Goal: Task Accomplishment & Management: Use online tool/utility

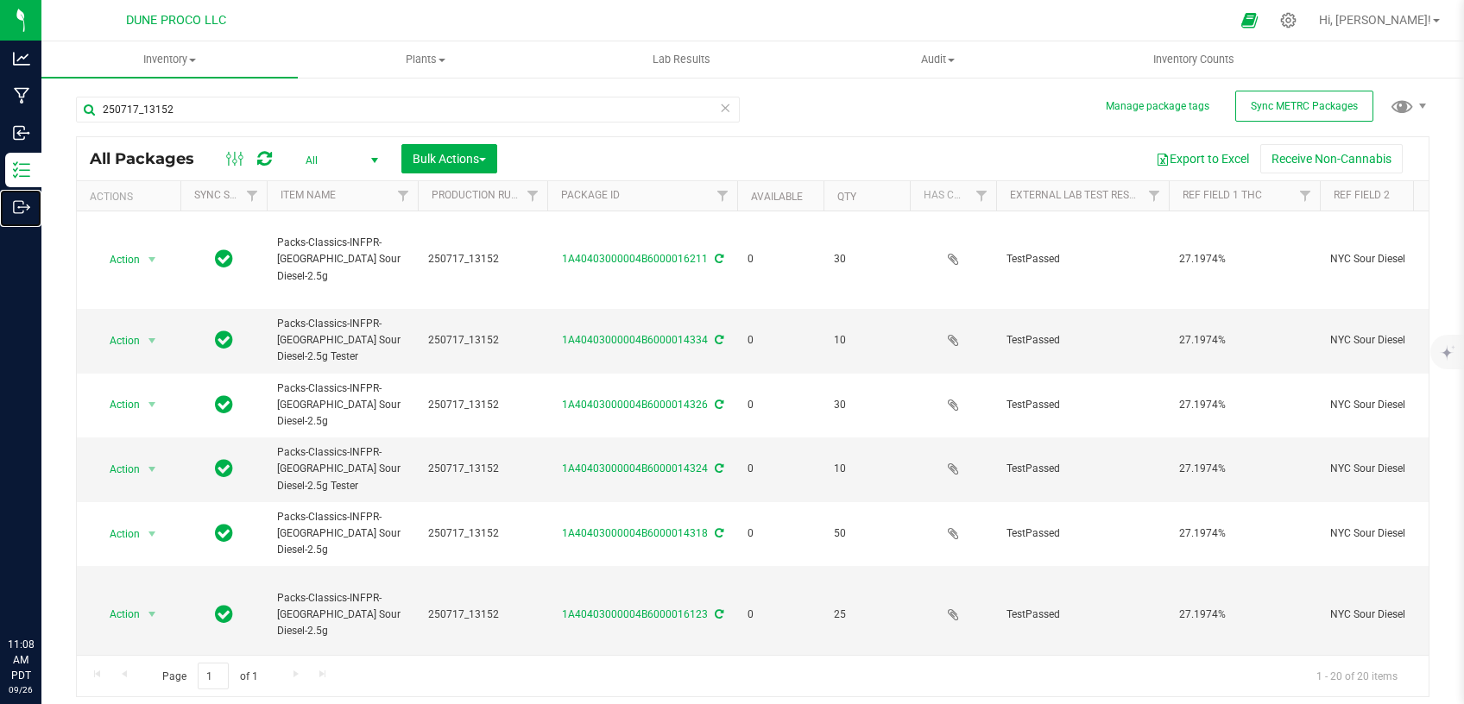
click at [28, 212] on icon at bounding box center [21, 206] width 17 height 17
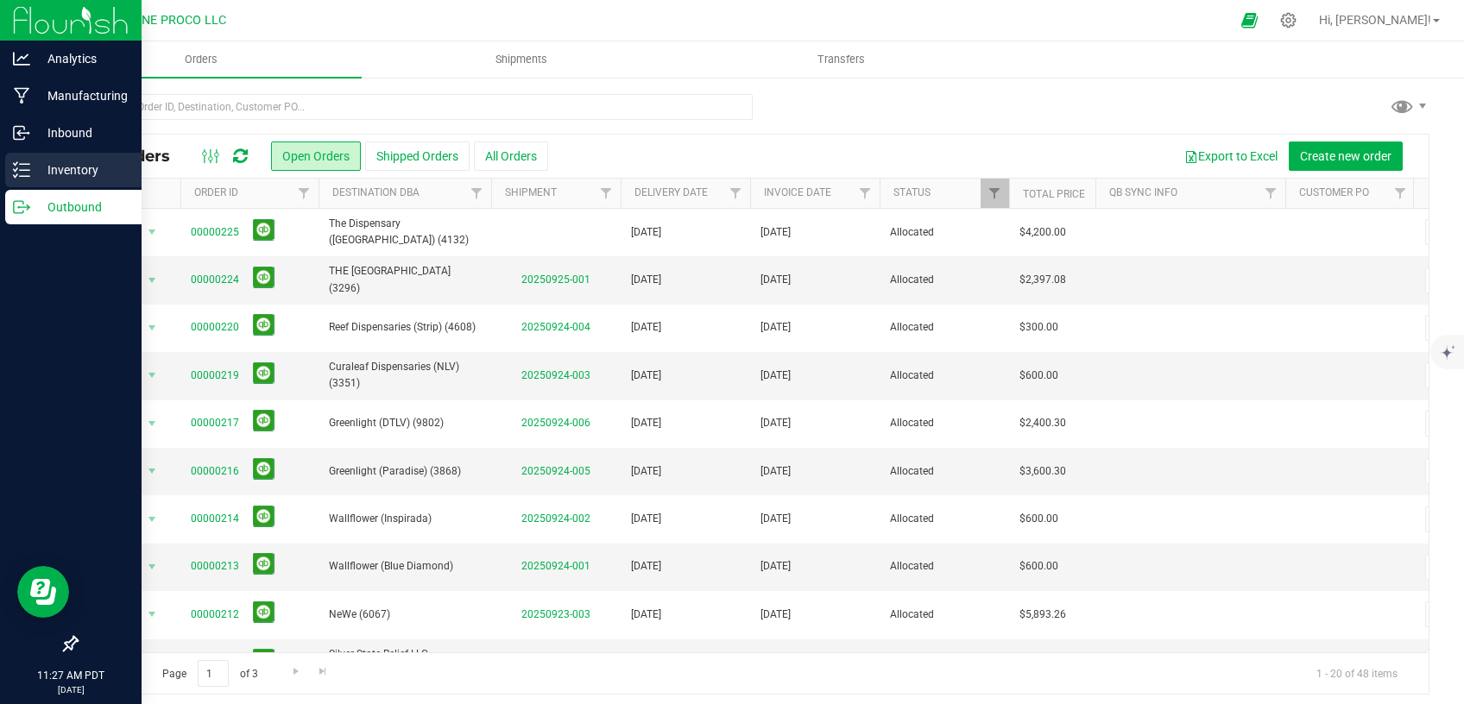
click at [0, 175] on link "Inventory" at bounding box center [71, 171] width 142 height 37
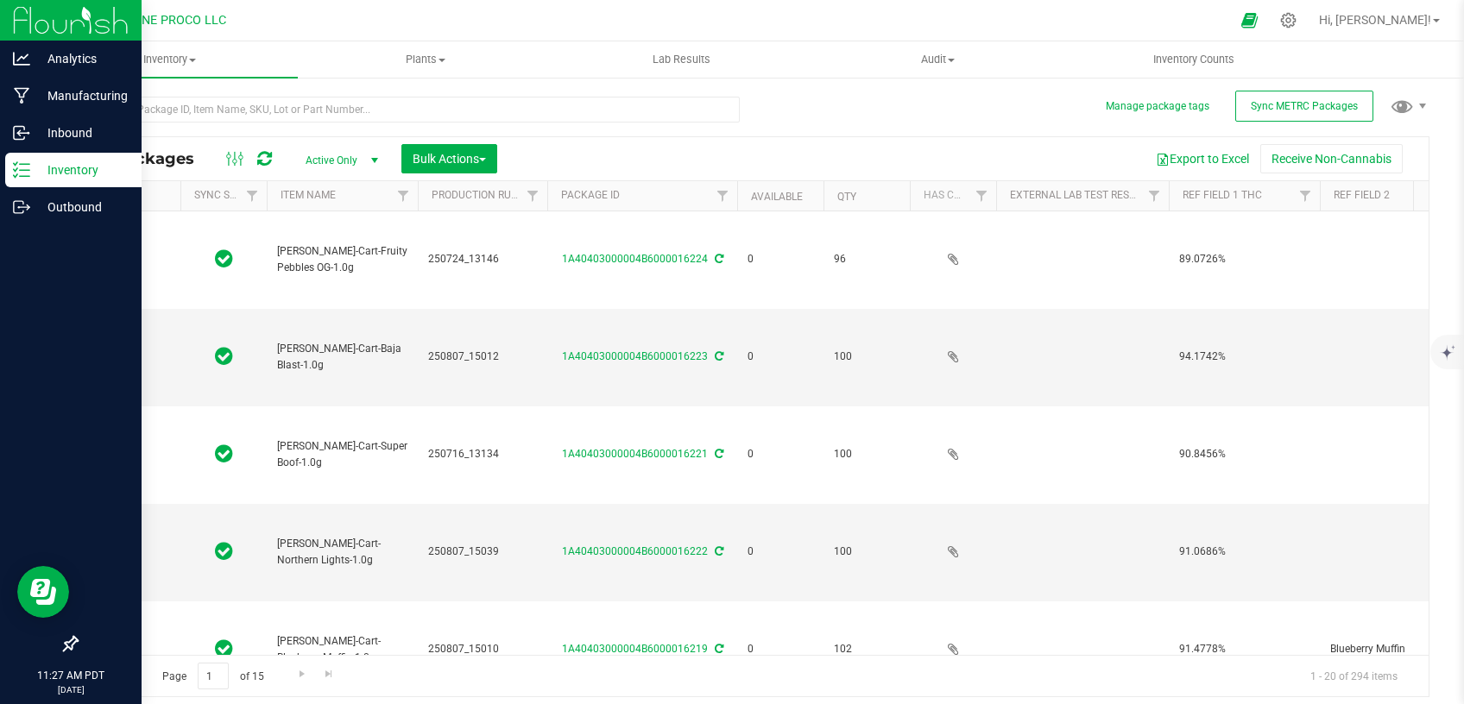
type input "[DATE]"
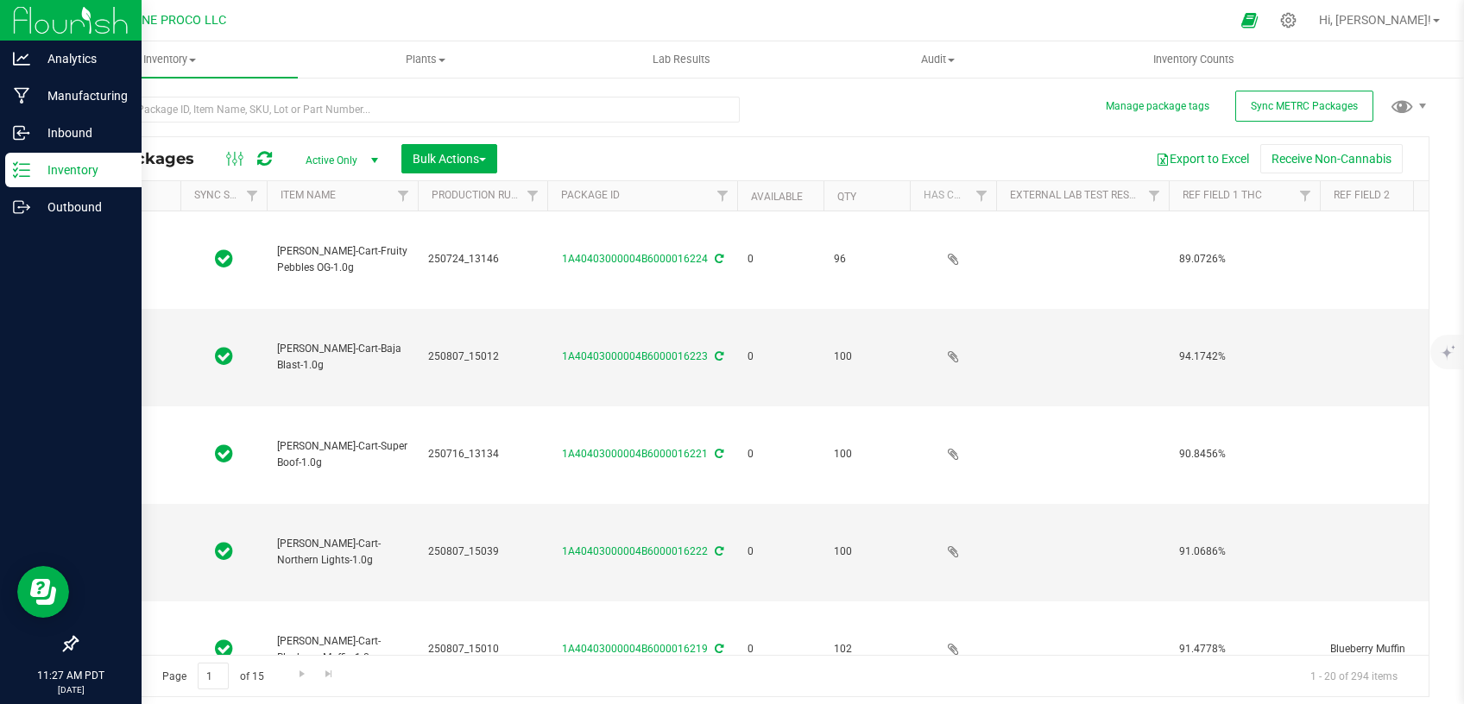
type input "[DATE]"
click at [565, 107] on input "text" at bounding box center [408, 110] width 664 height 26
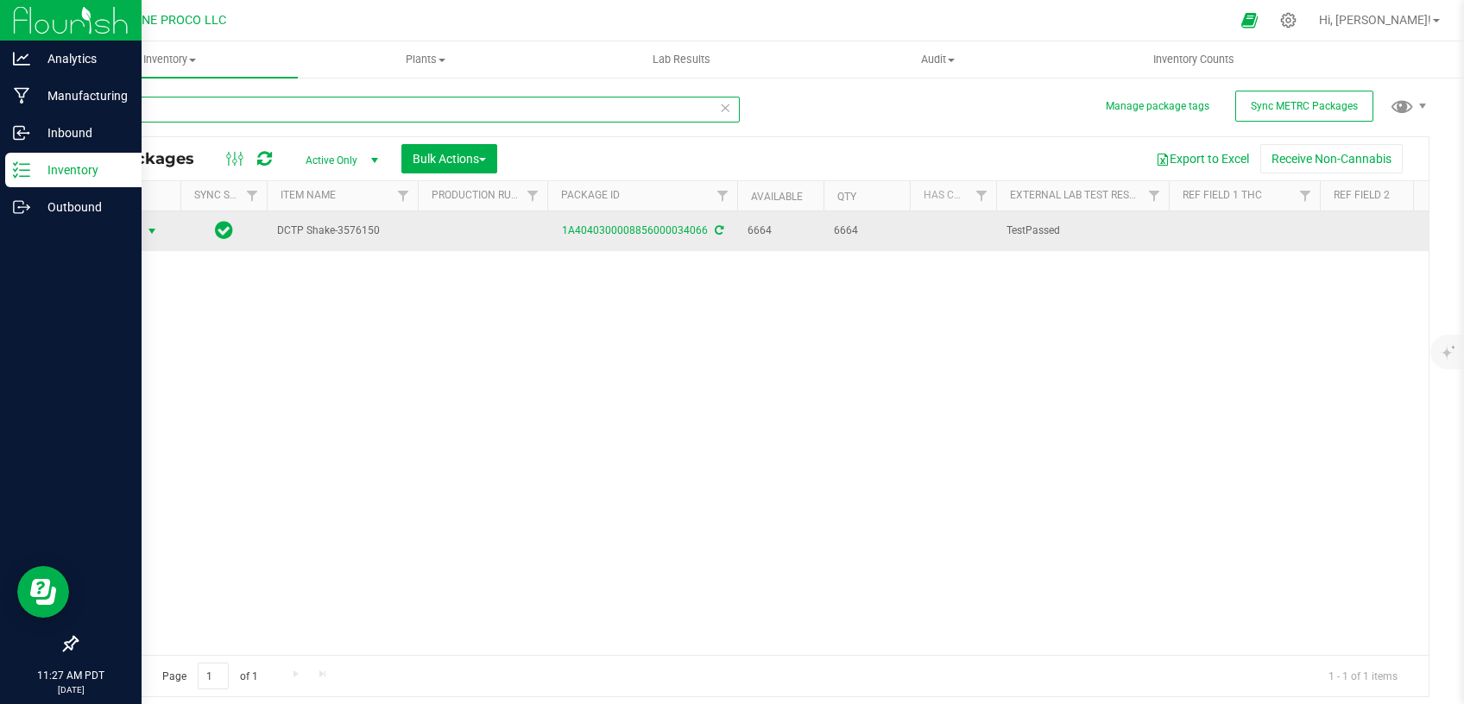
type input "34066"
click at [139, 226] on span "Action" at bounding box center [117, 231] width 47 height 24
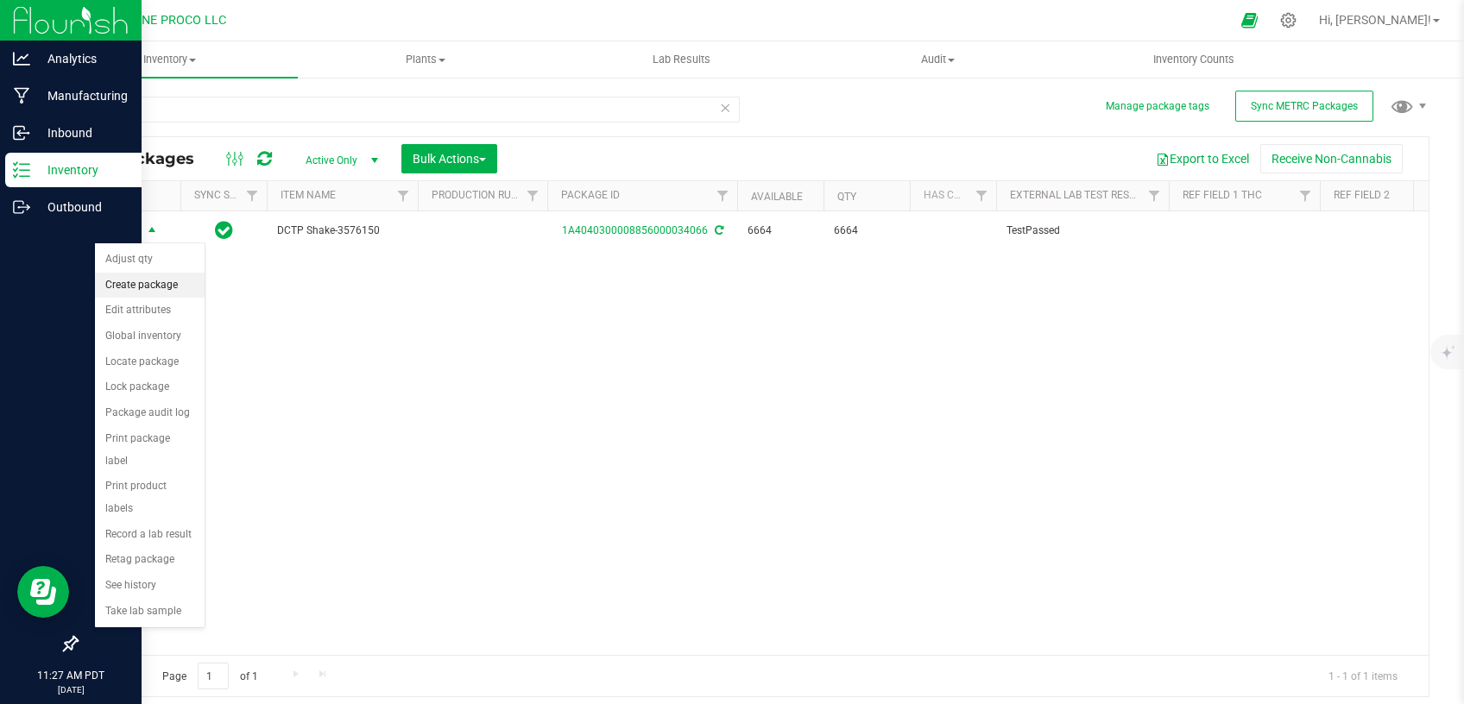
click at [151, 284] on li "Create package" at bounding box center [150, 286] width 110 height 26
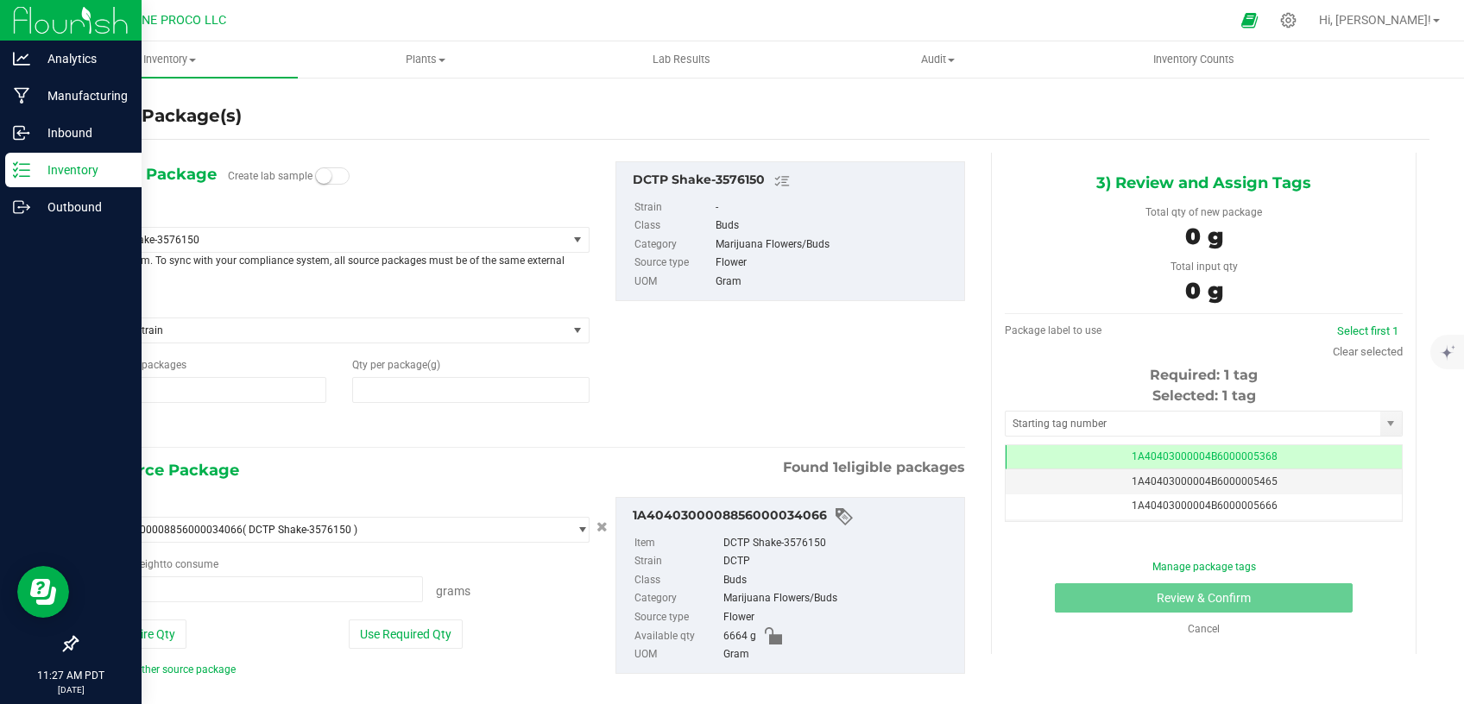
type input "1"
type input "0.0000"
type input "0.0000 g"
click at [280, 225] on div "Select Item DCTP Shake-3576150 1:1 Indica Distillate 7777-Shake-Bulk-1.0g 9Lb B…" at bounding box center [339, 245] width 501 height 77
click at [286, 244] on span "DCTP Shake-3576150" at bounding box center [319, 240] width 444 height 12
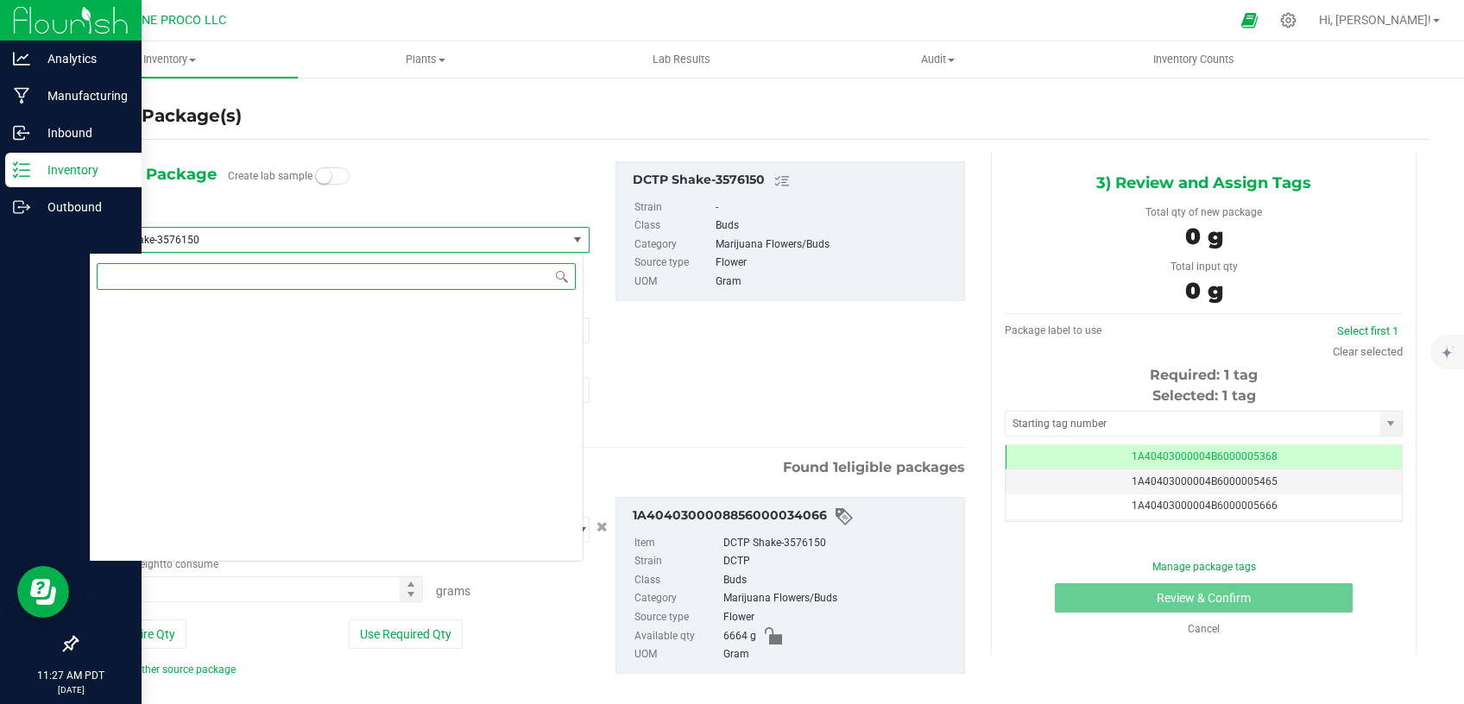
scroll to position [2077, 0]
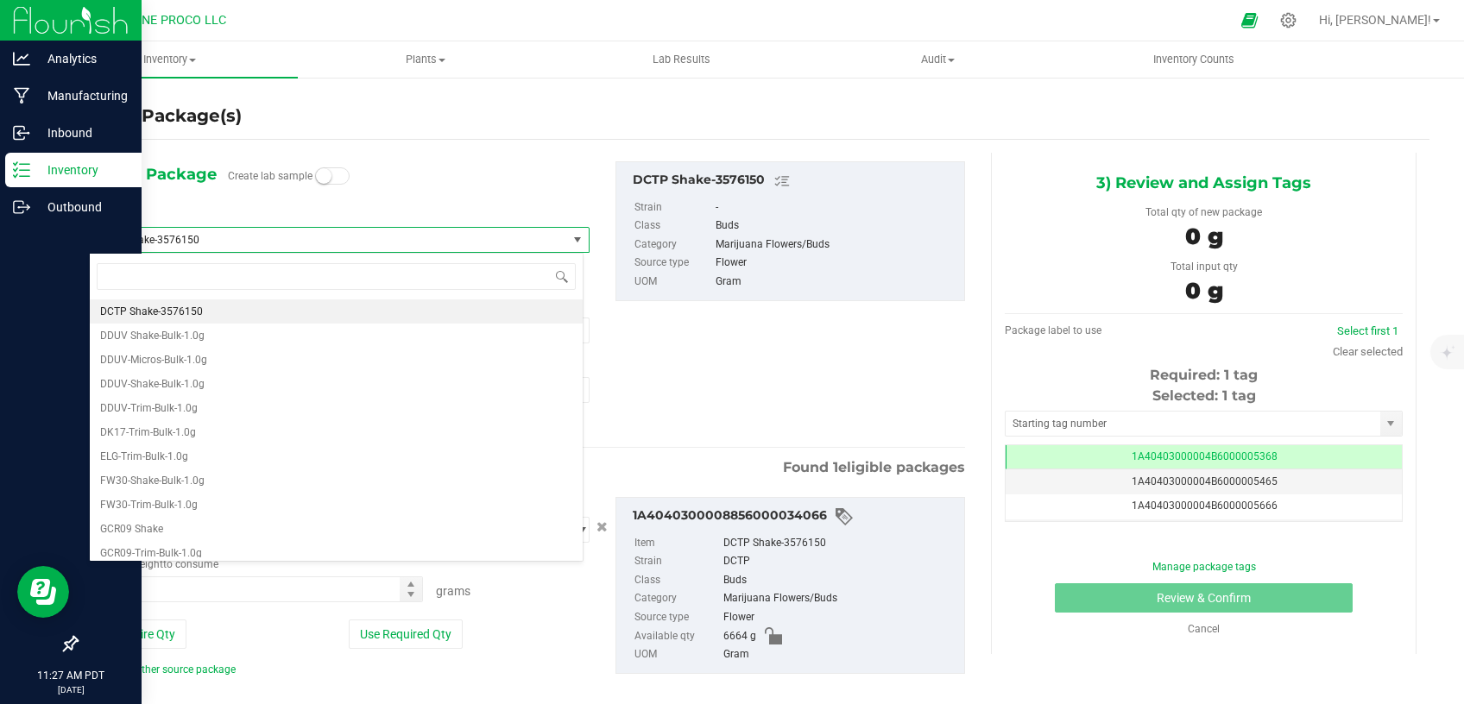
click at [286, 244] on span "DCTP Shake-3576150" at bounding box center [319, 240] width 444 height 12
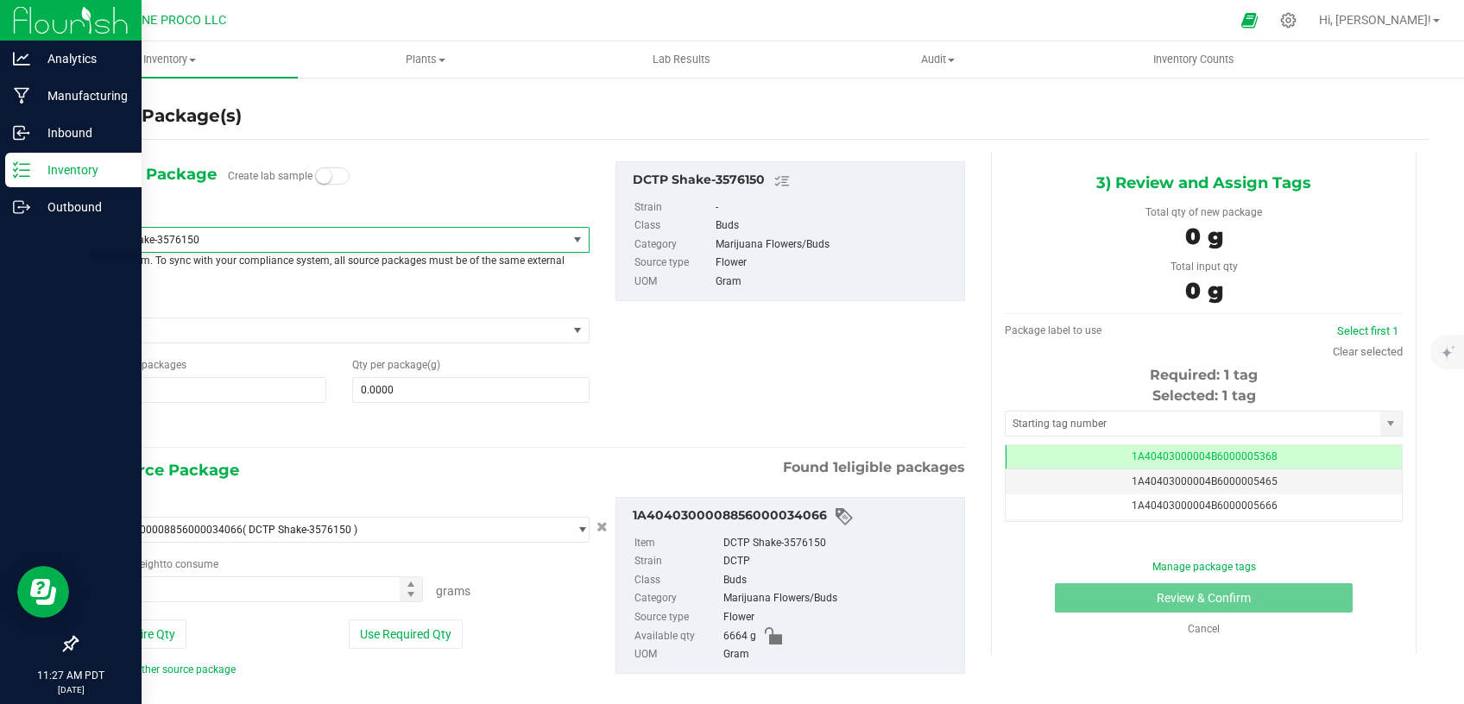
scroll to position [0, 0]
click at [1187, 629] on link "Cancel" at bounding box center [1203, 629] width 32 height 12
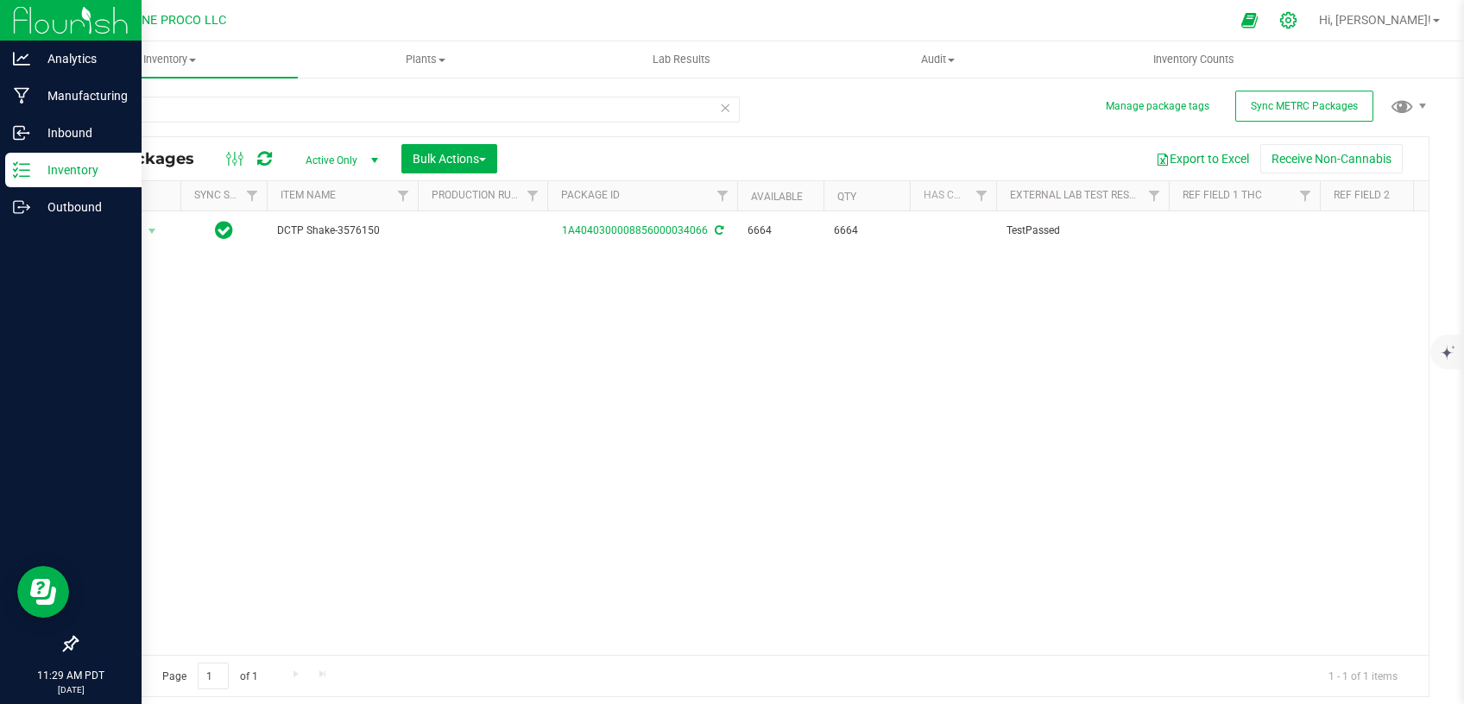
click at [1297, 17] on icon at bounding box center [1288, 20] width 18 height 18
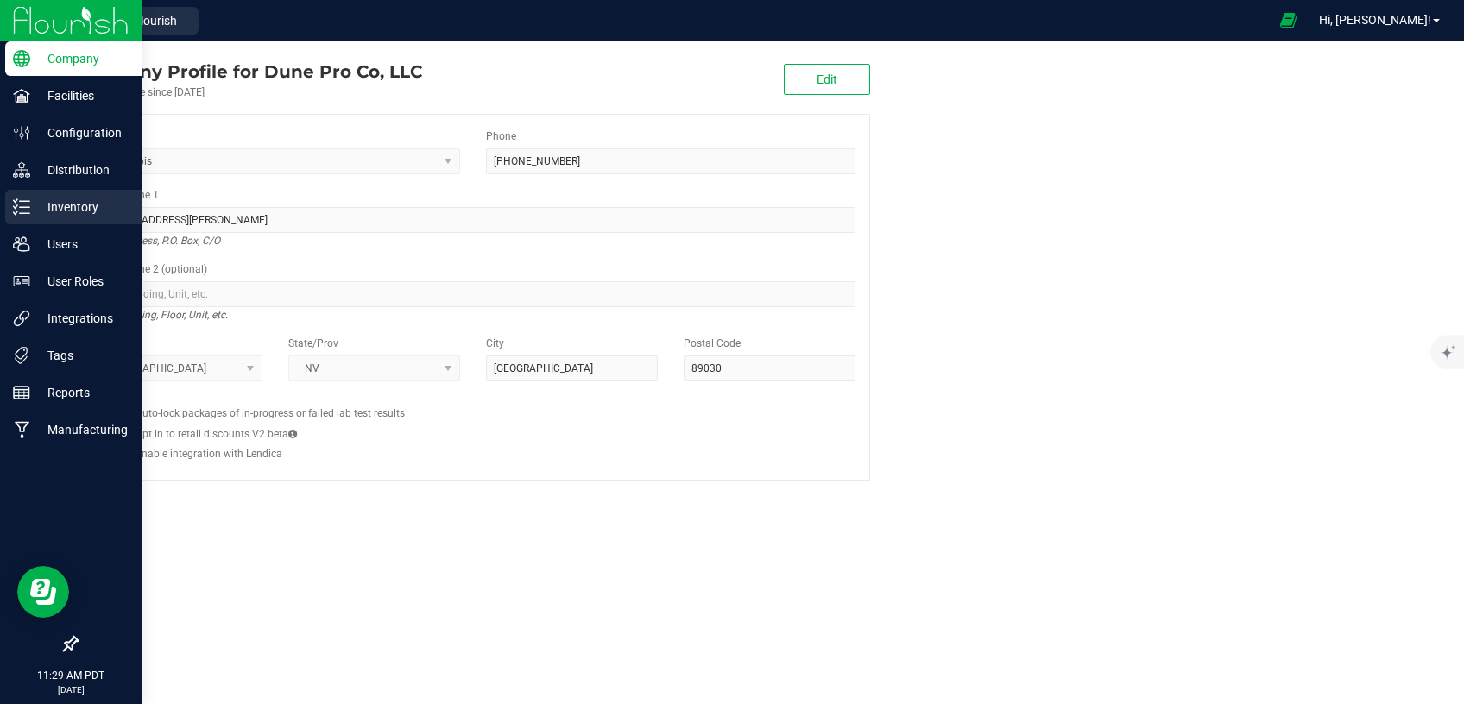
click at [48, 198] on p "Inventory" at bounding box center [82, 207] width 104 height 21
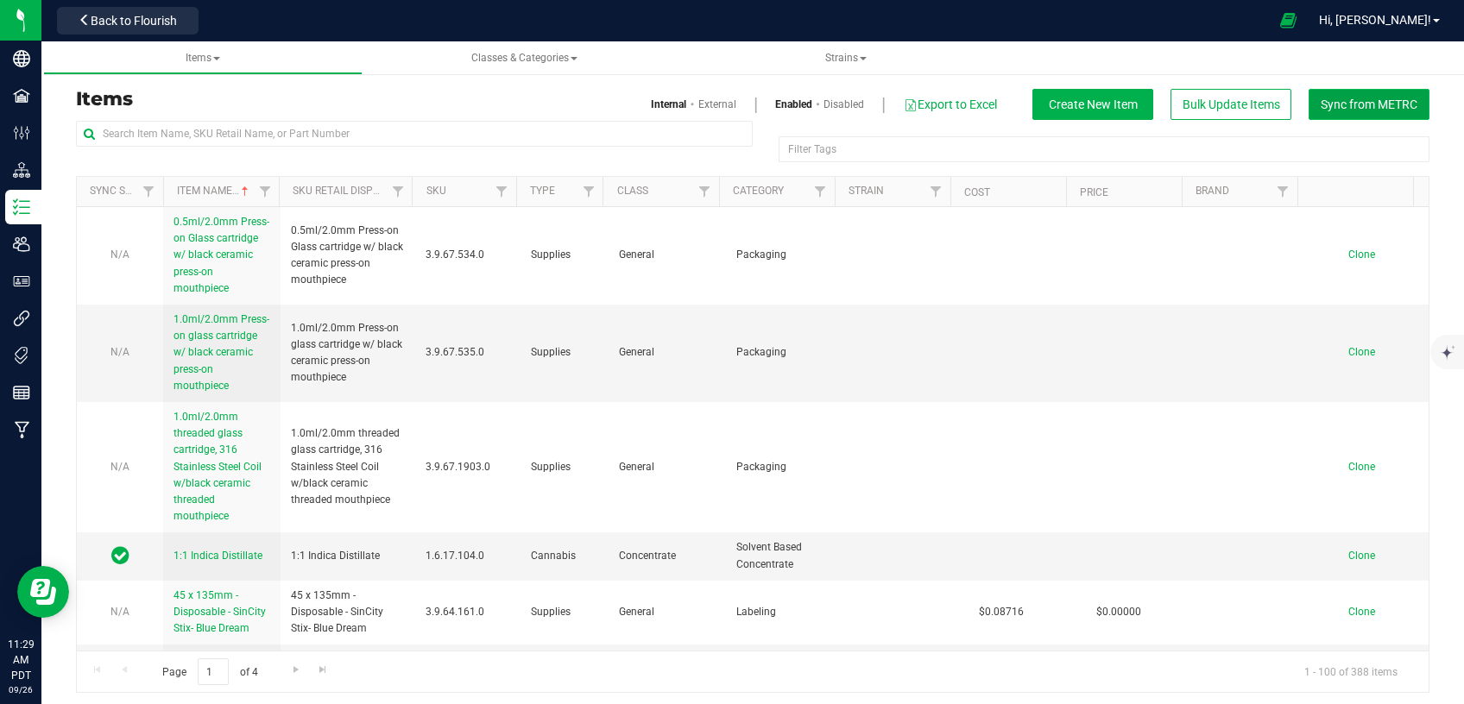
click at [1356, 110] on button "Sync from METRC" at bounding box center [1368, 104] width 121 height 31
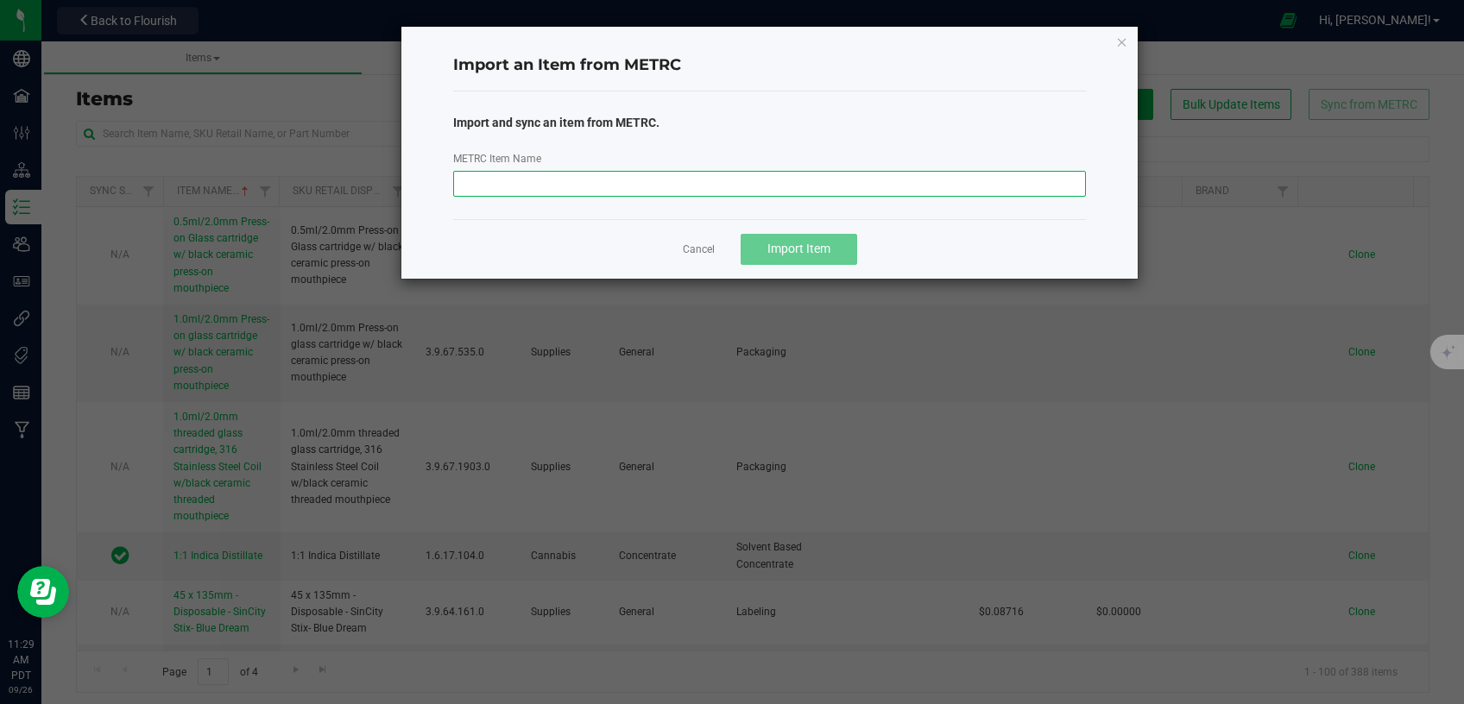
click at [644, 186] on input "METRC Item Name" at bounding box center [769, 184] width 633 height 26
paste input "DCTP-Shake-Bulk-1.0g"
type input "DCTP-Shake-Bulk-1.0g"
click at [783, 254] on span "Import Item" at bounding box center [798, 249] width 63 height 14
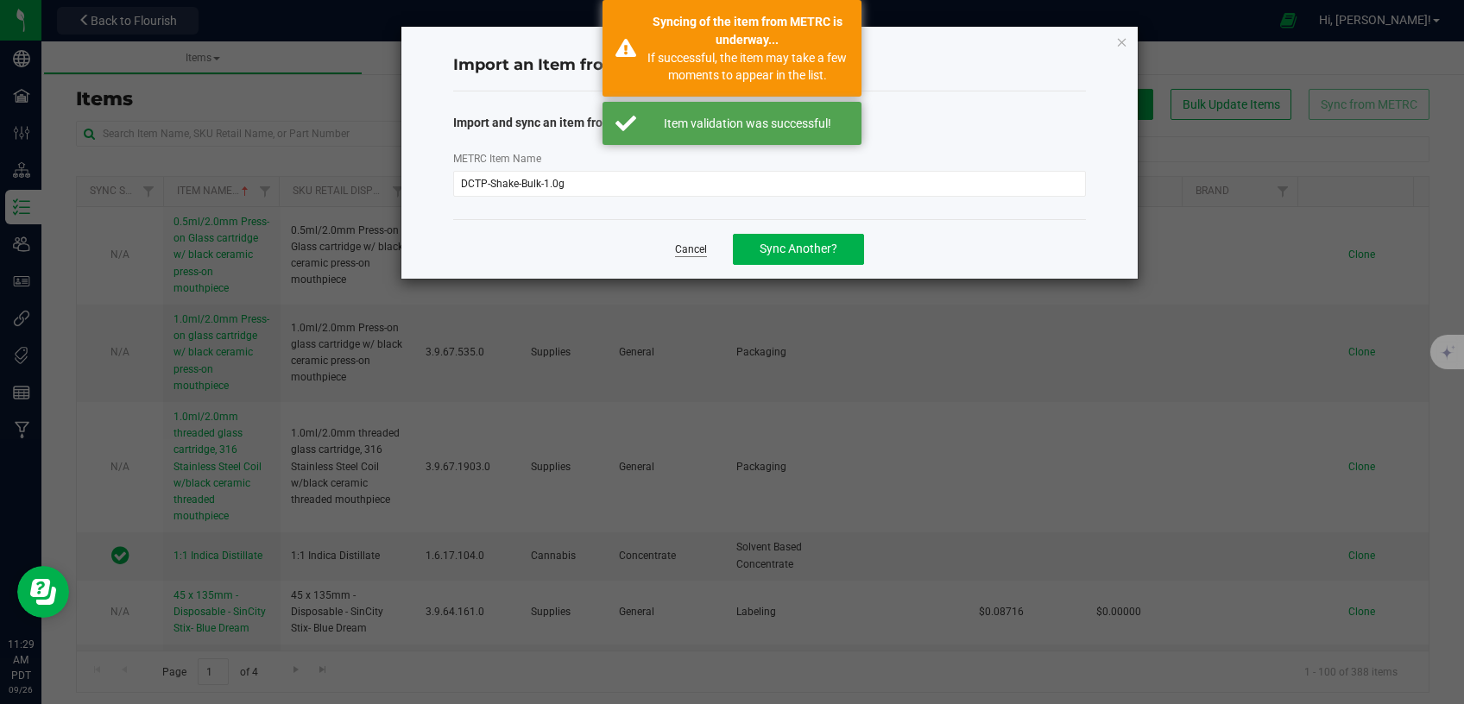
click at [689, 252] on link "Cancel" at bounding box center [691, 249] width 32 height 15
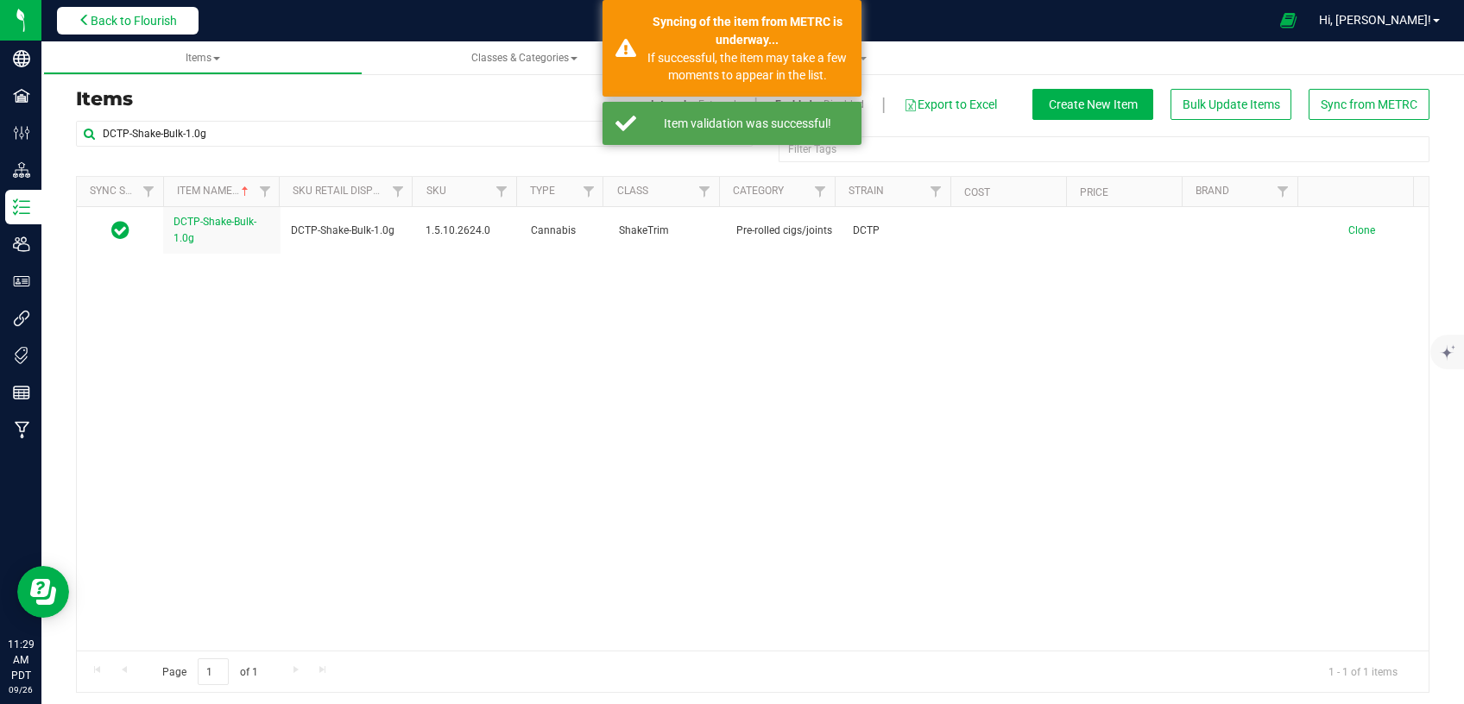
click at [161, 28] on button "Back to Flourish" at bounding box center [128, 21] width 142 height 28
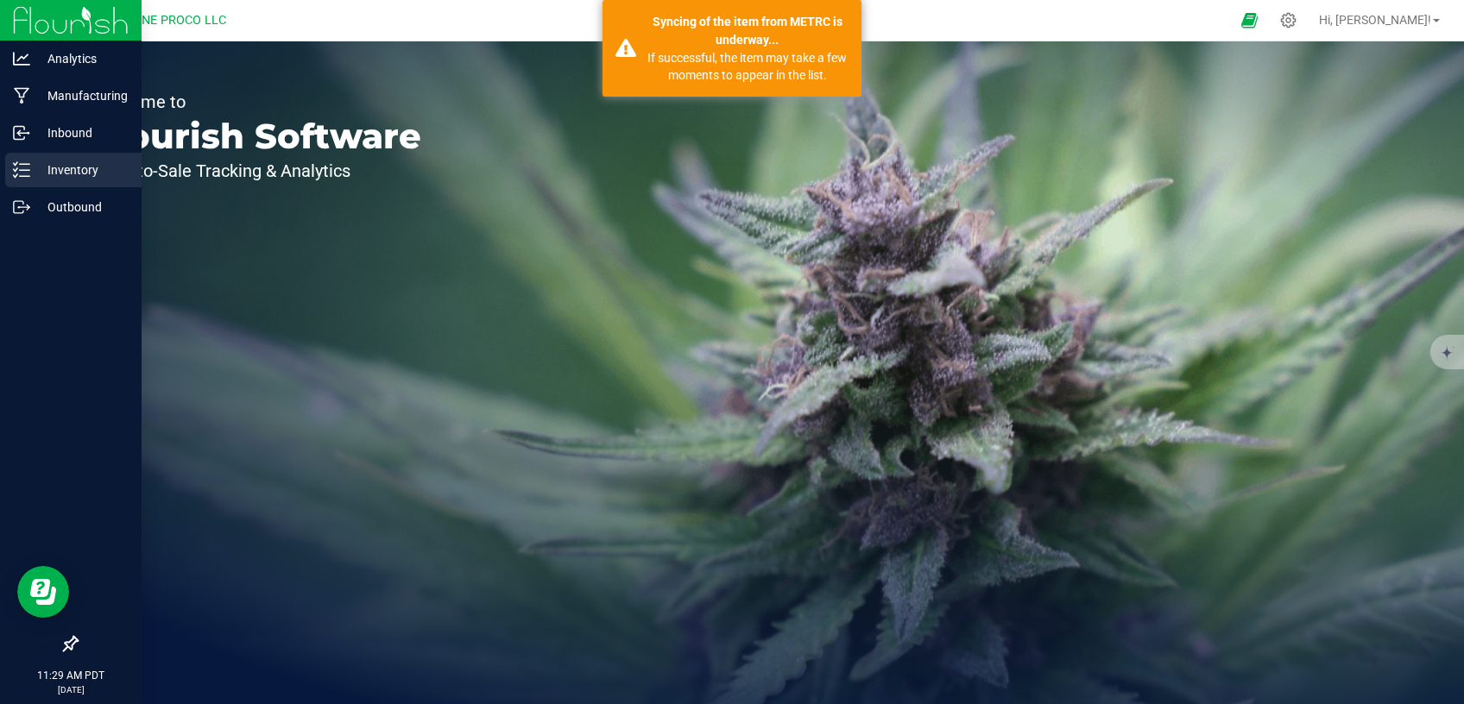
click at [21, 167] on icon at bounding box center [21, 169] width 17 height 17
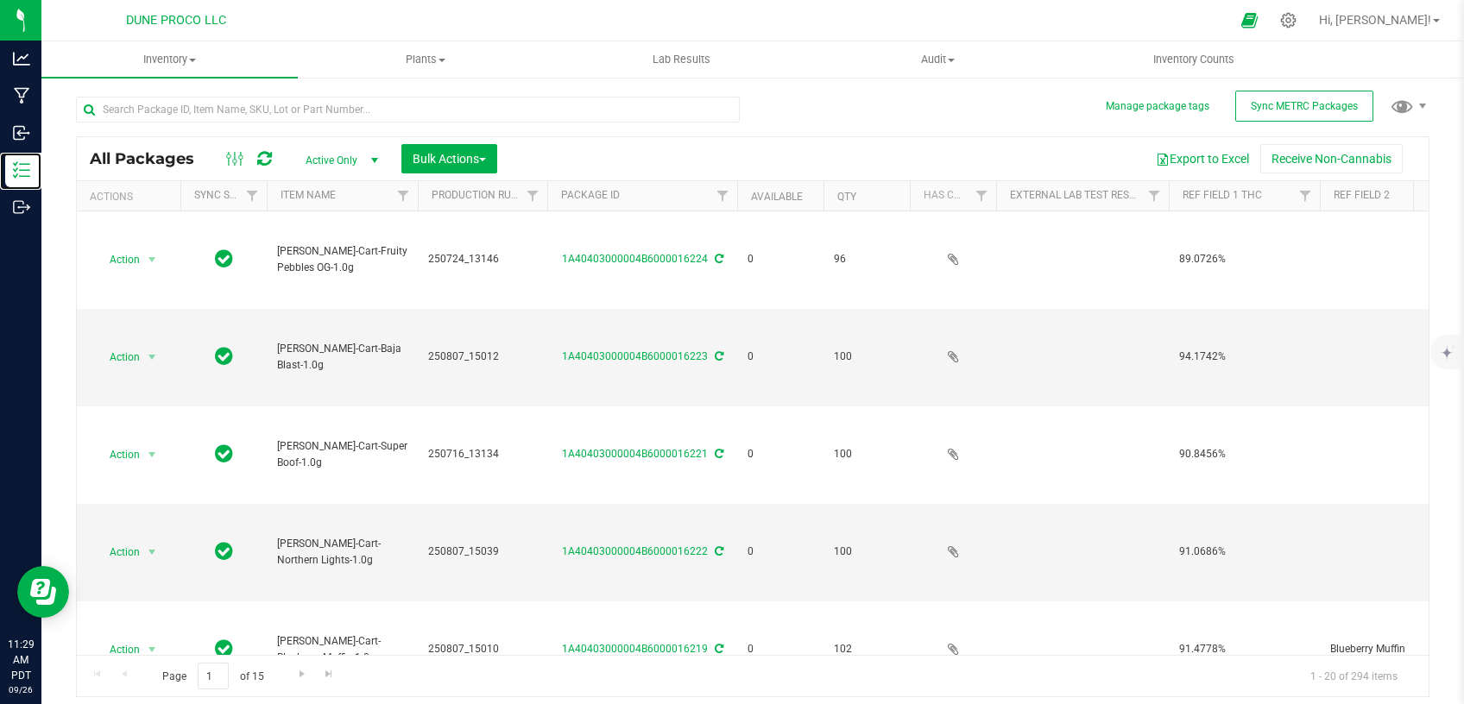
type input "[DATE]"
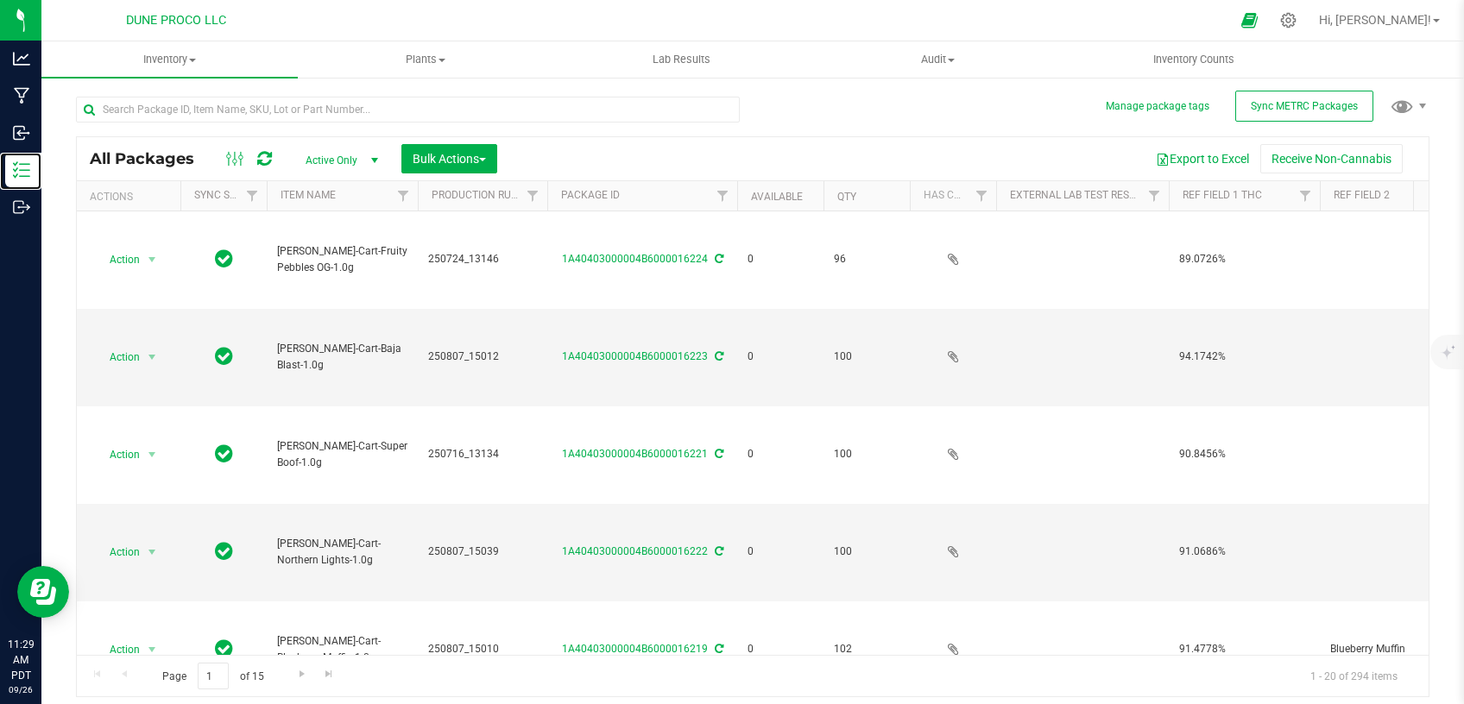
type input "[DATE]"
click at [305, 113] on input "text" at bounding box center [408, 110] width 664 height 26
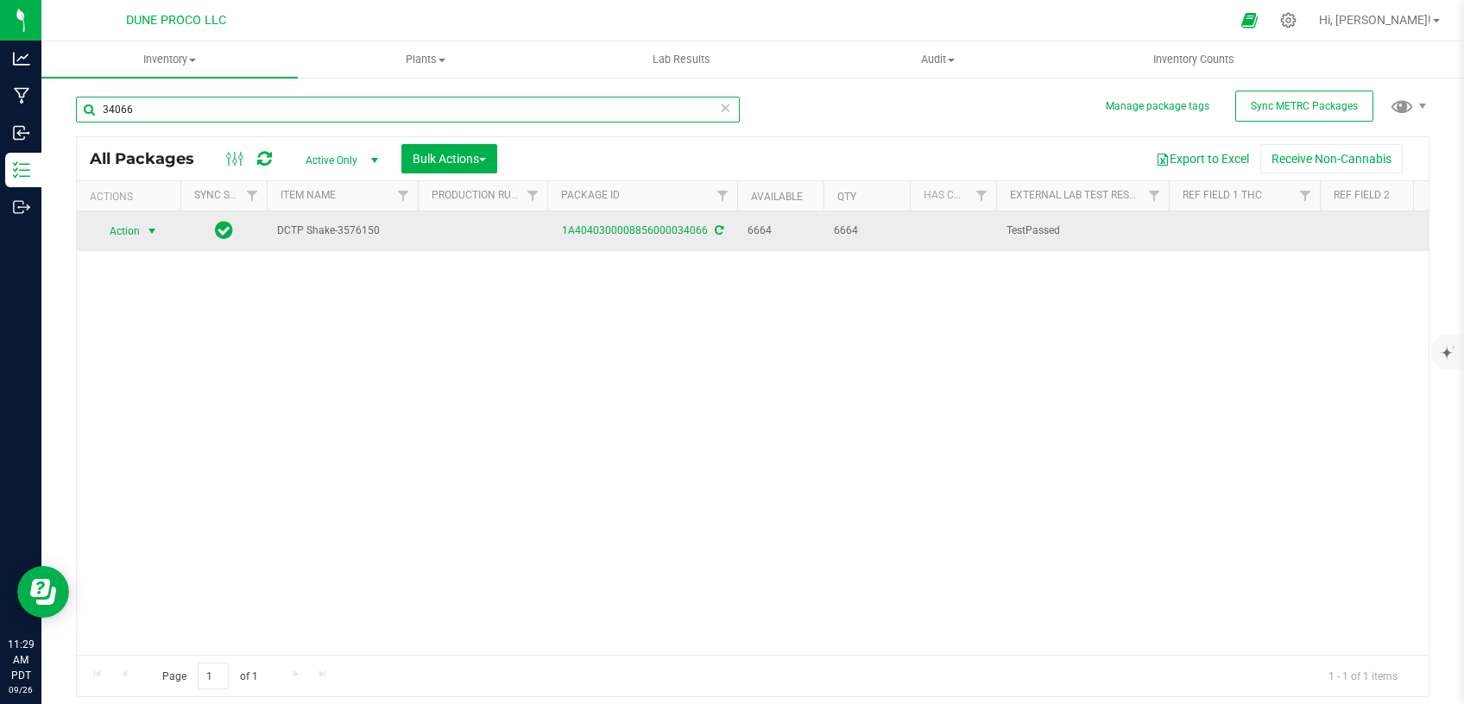
type input "34066"
click at [125, 230] on span "Action" at bounding box center [117, 231] width 47 height 24
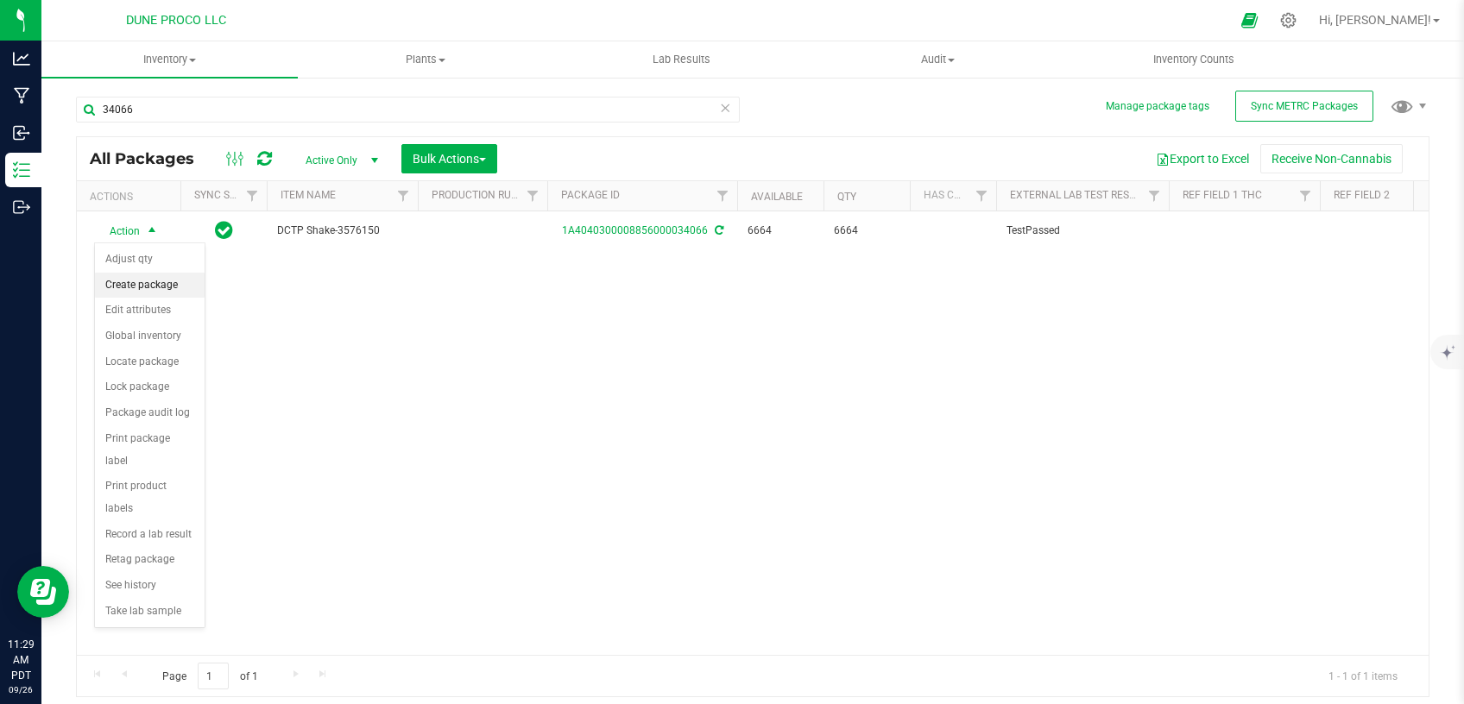
click at [141, 287] on li "Create package" at bounding box center [150, 286] width 110 height 26
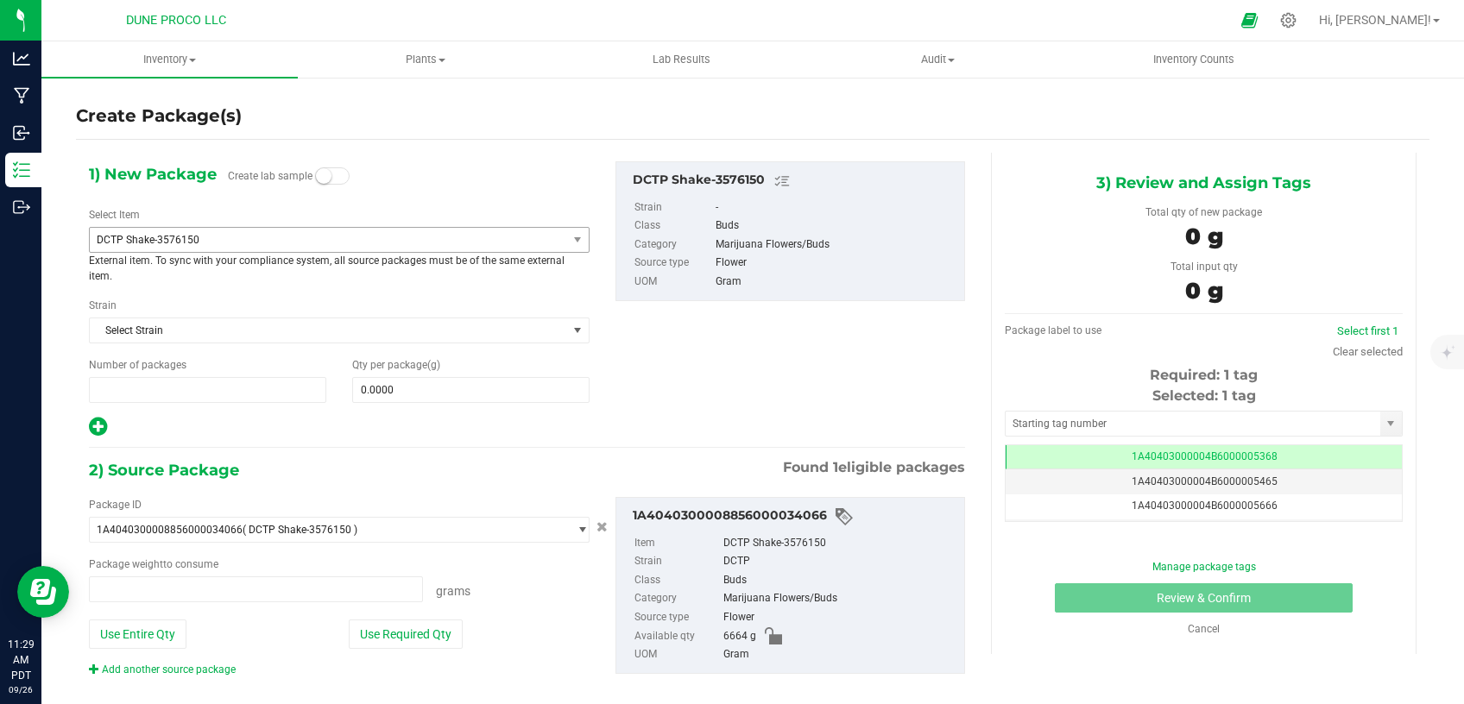
type input "1"
type input "0.0000 g"
click at [294, 240] on span "DCTP Shake-3576150" at bounding box center [319, 240] width 444 height 12
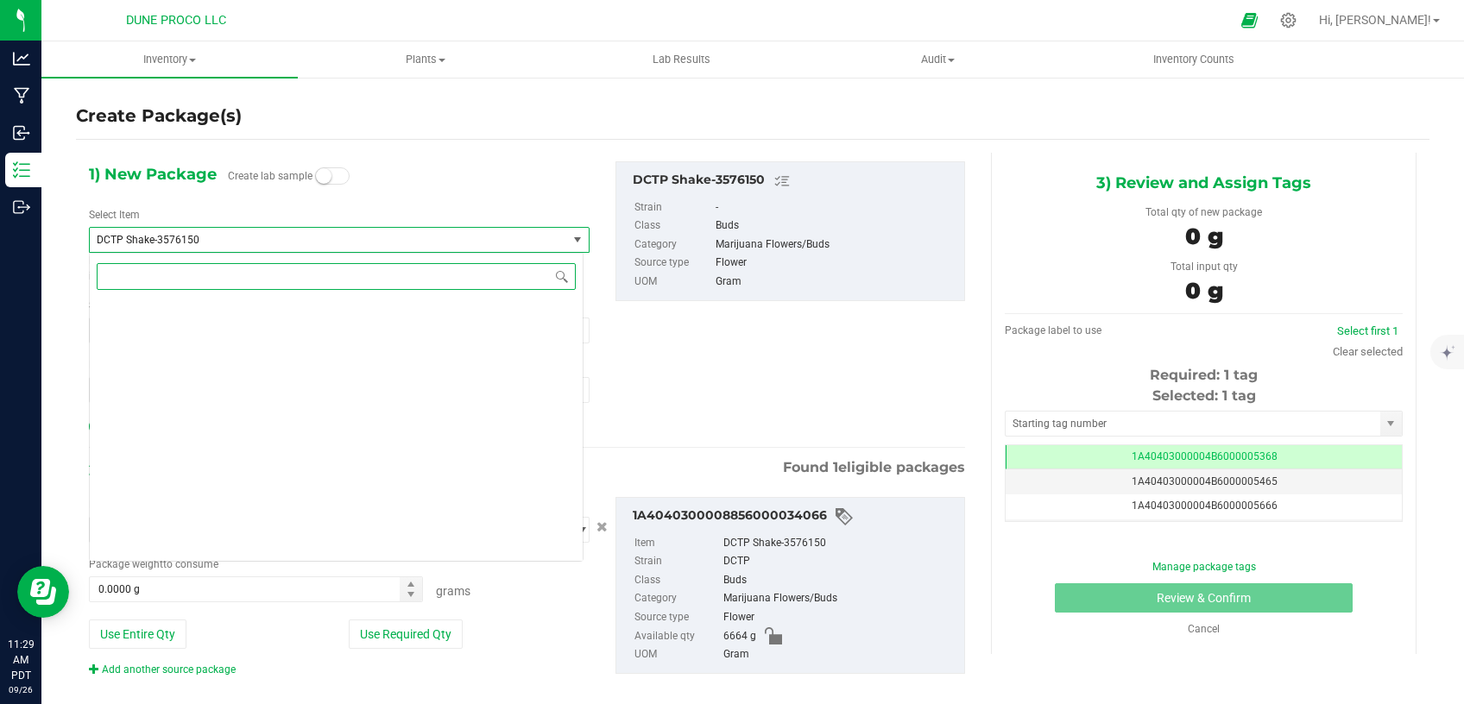
scroll to position [2077, 0]
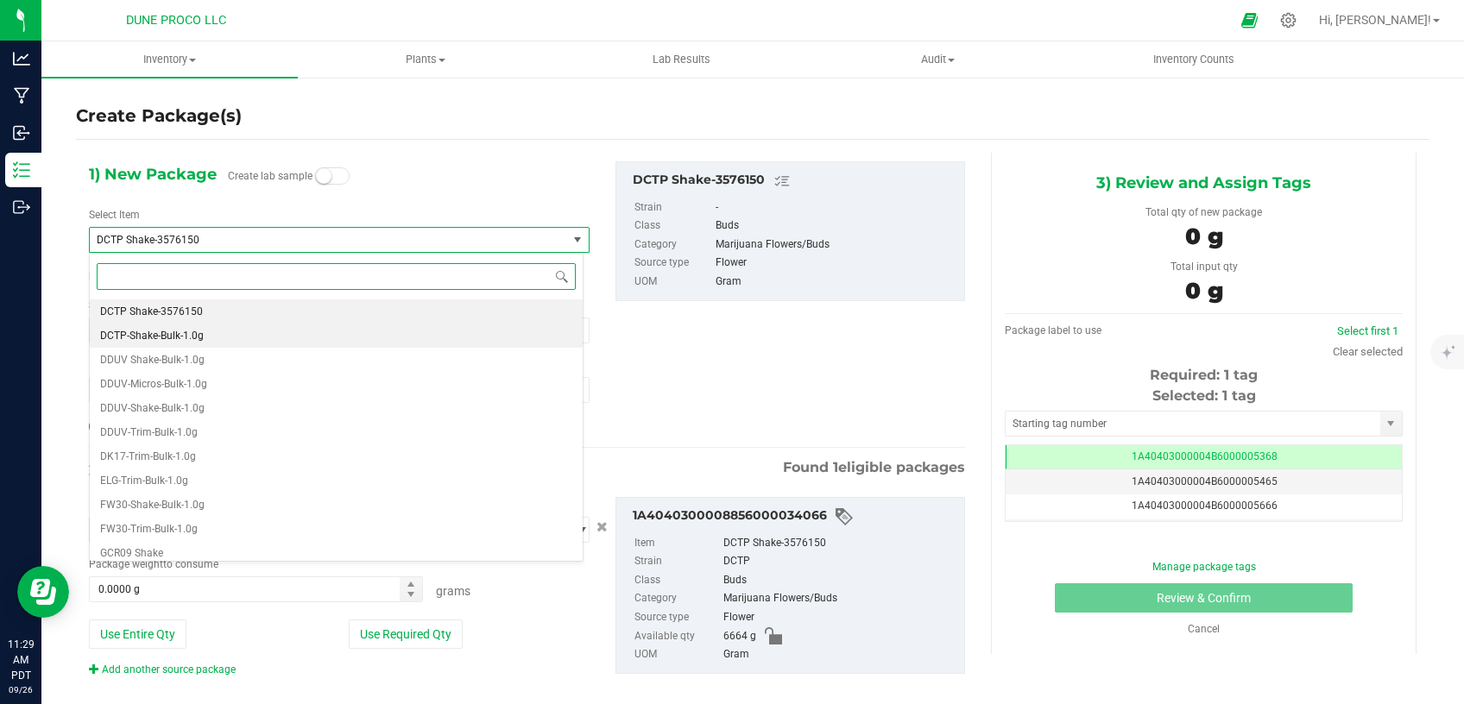
click at [220, 337] on li "DCTP-Shake-Bulk-1.0g" at bounding box center [336, 336] width 493 height 24
type input "0"
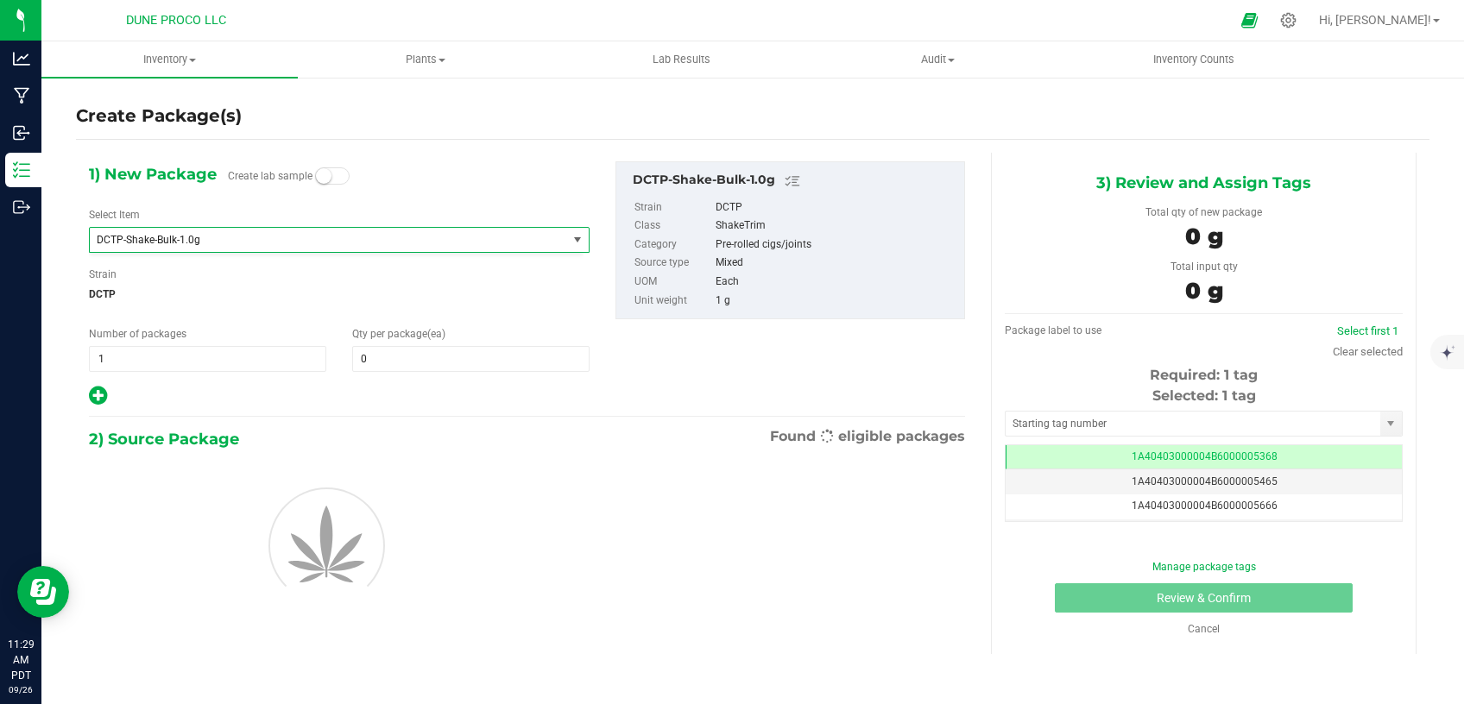
scroll to position [0, 0]
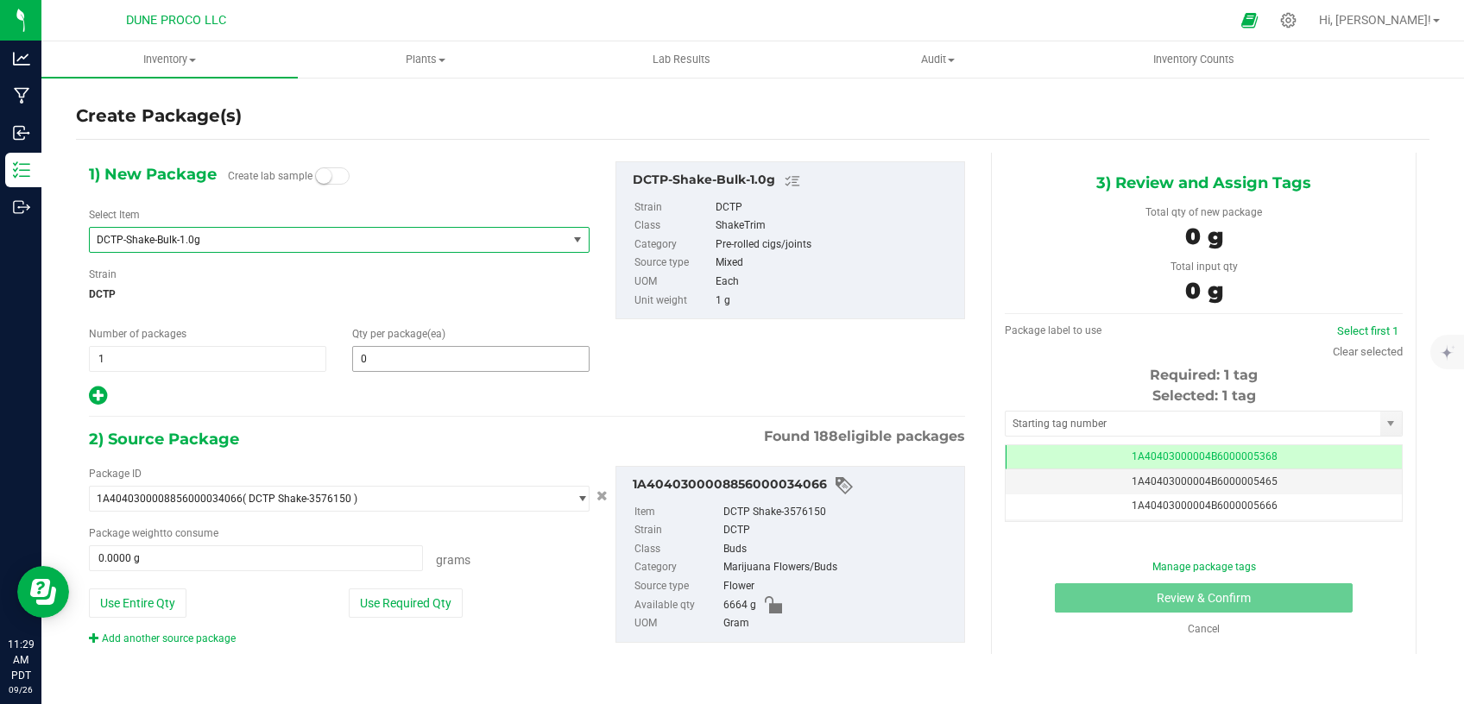
click at [434, 349] on span "0 0" at bounding box center [470, 359] width 237 height 26
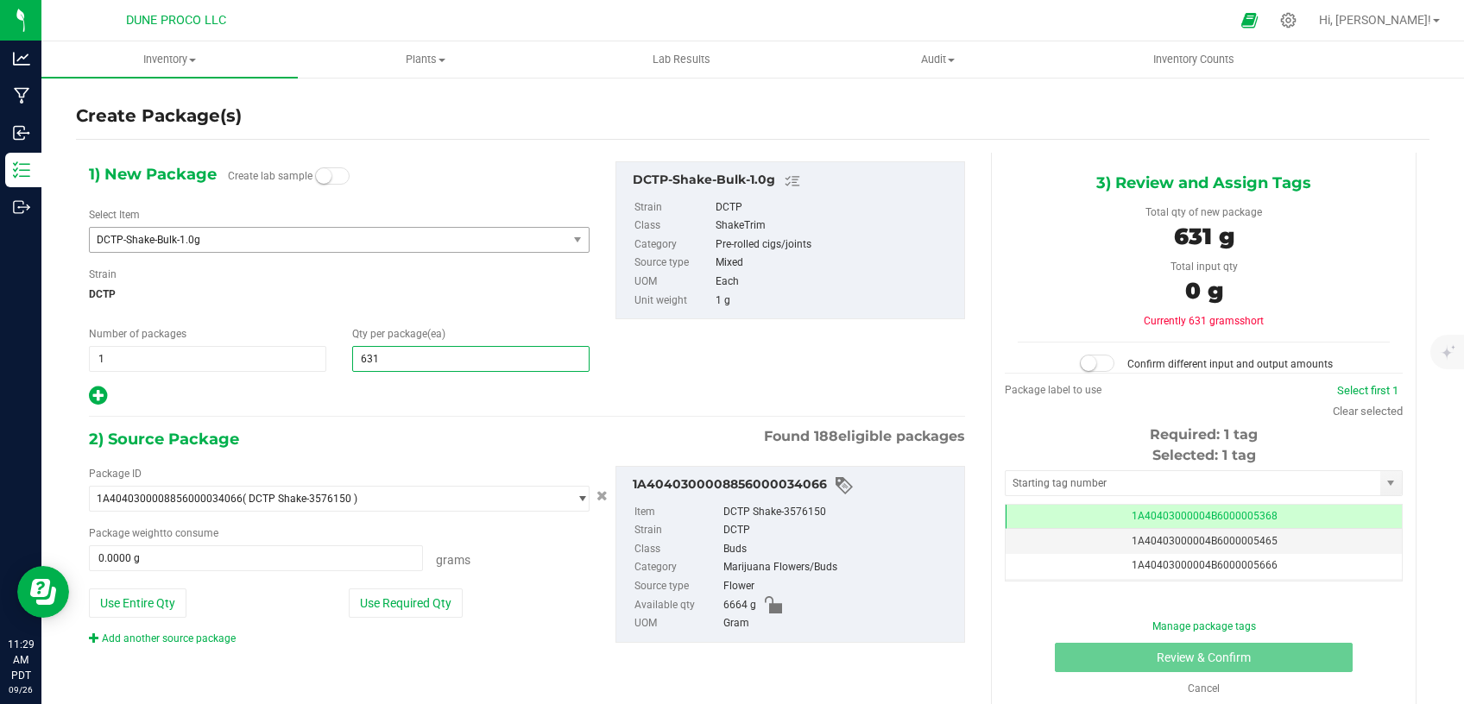
type input "6319"
type input "6,319"
click at [401, 596] on button "Use Required Qty" at bounding box center [406, 603] width 114 height 29
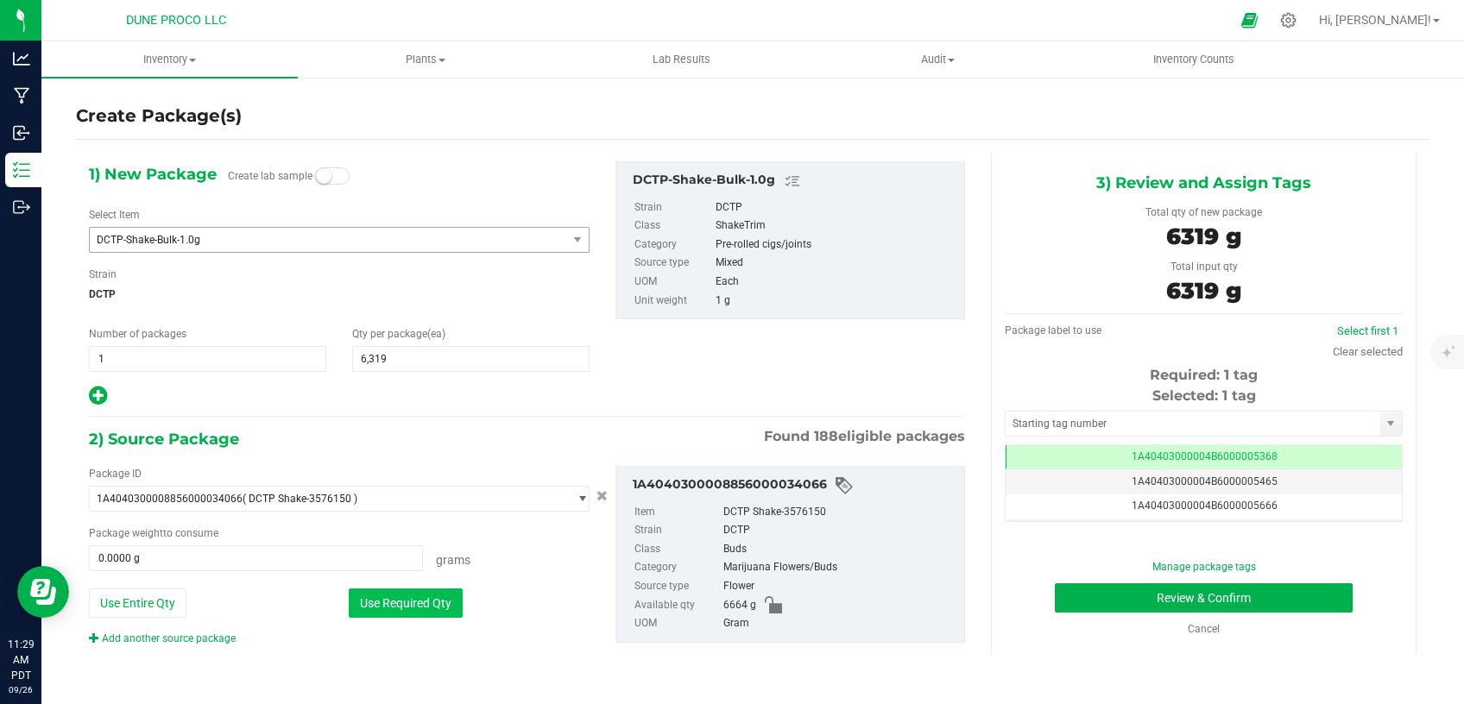
type input "6319.0000 g"
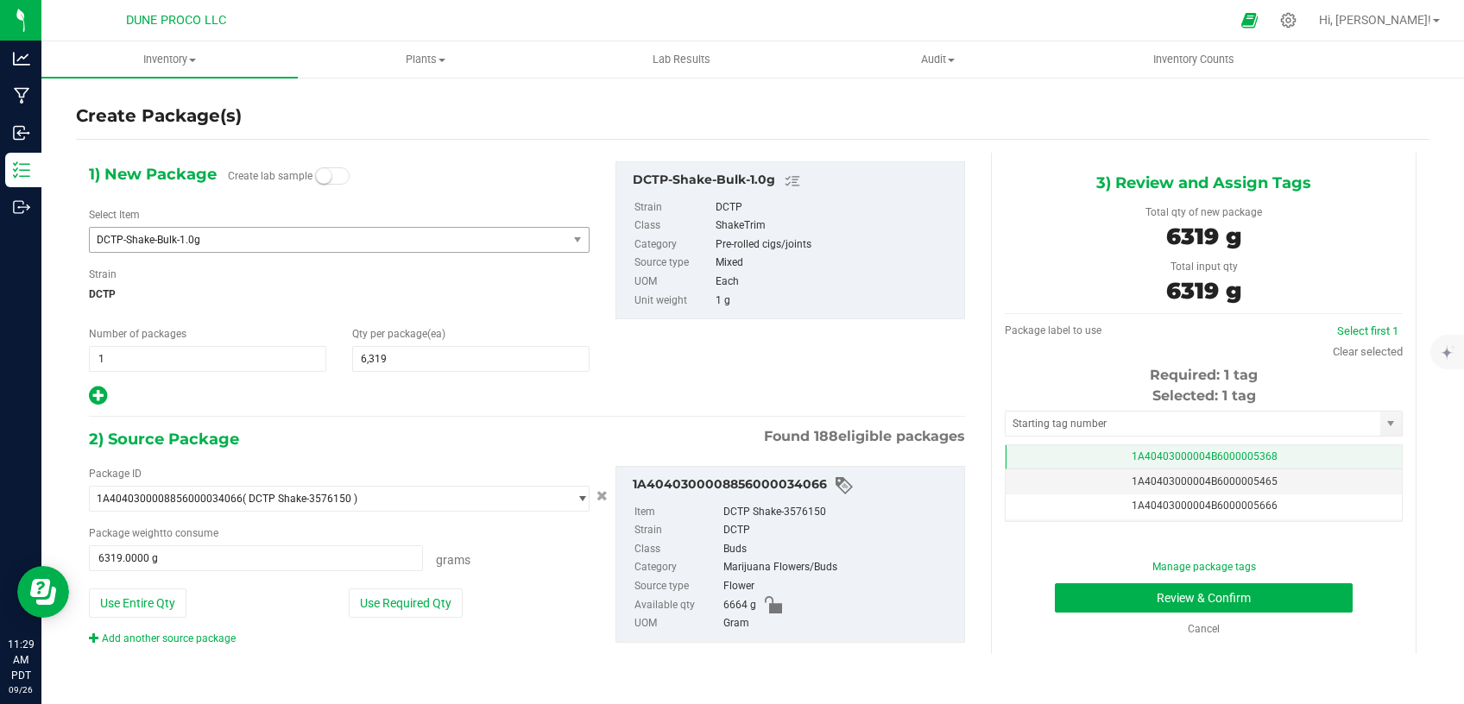
click at [1111, 450] on td "1A40403000004B6000005368" at bounding box center [1203, 457] width 396 height 25
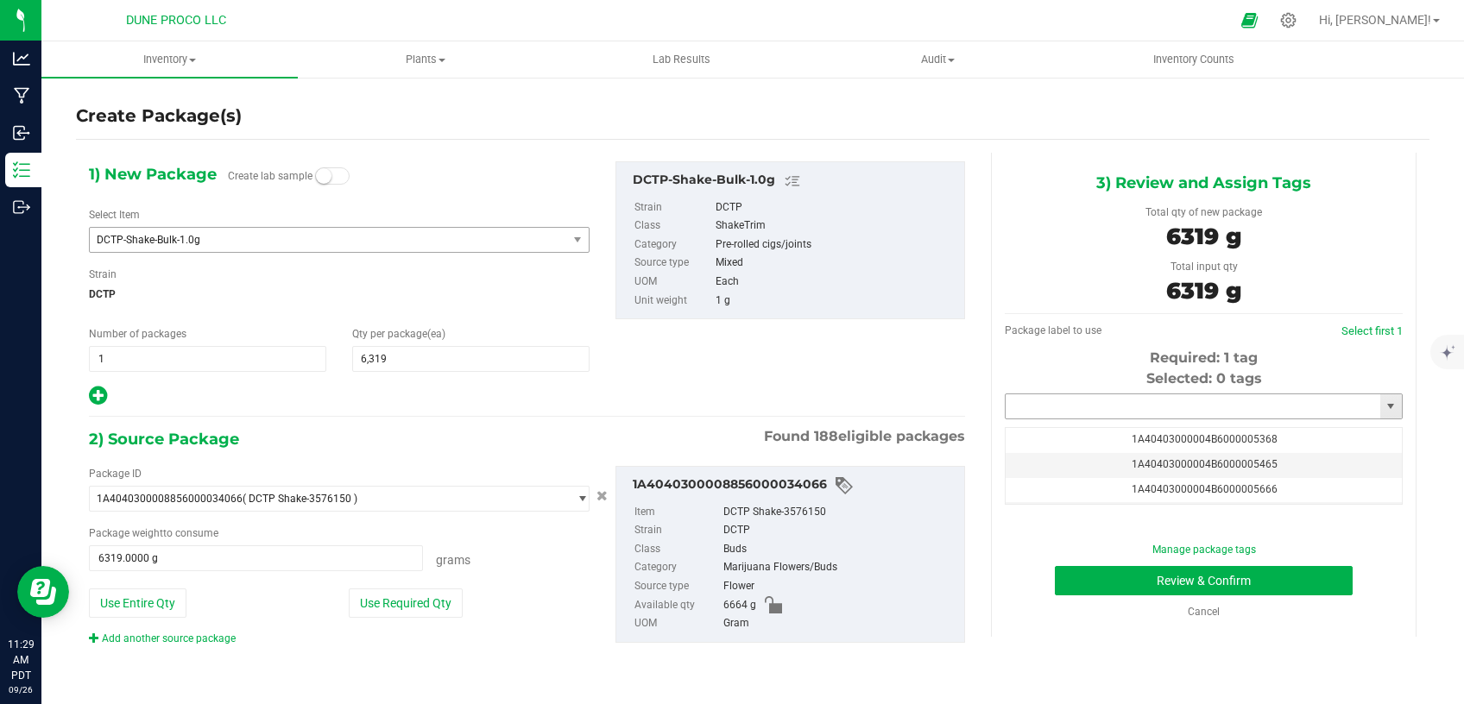
click at [1105, 411] on input "text" at bounding box center [1192, 406] width 375 height 24
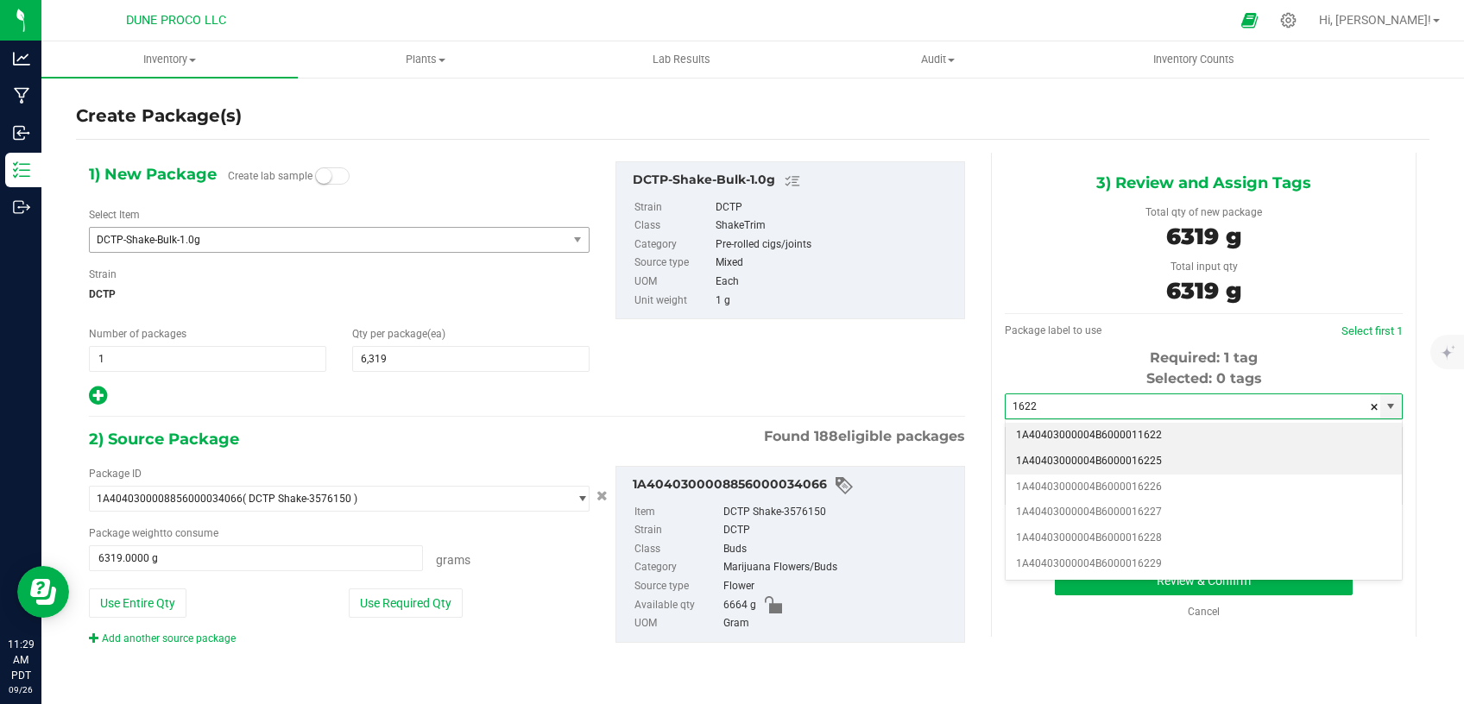
click at [1114, 460] on li "1A40403000004B6000016225" at bounding box center [1203, 462] width 396 height 26
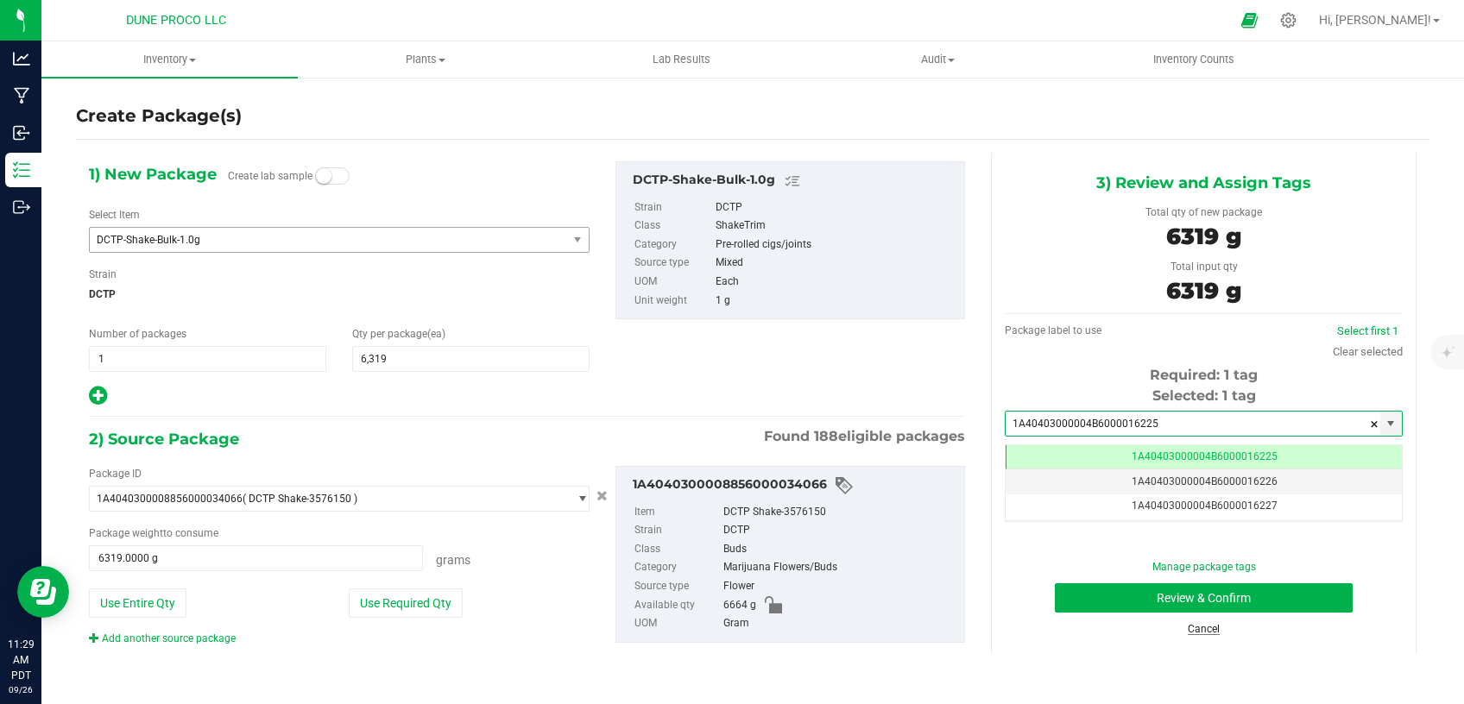
type input "1A40403000004B6000016225"
click at [1195, 627] on link "Cancel" at bounding box center [1203, 629] width 32 height 12
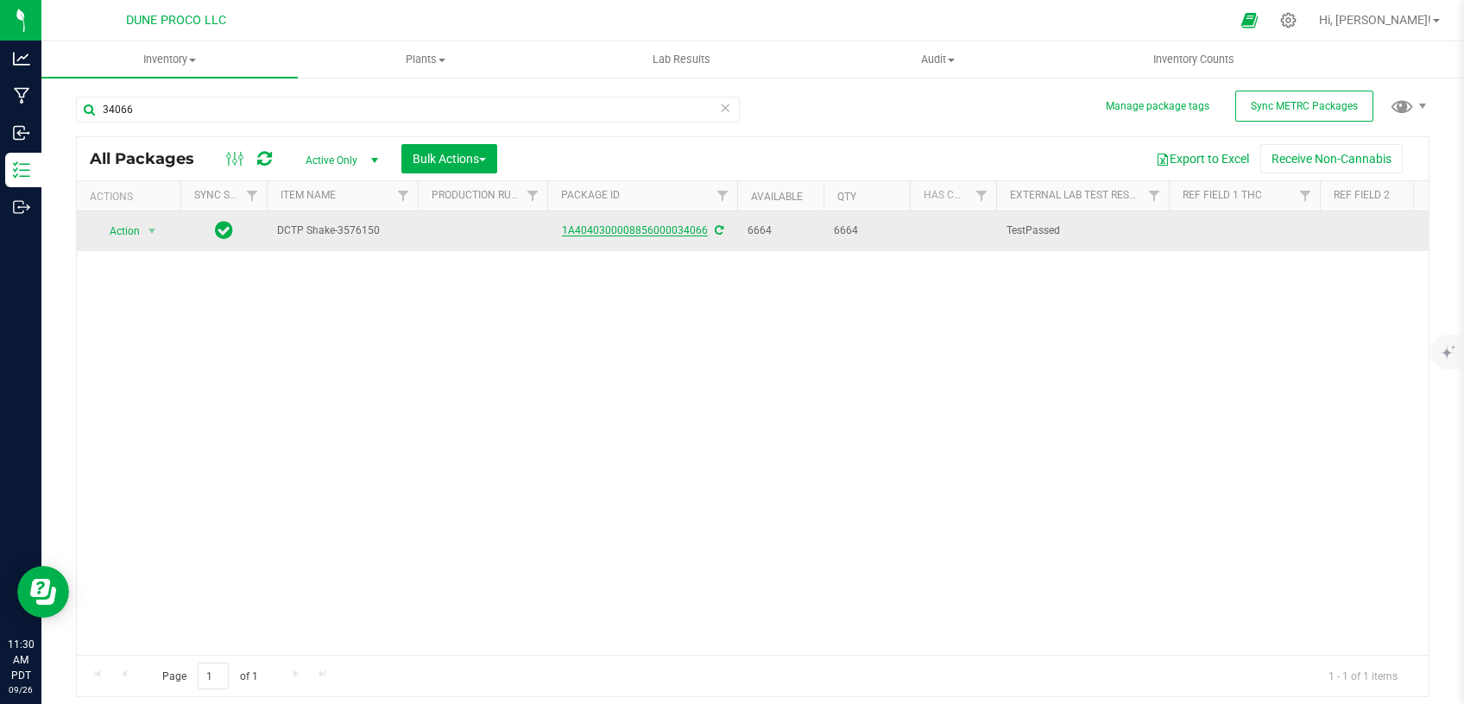
click at [666, 230] on link "1A4040300008856000034066" at bounding box center [635, 230] width 146 height 12
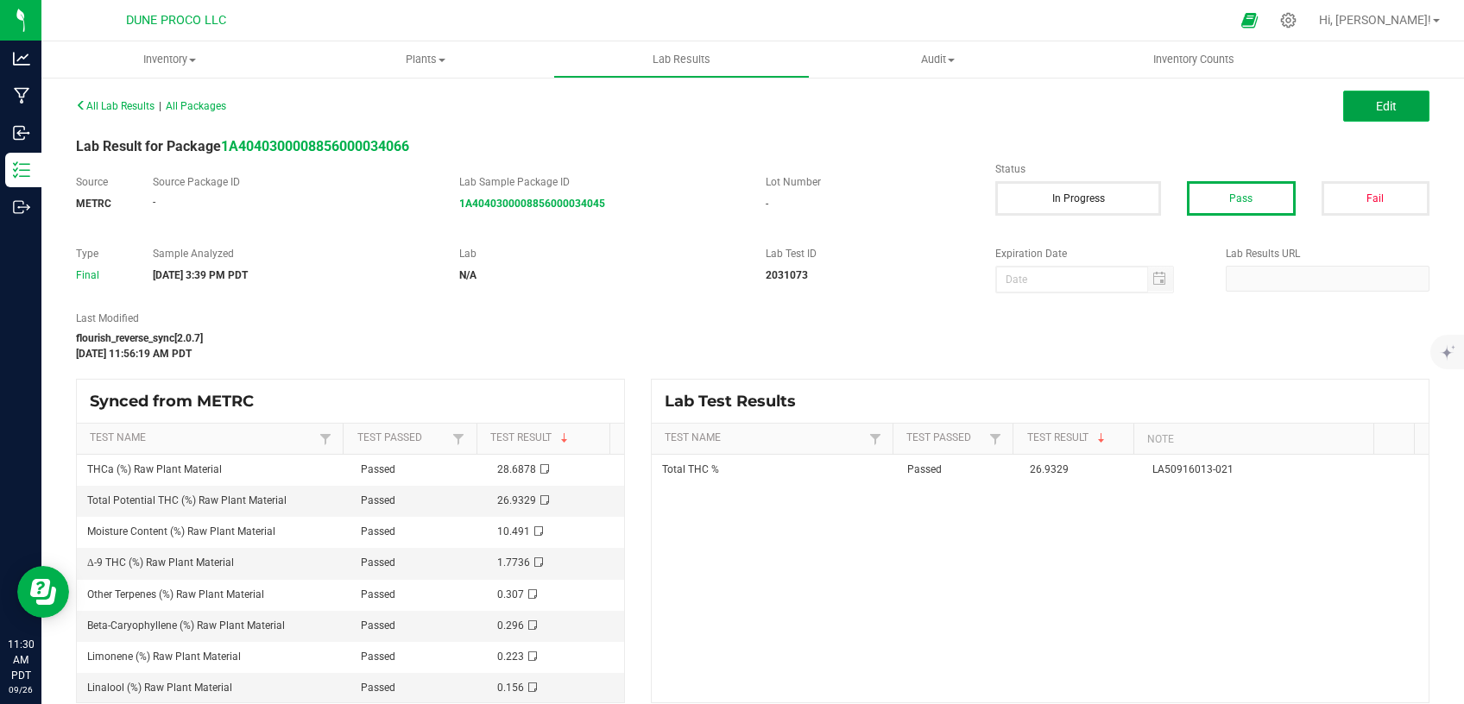
click at [1376, 106] on span "Edit" at bounding box center [1386, 106] width 21 height 14
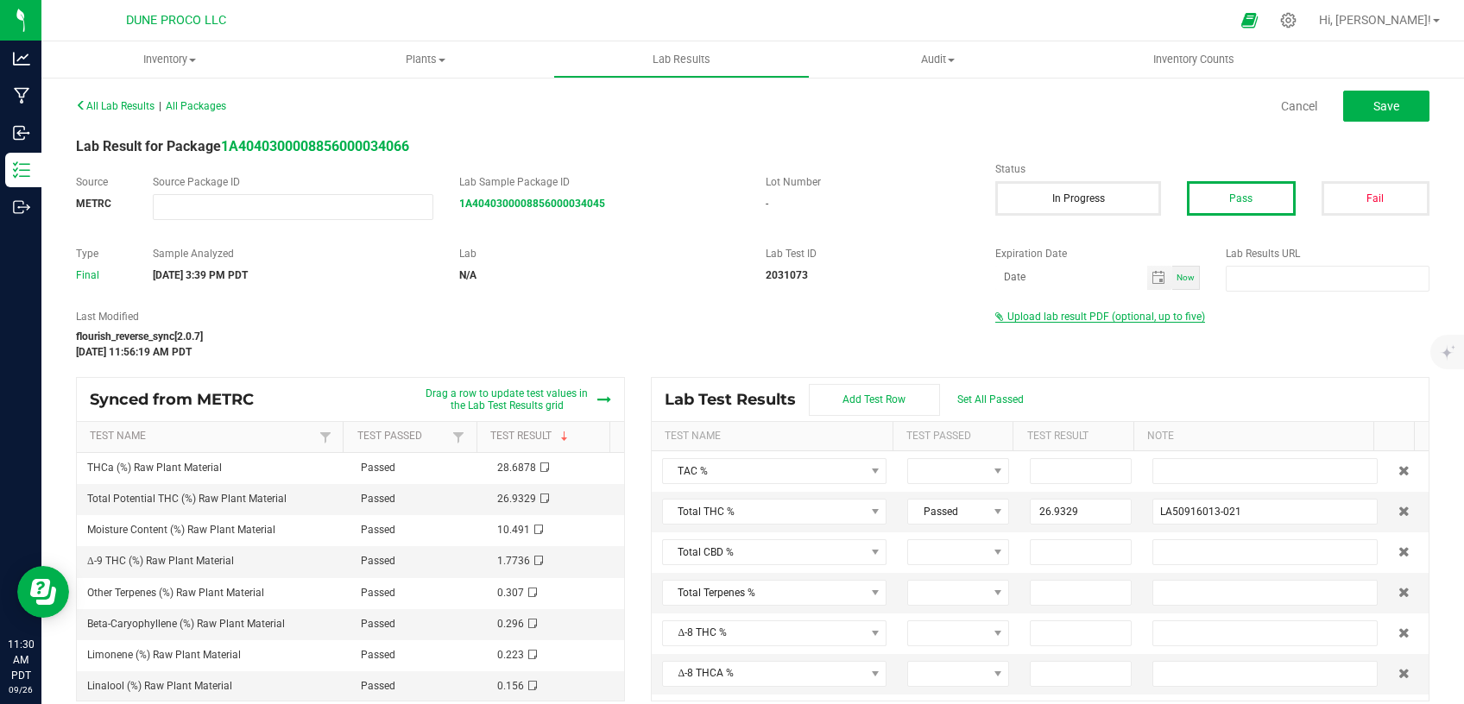
click at [1080, 318] on span "Upload lab result PDF (optional, up to five)" at bounding box center [1106, 317] width 198 height 12
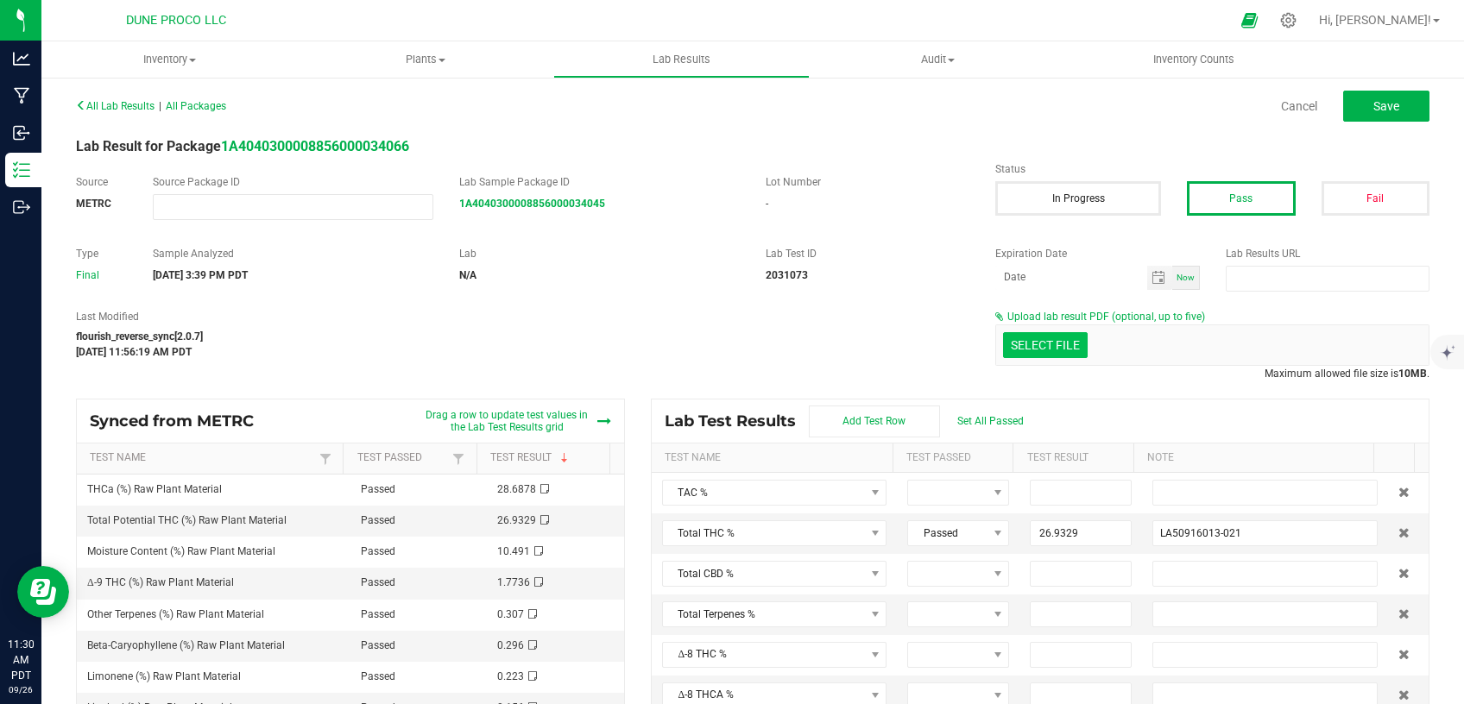
drag, startPoint x: 1053, startPoint y: 339, endPoint x: 1052, endPoint y: 317, distance: 22.5
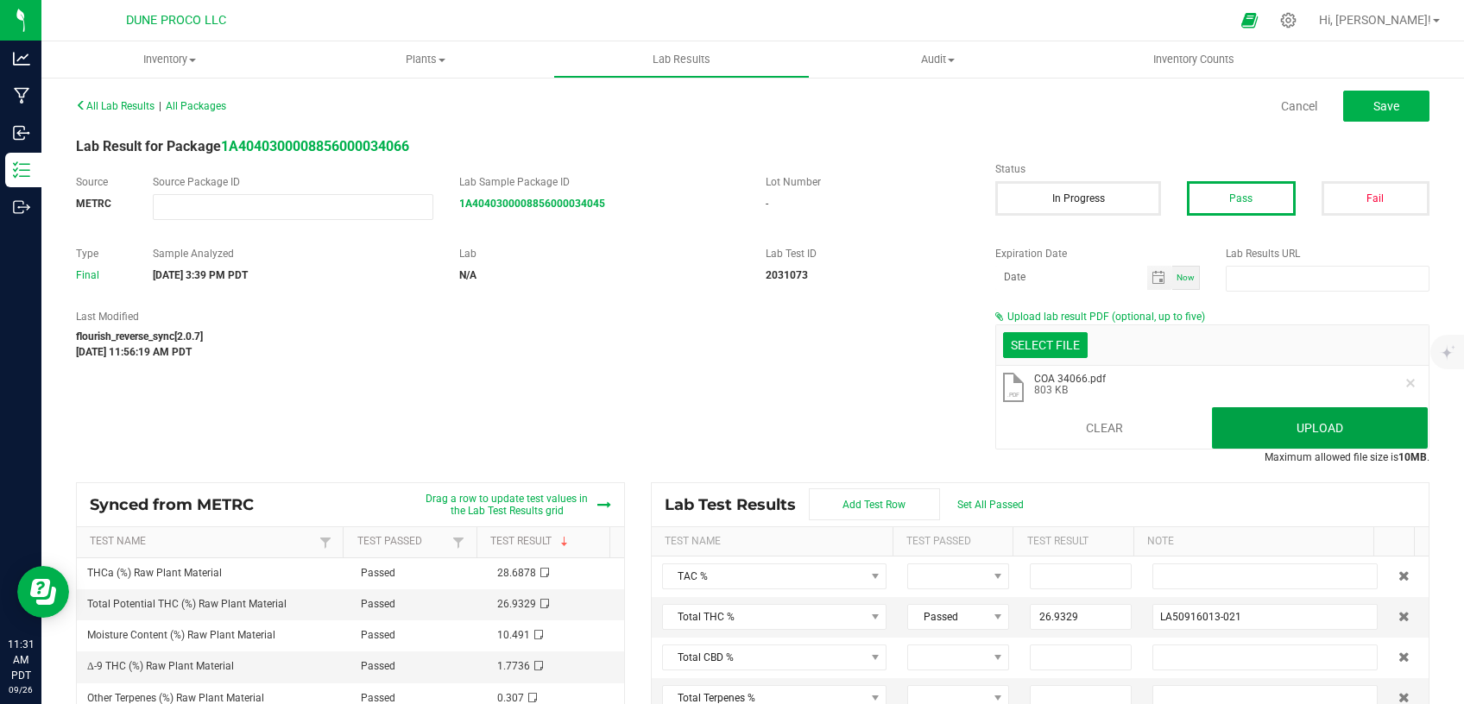
click at [1283, 418] on button "Upload" at bounding box center [1320, 427] width 216 height 41
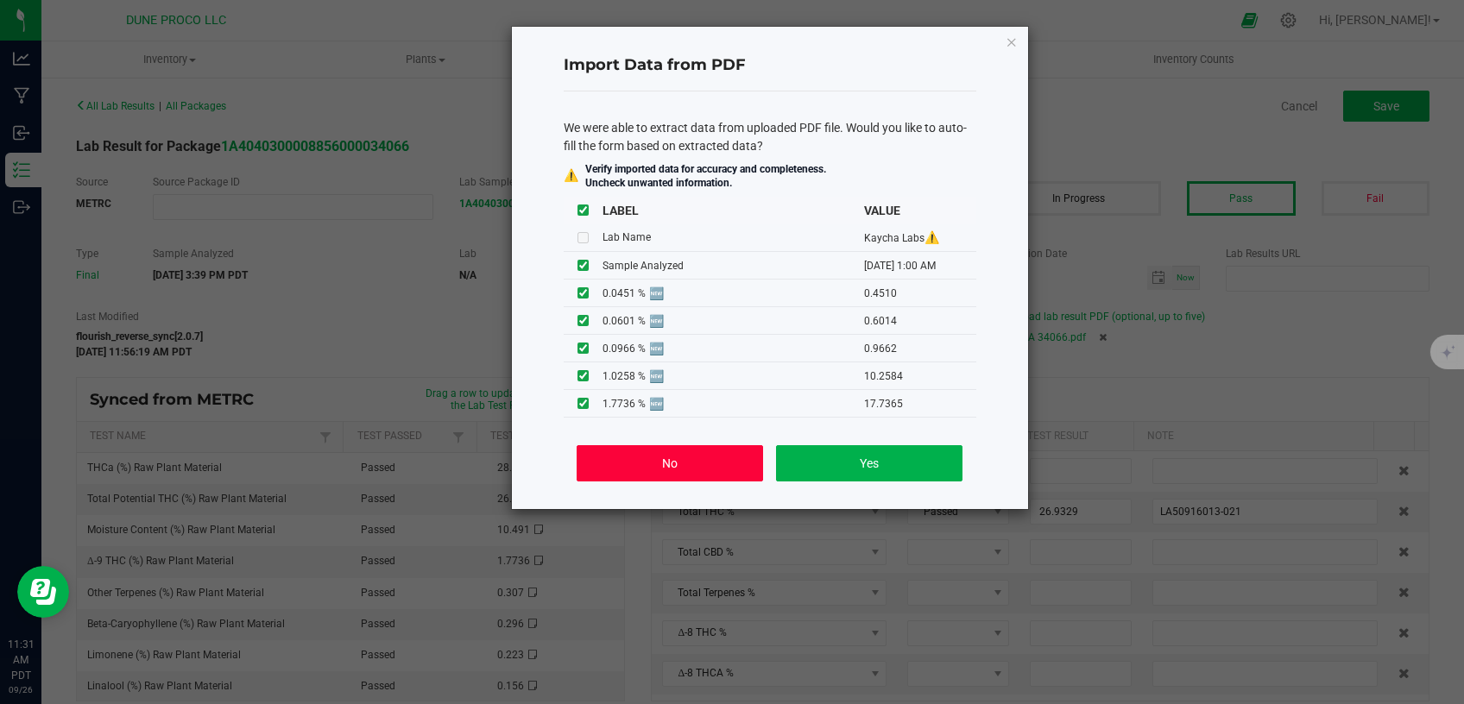
click at [676, 470] on button "No" at bounding box center [669, 463] width 186 height 36
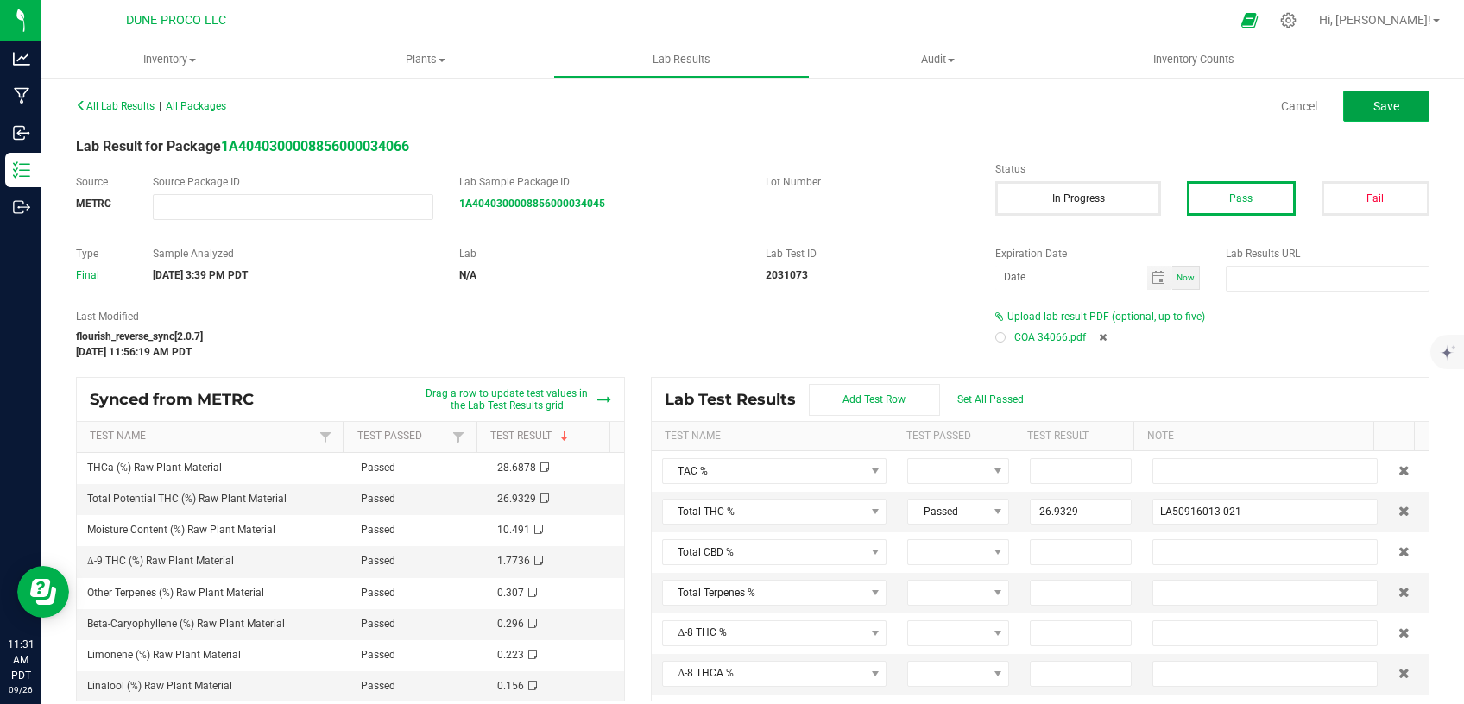
click at [1352, 108] on button "Save" at bounding box center [1386, 106] width 86 height 31
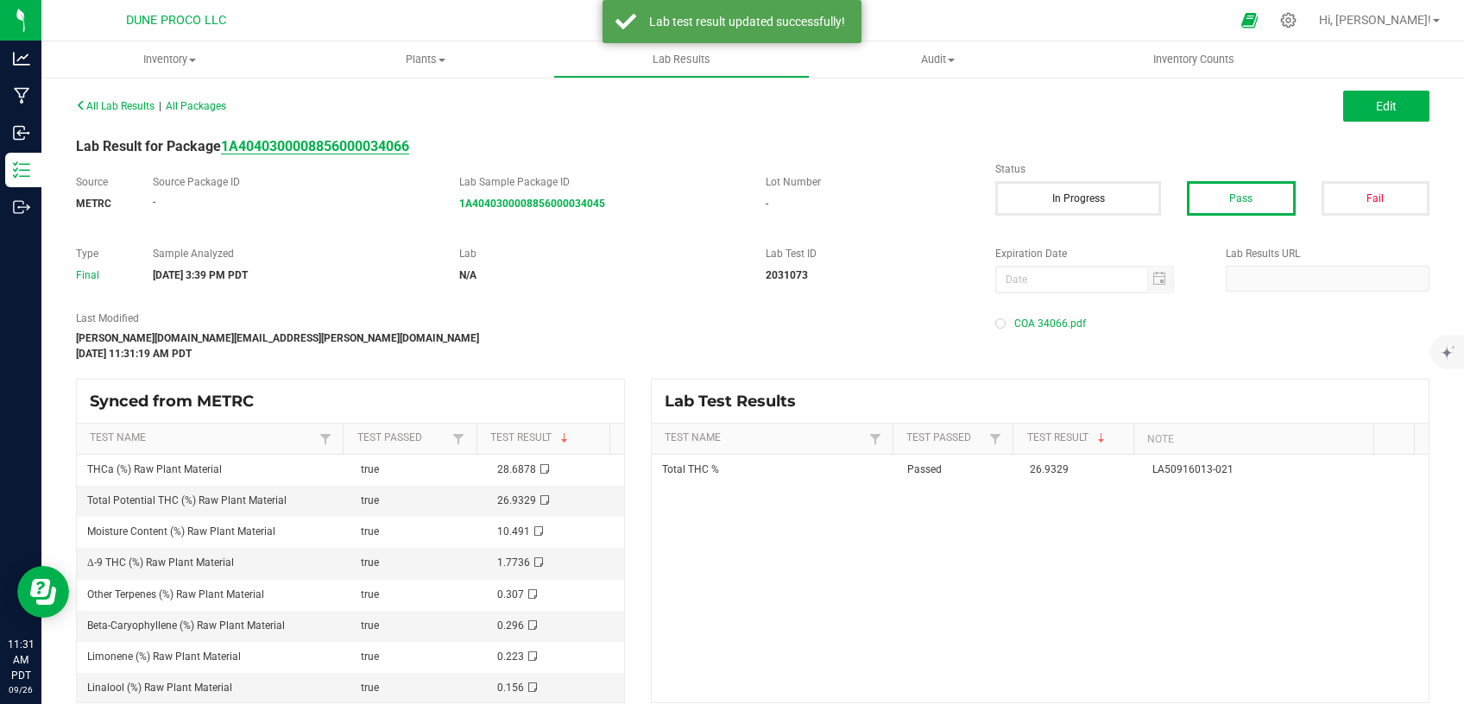
click at [401, 146] on strong "1A4040300008856000034066" at bounding box center [315, 146] width 188 height 16
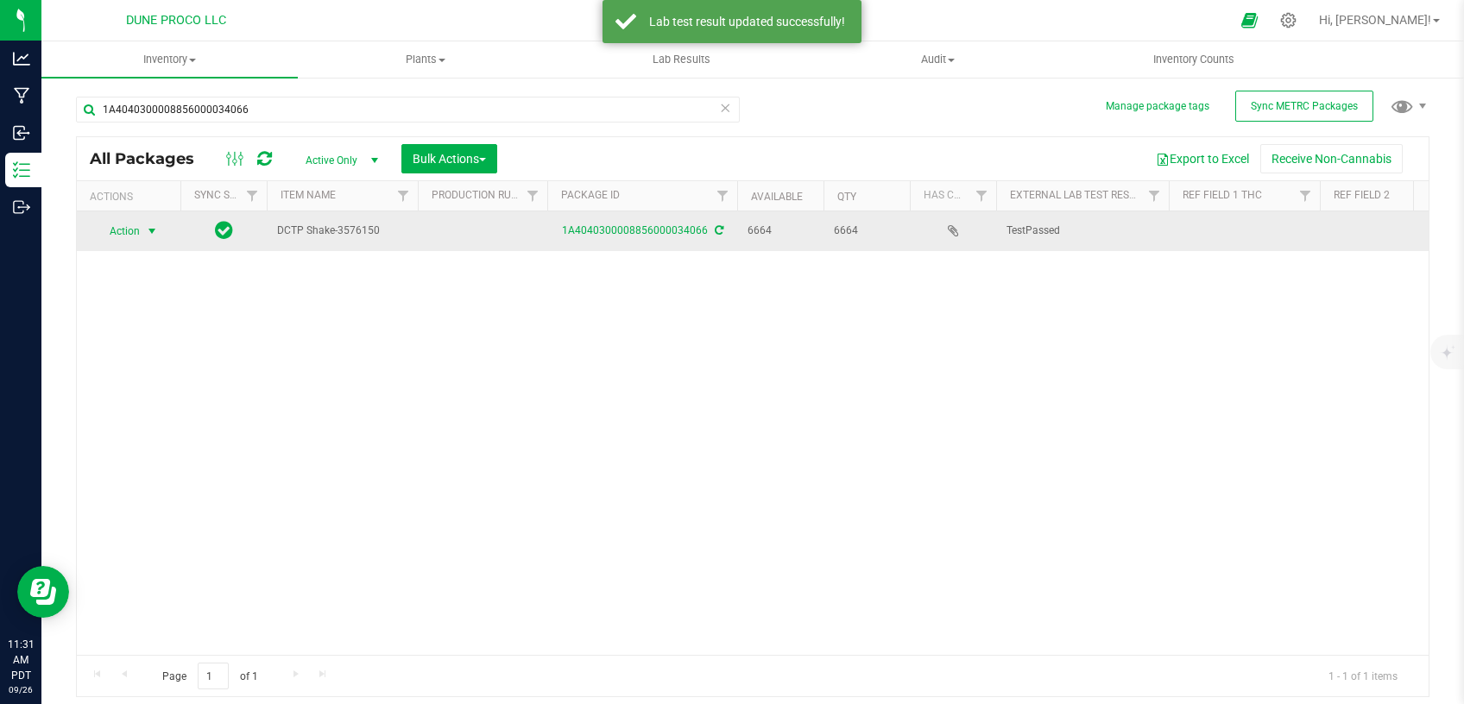
click at [146, 242] on span "select" at bounding box center [153, 231] width 22 height 24
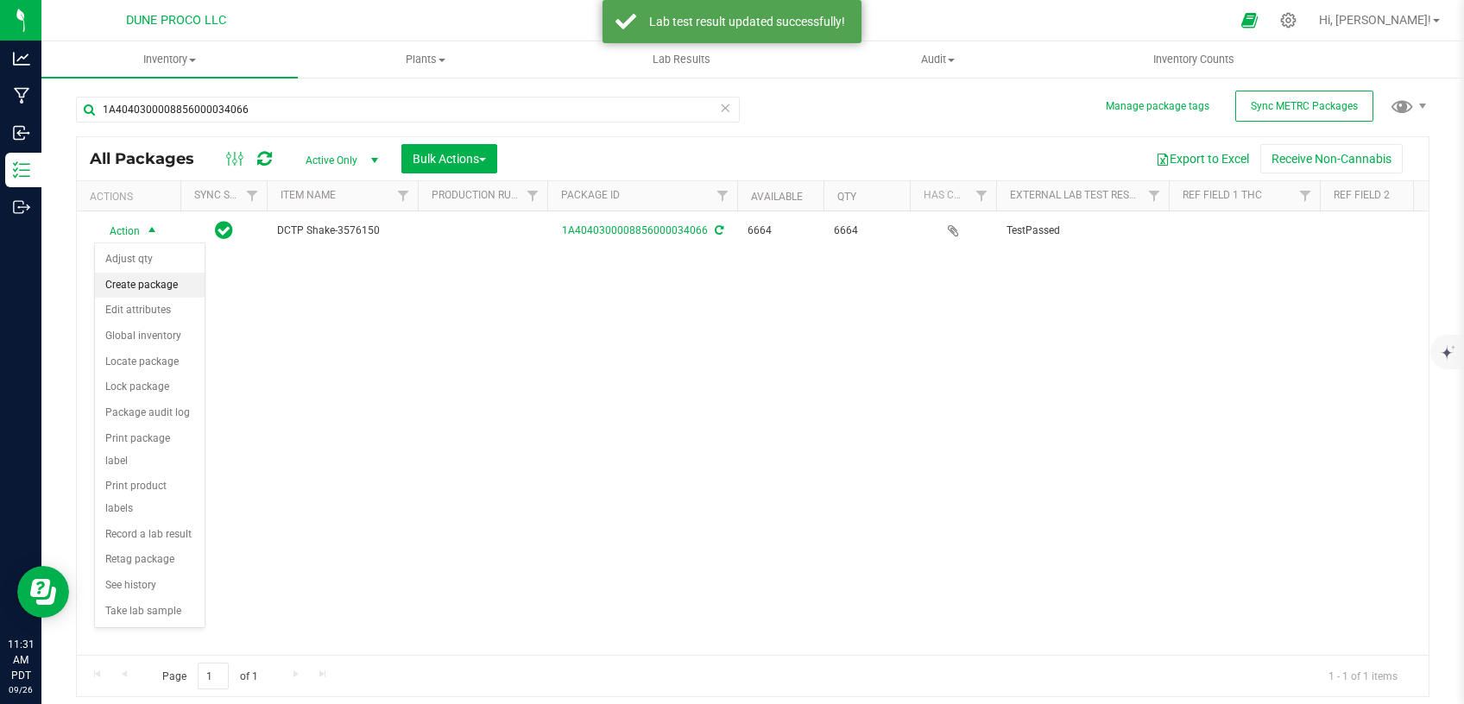
click at [173, 289] on li "Create package" at bounding box center [150, 286] width 110 height 26
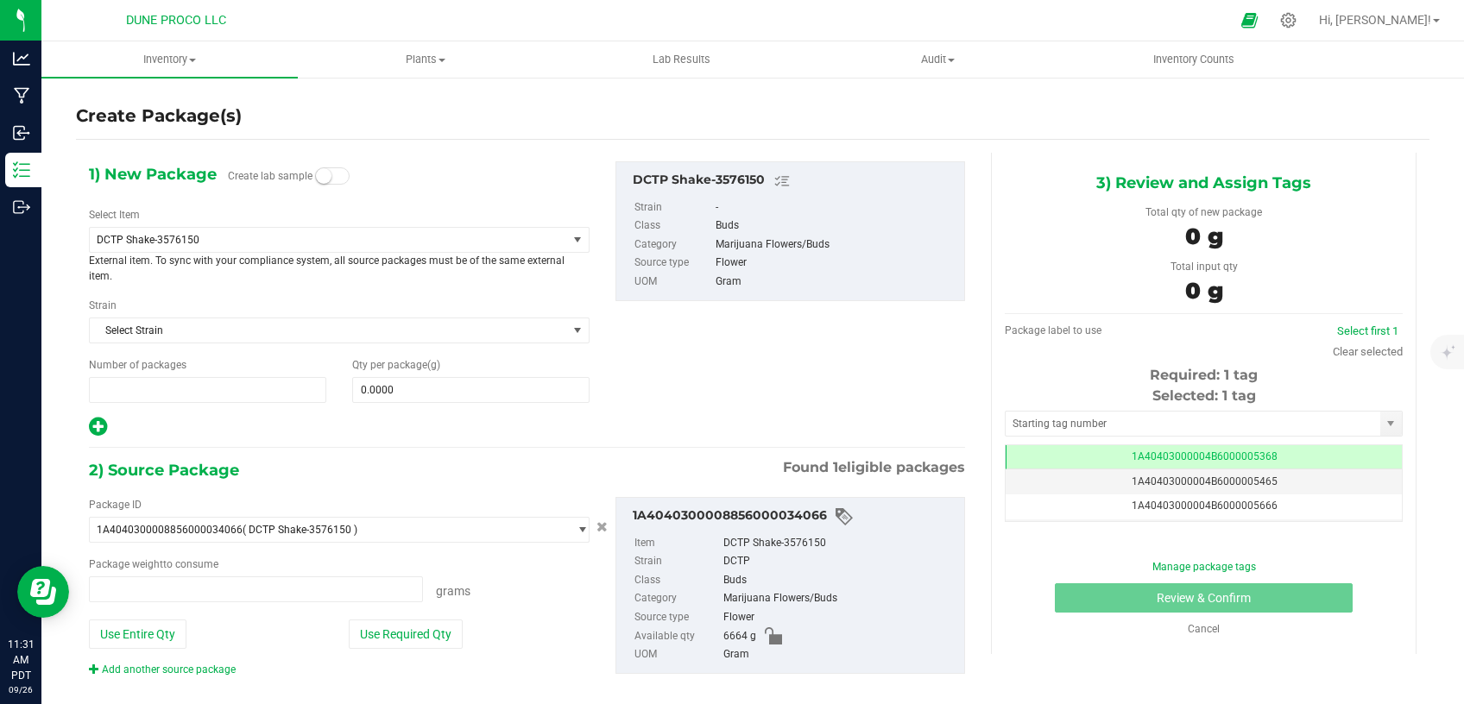
type input "1"
type input "0.0000 g"
click at [393, 395] on span at bounding box center [470, 390] width 237 height 26
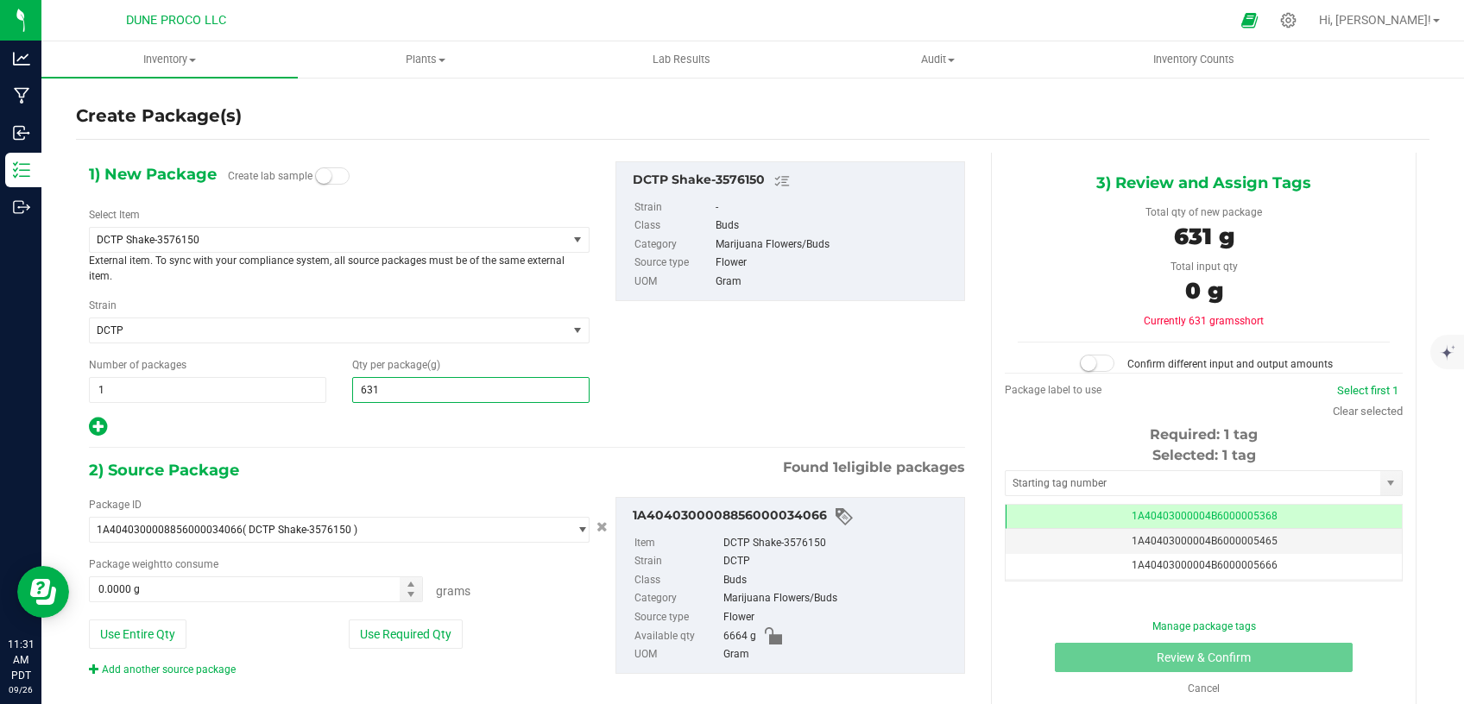
type input "6319"
drag, startPoint x: 281, startPoint y: 389, endPoint x: 232, endPoint y: 393, distance: 49.4
click at [353, 392] on input "6319" at bounding box center [471, 390] width 236 height 24
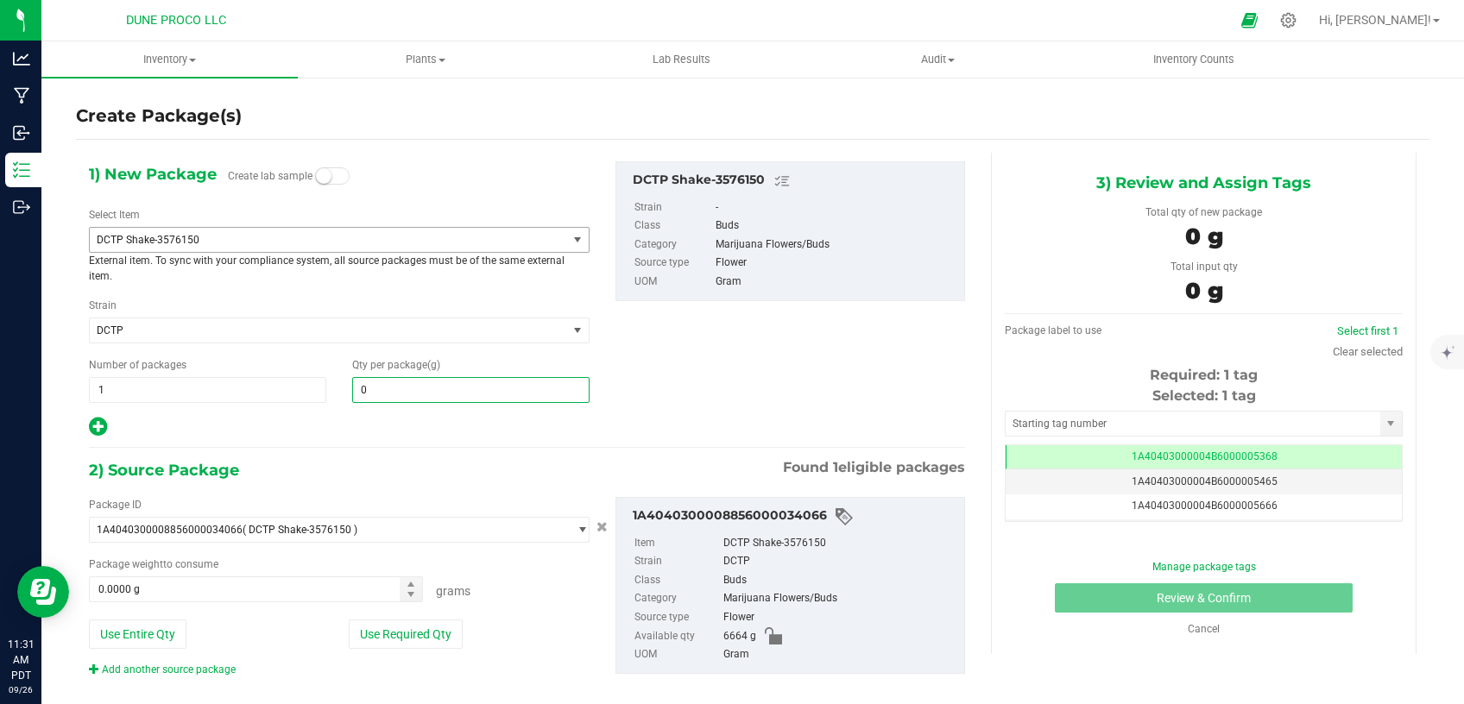
click at [337, 232] on span "DCTP Shake-3576150" at bounding box center [328, 240] width 477 height 24
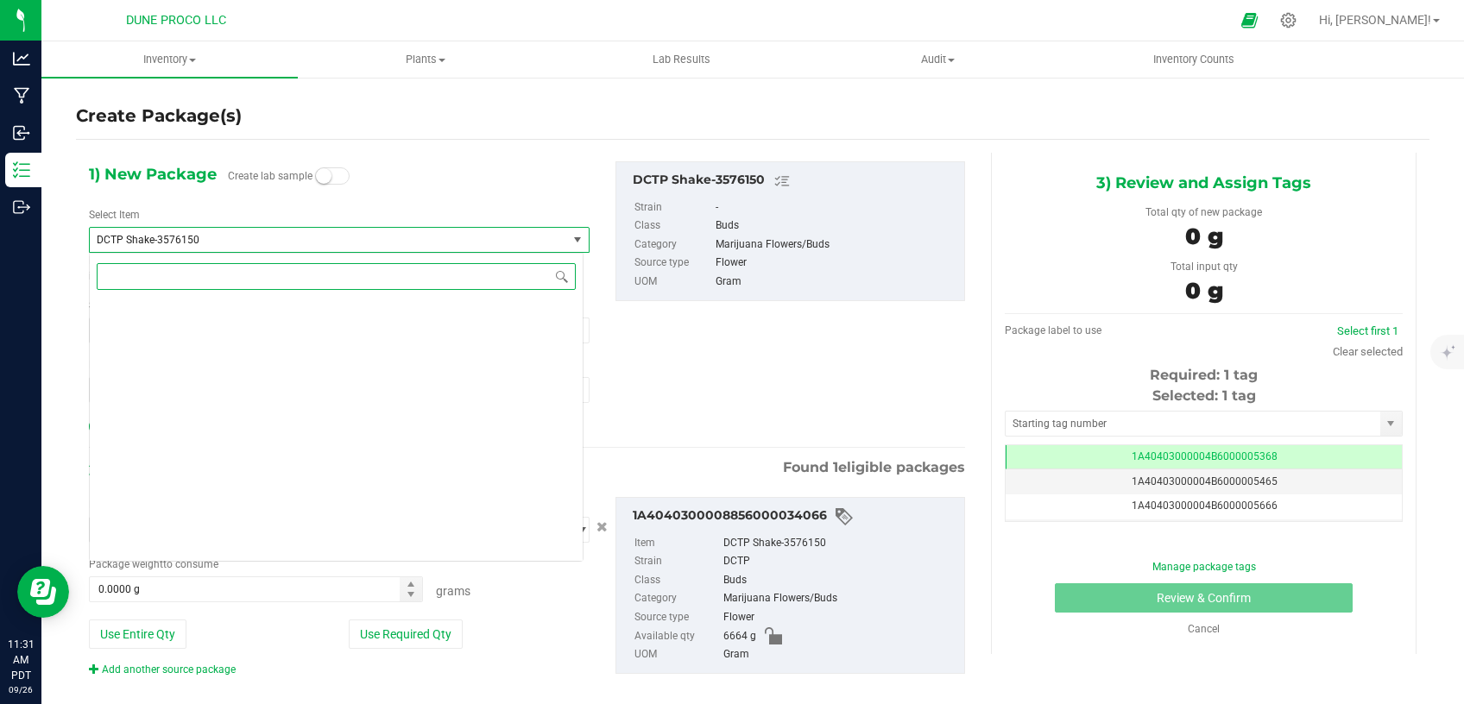
scroll to position [2077, 0]
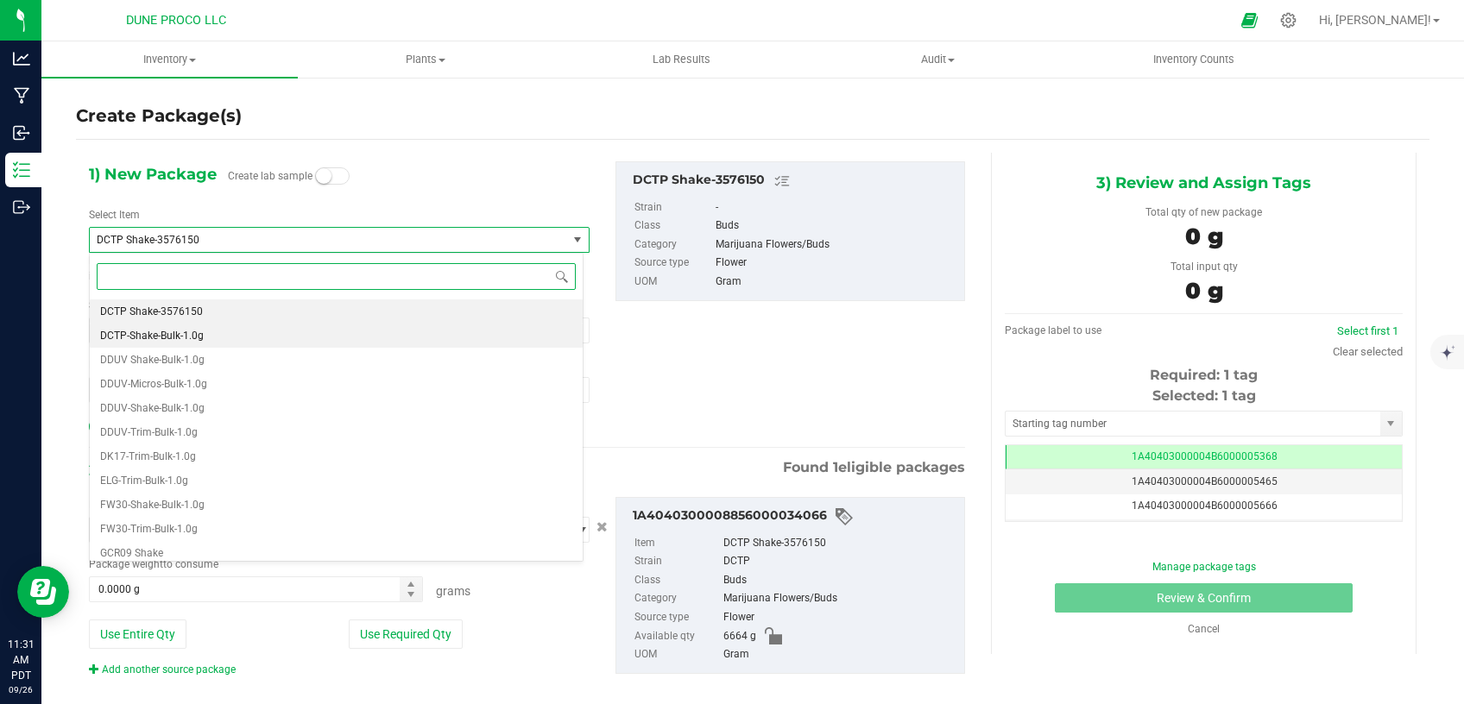
click at [281, 331] on li "DCTP-Shake-Bulk-1.0g" at bounding box center [336, 336] width 493 height 24
type input "0"
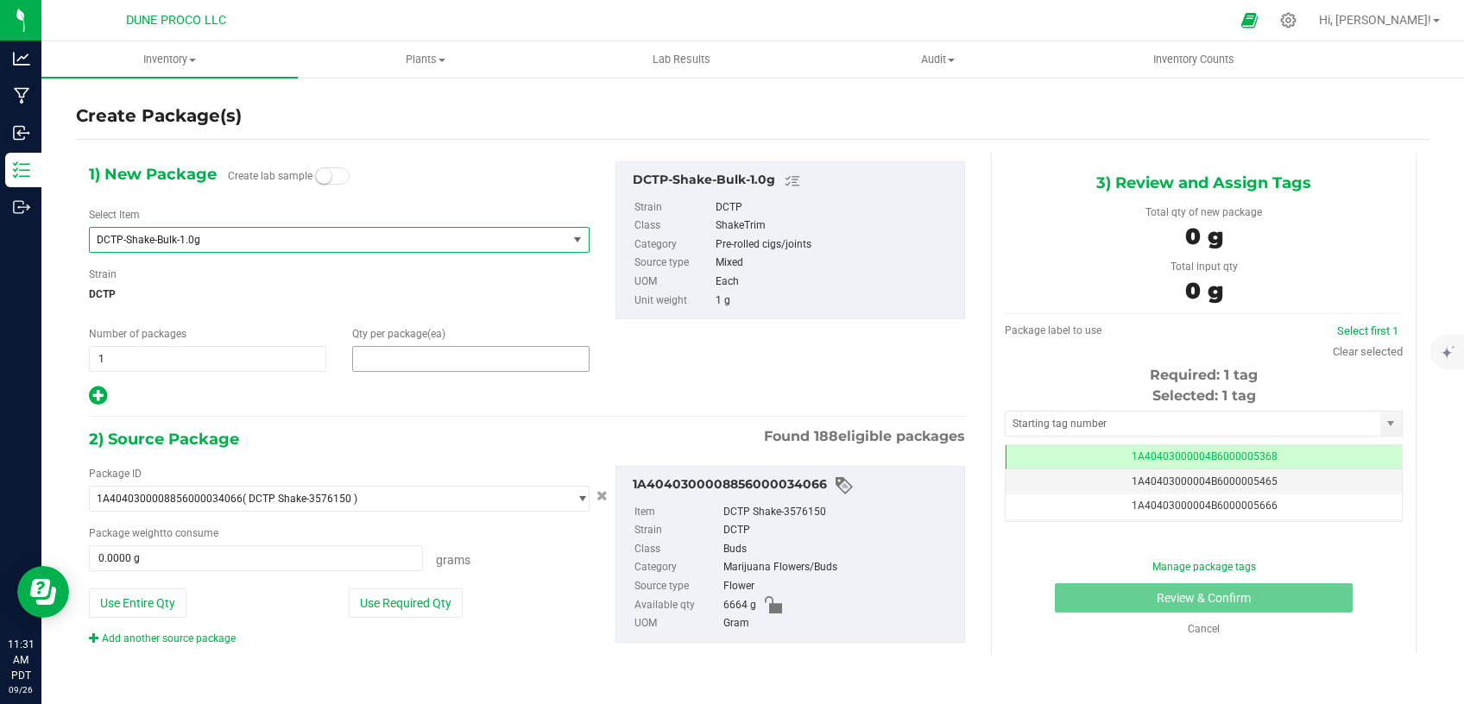
click at [429, 360] on span at bounding box center [470, 359] width 237 height 26
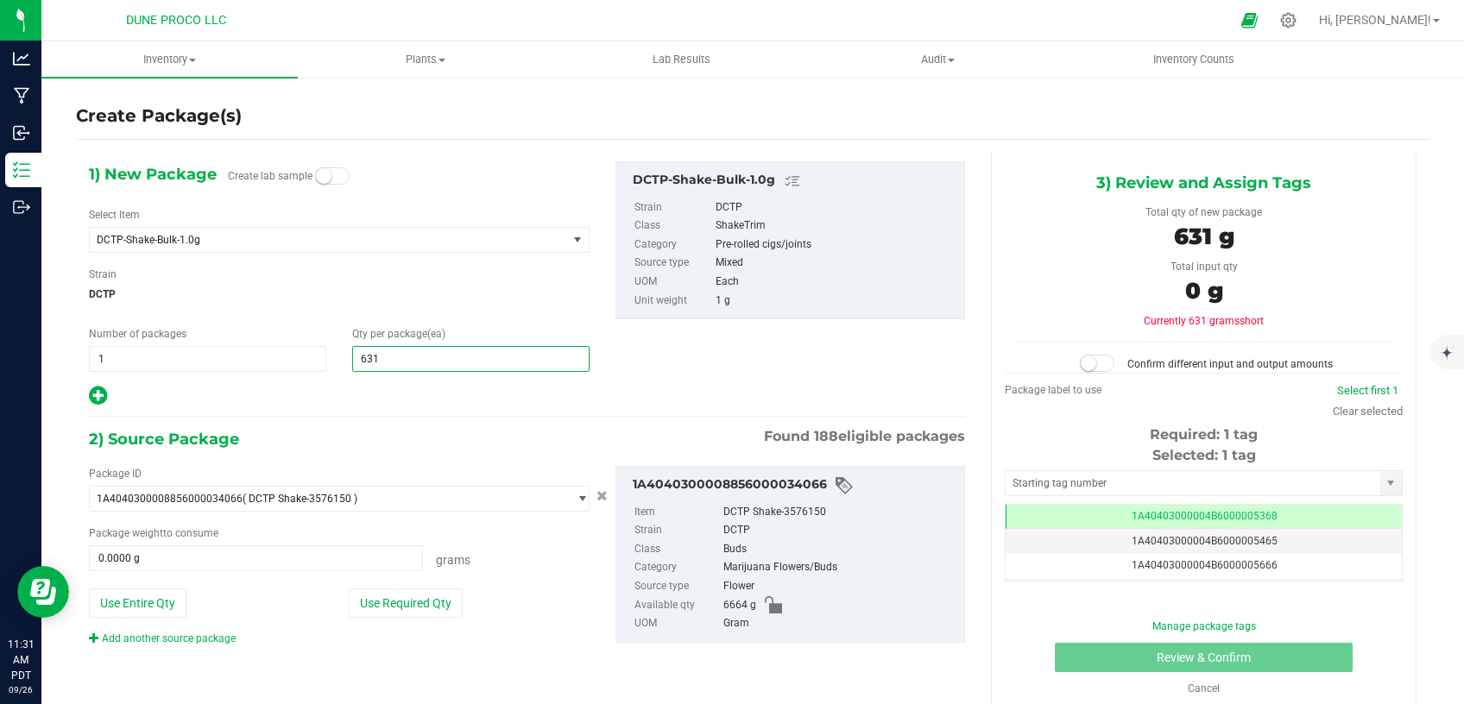
type input "6319"
type input "6,319"
click at [421, 595] on button "Use Required Qty" at bounding box center [406, 603] width 114 height 29
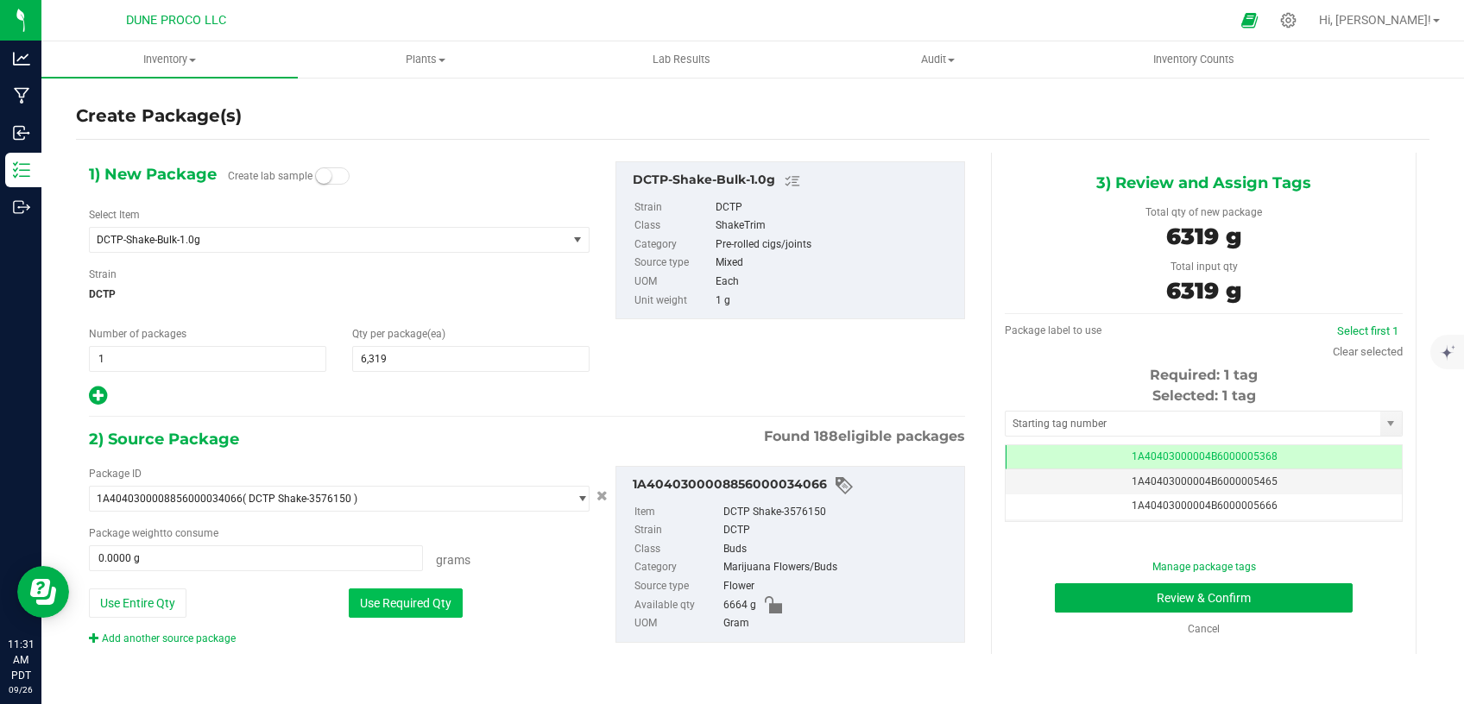
type input "6319.0000 g"
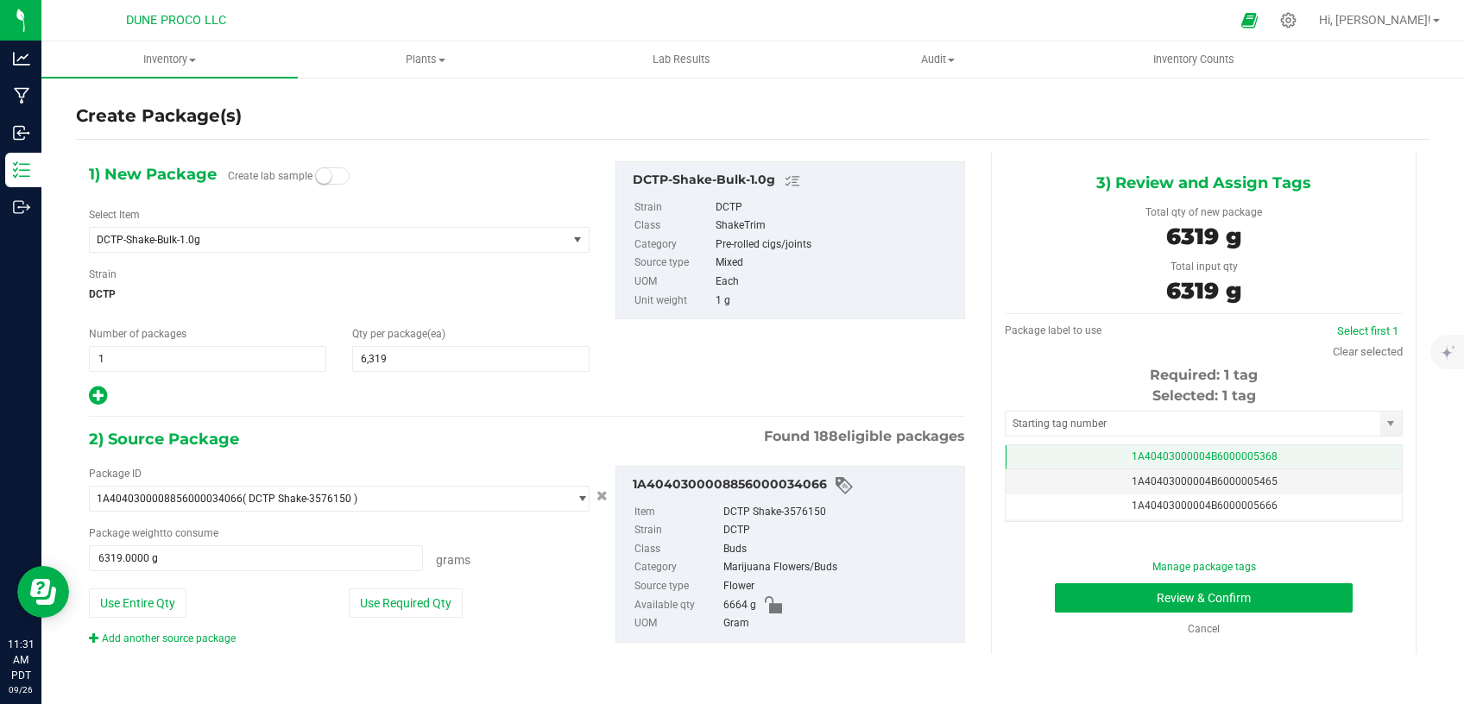
click at [1127, 445] on td "1A40403000004B6000005368" at bounding box center [1203, 457] width 396 height 25
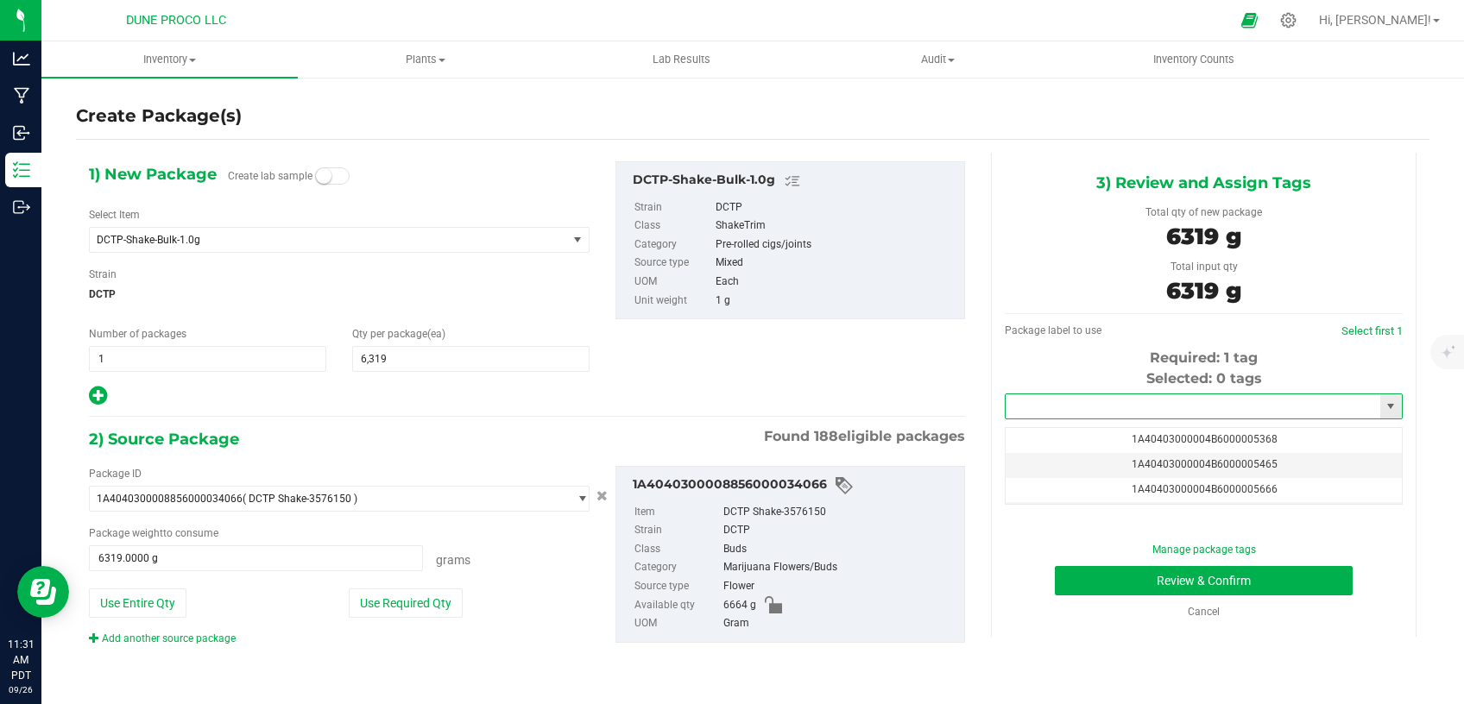
click at [1114, 407] on input "text" at bounding box center [1192, 406] width 375 height 24
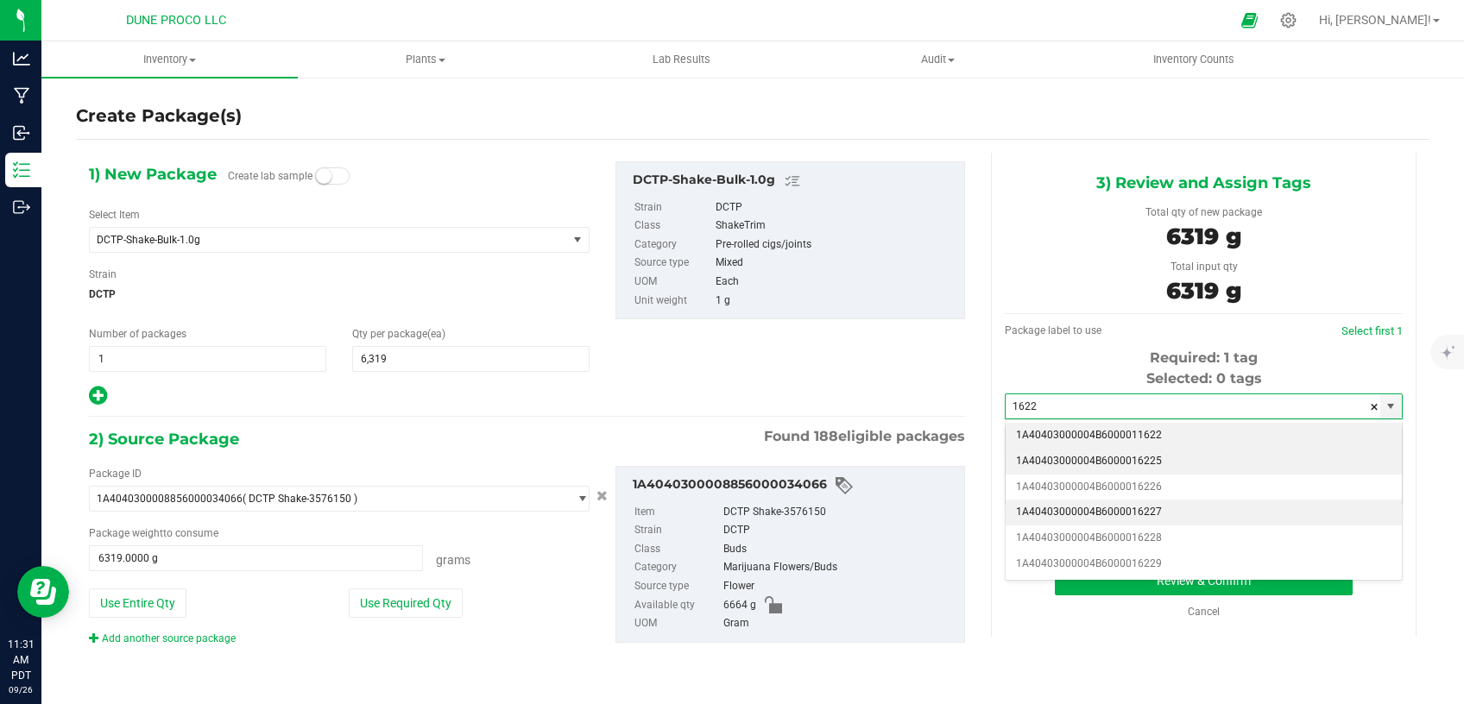
click at [1165, 454] on li "1A40403000004B6000016225" at bounding box center [1203, 462] width 396 height 26
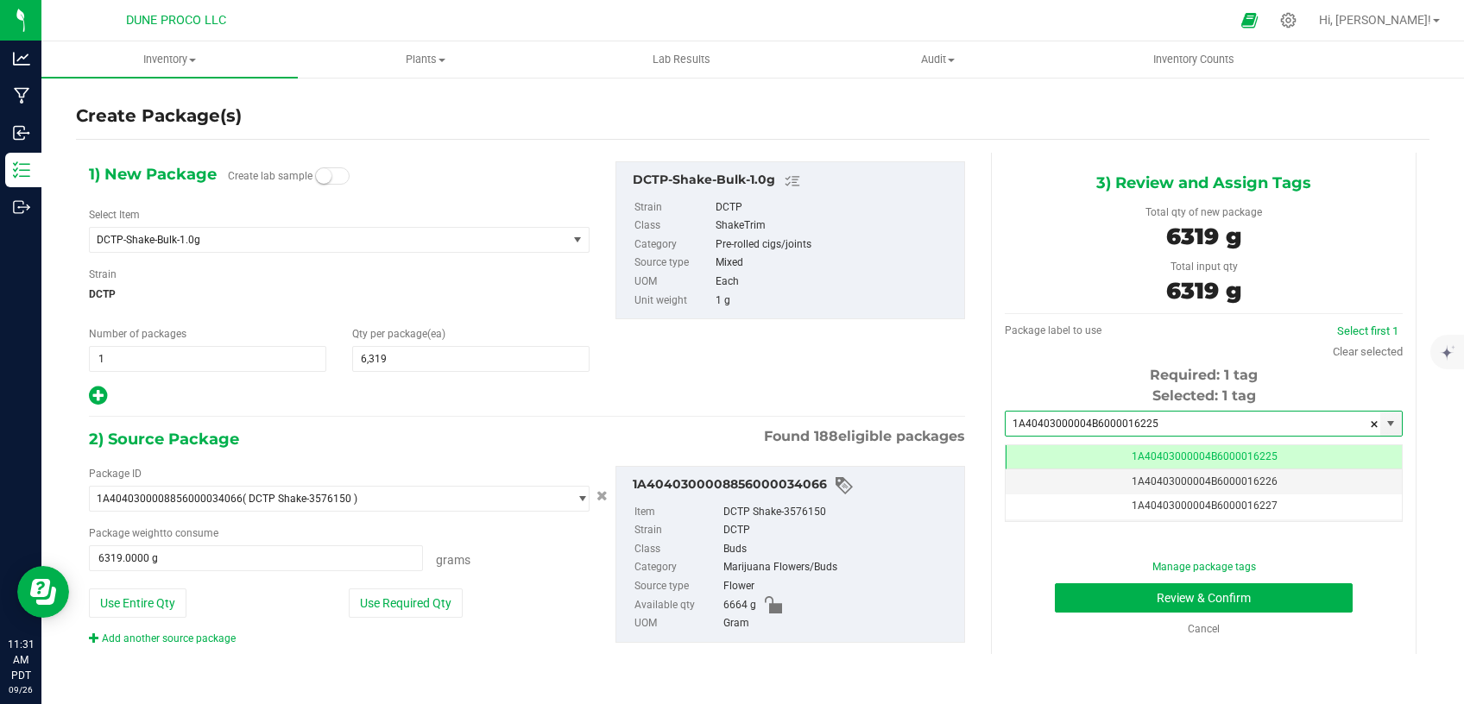
type input "1A40403000004B6000016225"
click at [1093, 589] on button "Review & Confirm" at bounding box center [1204, 597] width 298 height 29
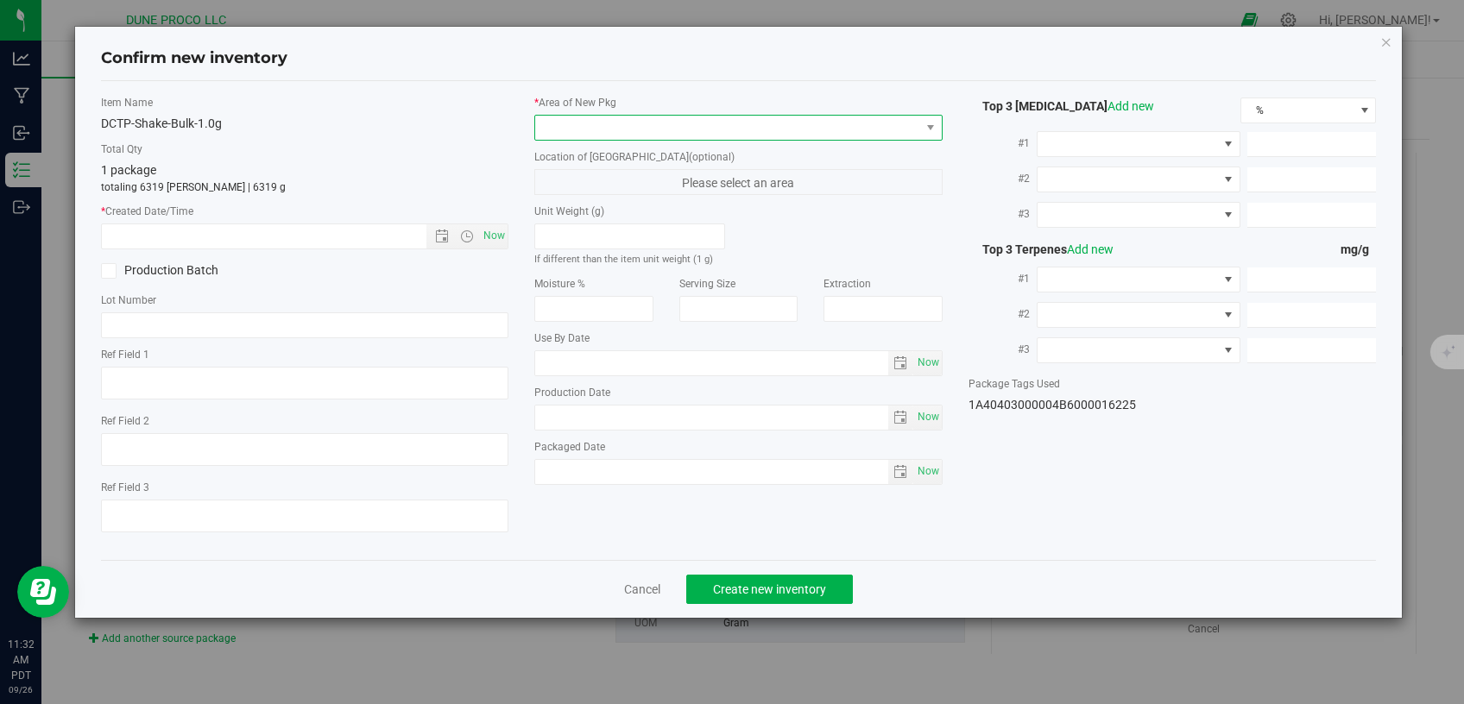
click at [728, 130] on span at bounding box center [727, 128] width 385 height 24
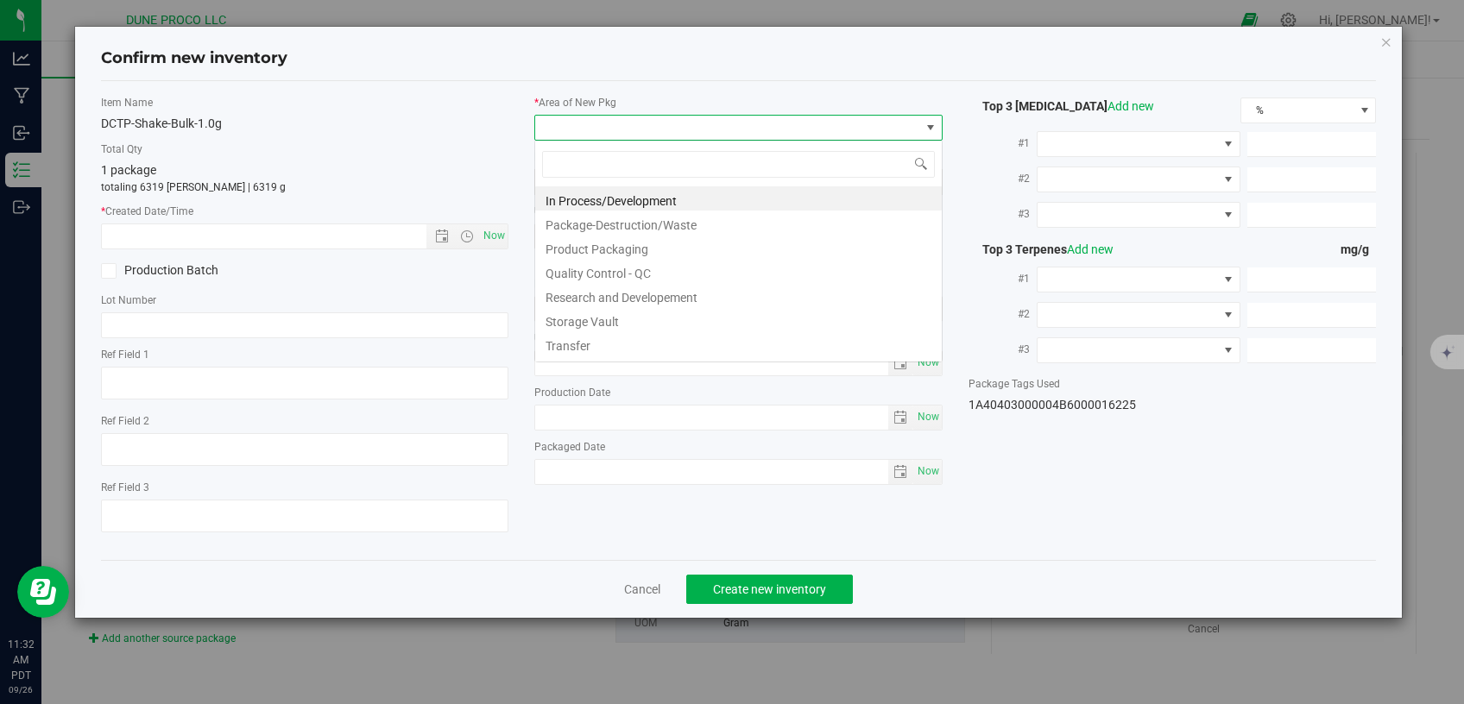
scroll to position [25, 407]
click at [612, 319] on li "Storage Vault" at bounding box center [738, 319] width 406 height 24
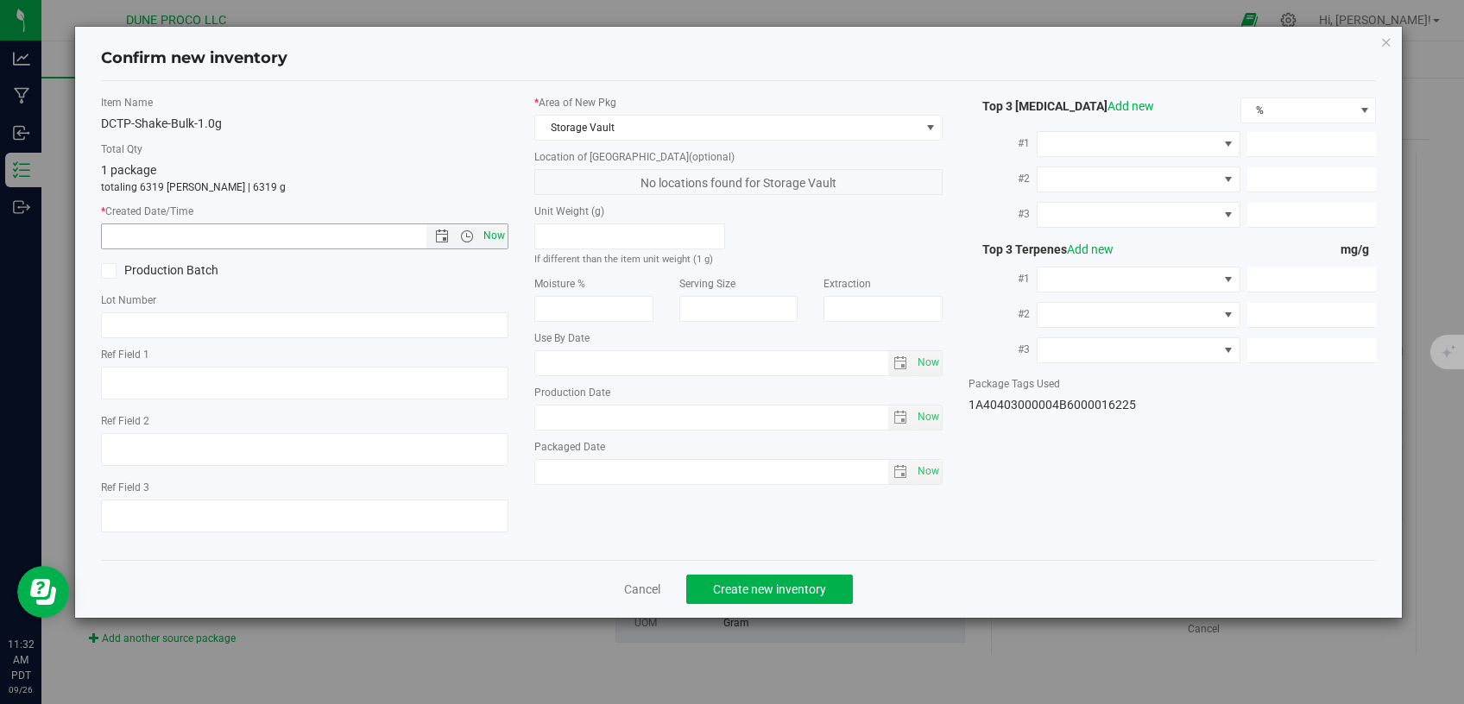
click at [501, 239] on span "Now" at bounding box center [494, 236] width 29 height 25
type input "[DATE] 11:32 AM"
click at [720, 582] on span "Create new inventory" at bounding box center [769, 589] width 113 height 14
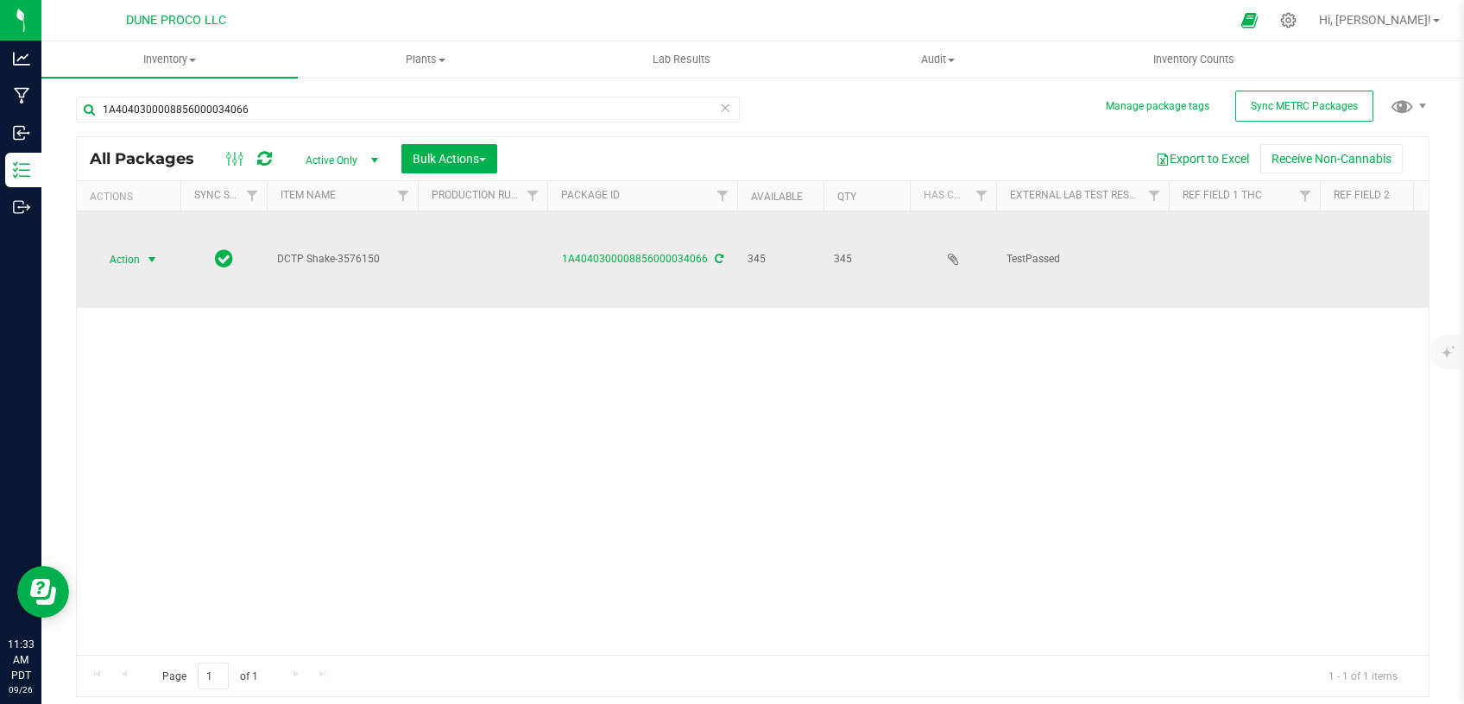
click at [159, 253] on span "select" at bounding box center [152, 260] width 14 height 14
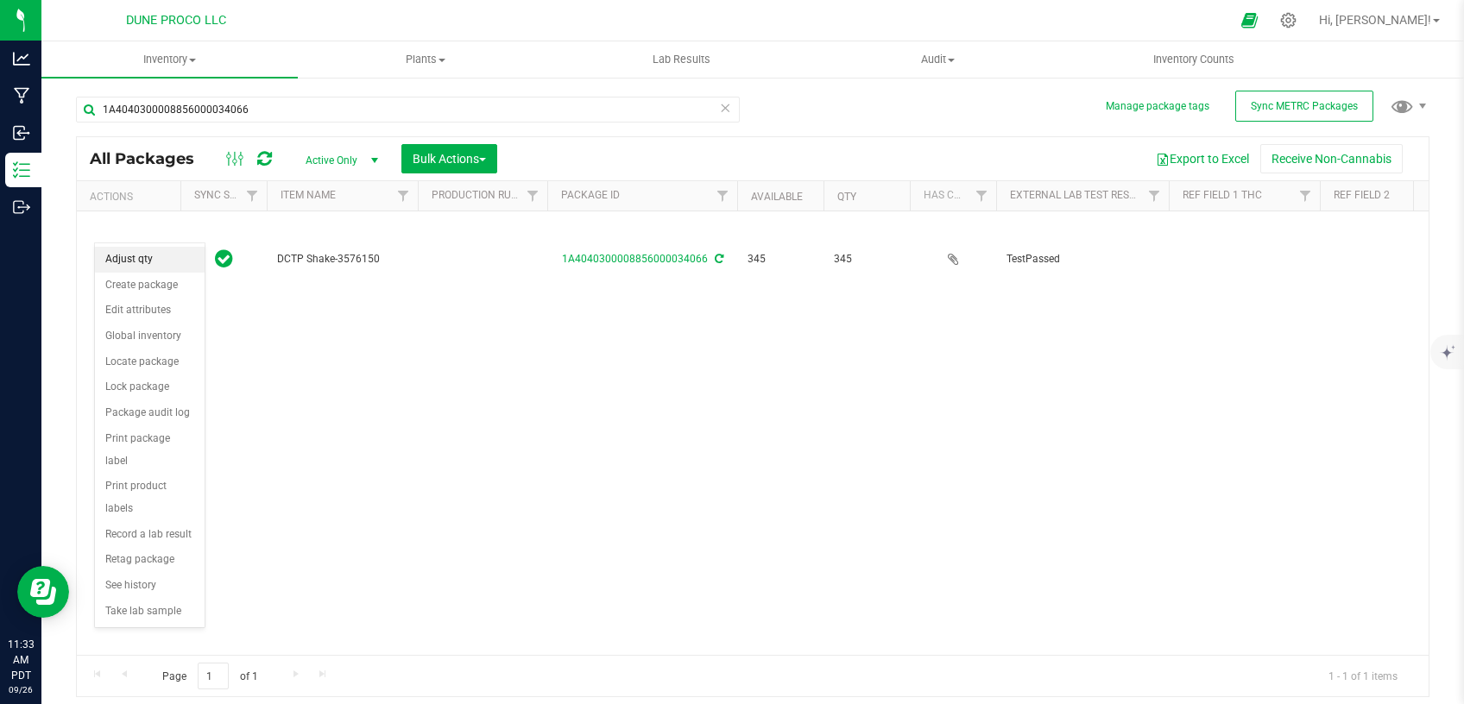
click at [155, 259] on li "Adjust qty" at bounding box center [150, 260] width 110 height 26
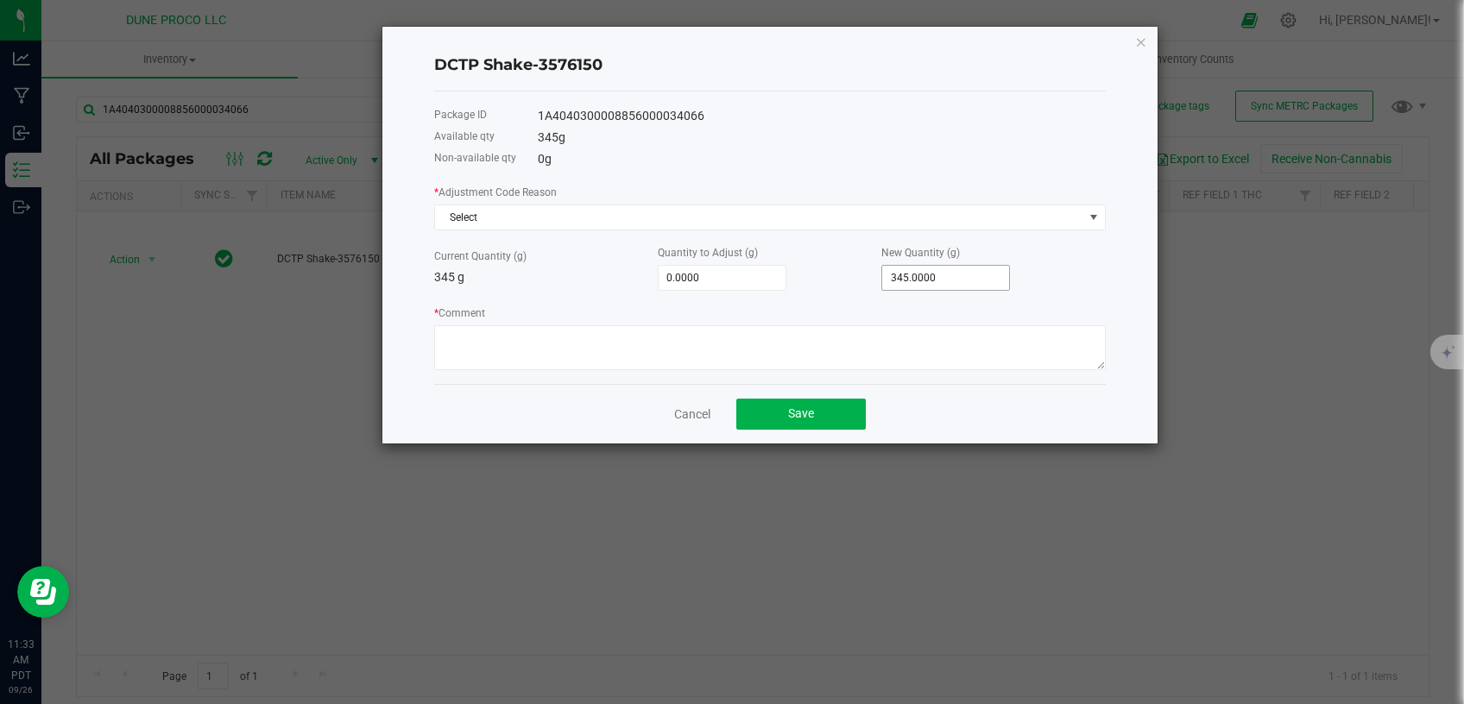
type input "345"
click at [902, 270] on input "345" at bounding box center [945, 278] width 127 height 24
type input "-311.0000"
type input "34"
type input "-342.0000"
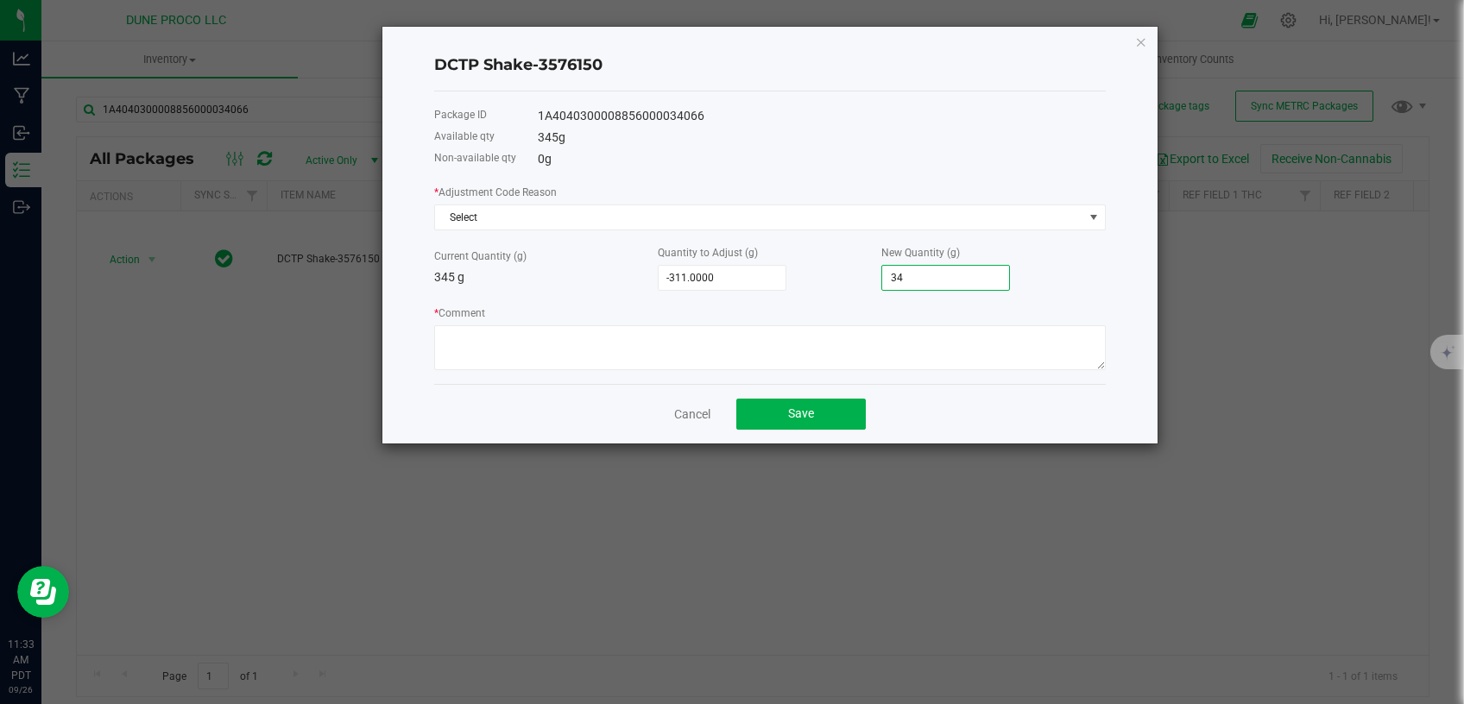
type input "3"
type input "-345.0000"
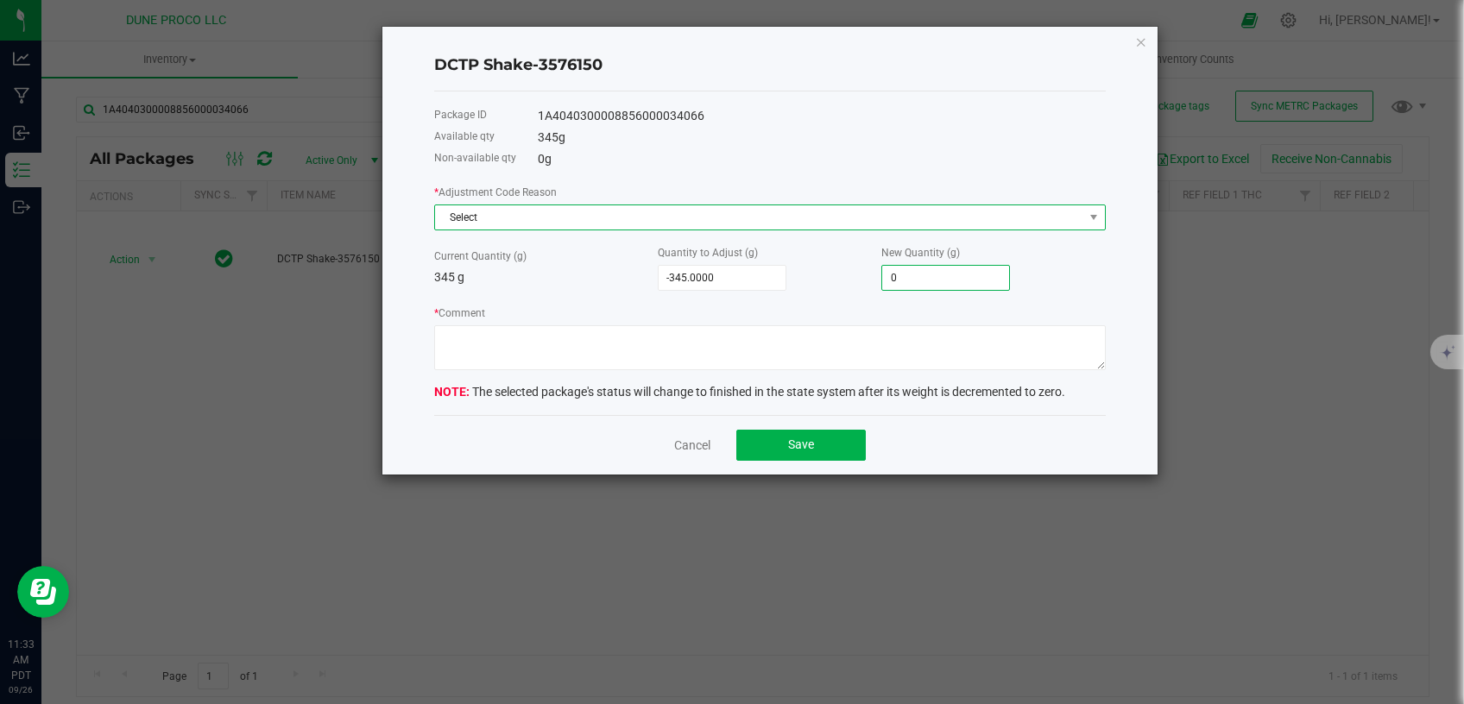
type input "0.0000"
click at [860, 224] on span "Select" at bounding box center [759, 217] width 648 height 24
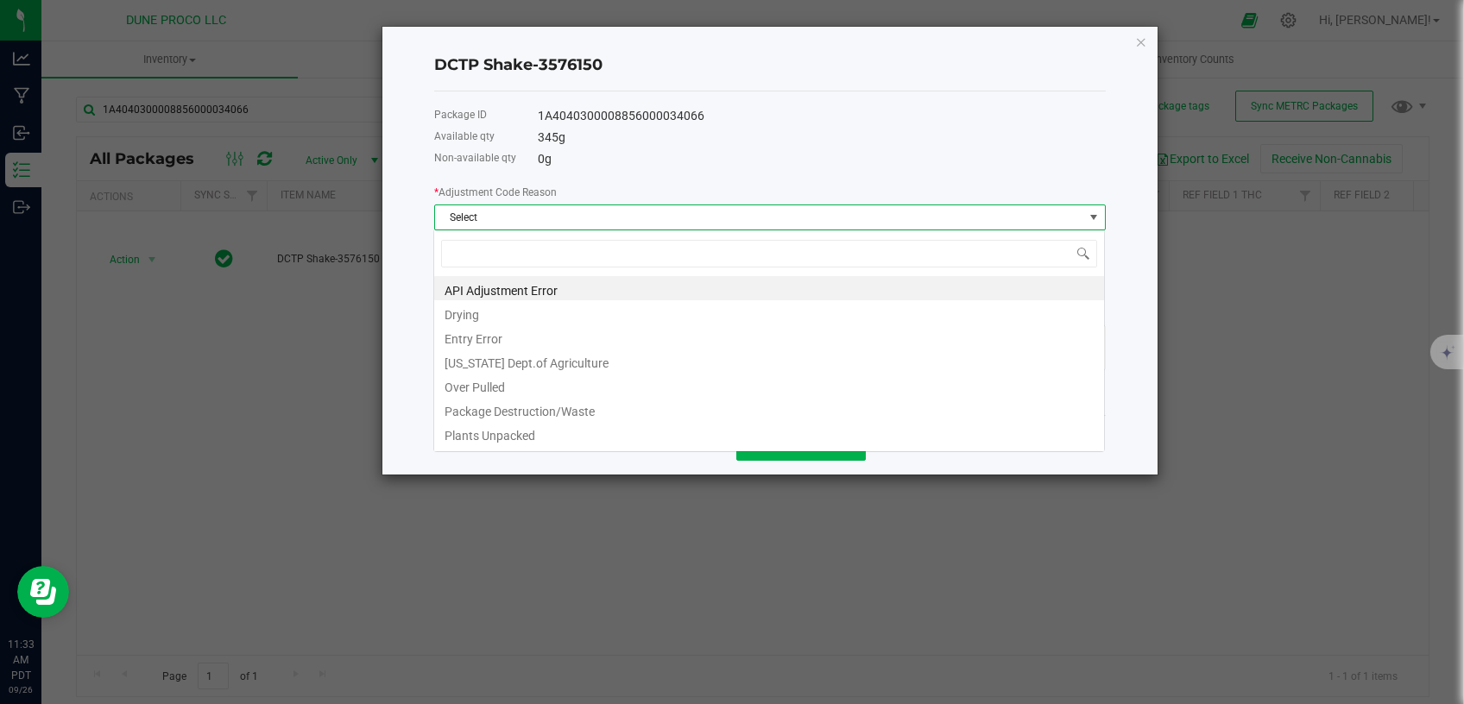
scroll to position [26, 671]
click at [636, 398] on li "Package Destruction/Waste" at bounding box center [769, 409] width 670 height 24
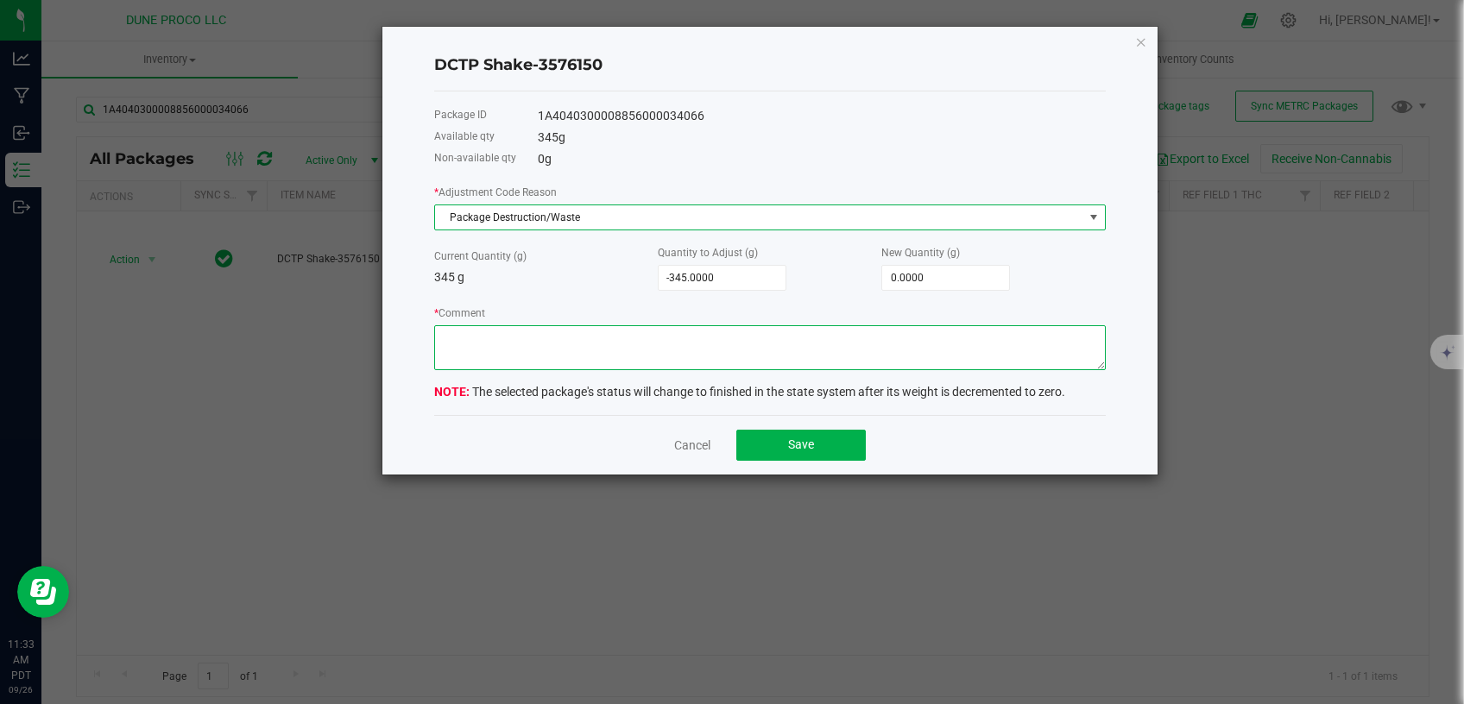
click at [641, 349] on textarea "* Comment" at bounding box center [769, 347] width 671 height 45
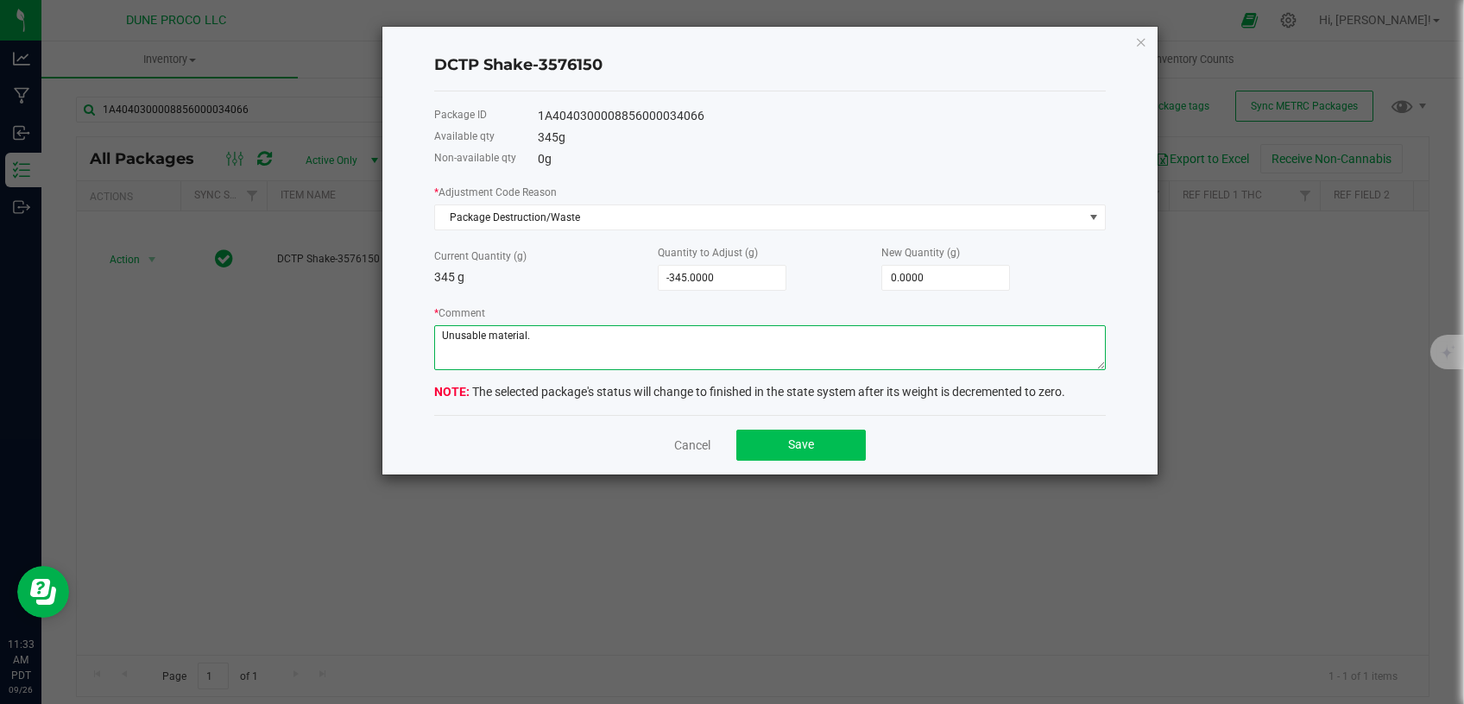
type textarea "Unusable material."
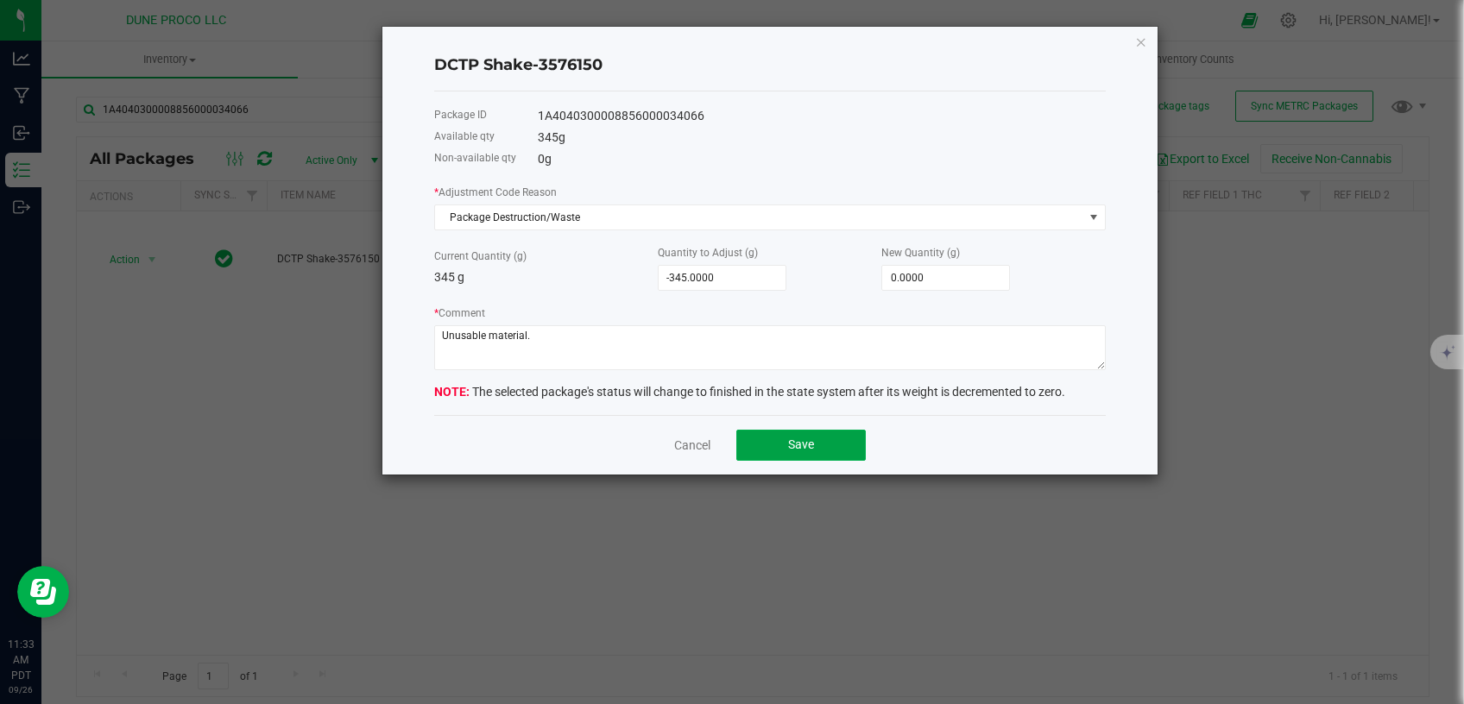
drag, startPoint x: 813, startPoint y: 448, endPoint x: 748, endPoint y: 412, distance: 73.8
click at [813, 446] on span "Save" at bounding box center [801, 445] width 26 height 14
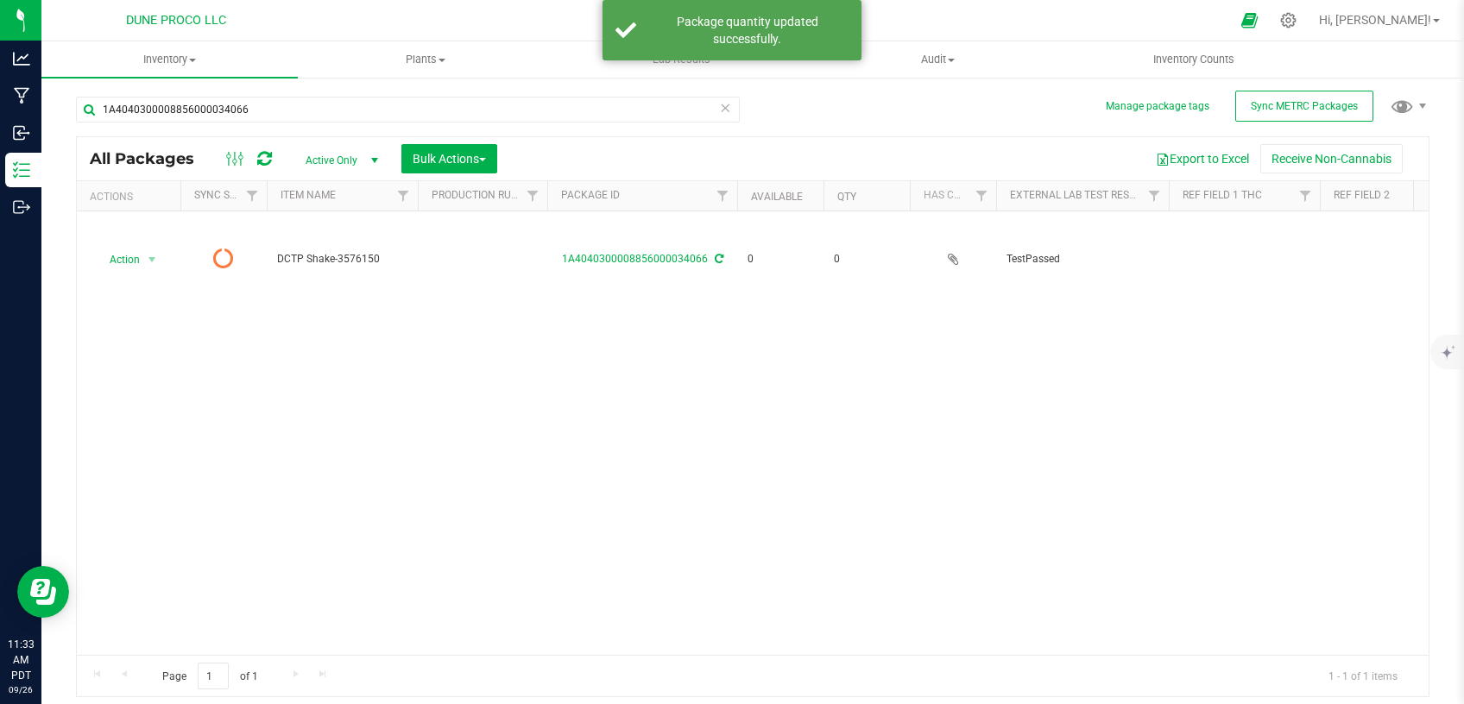
click at [728, 108] on icon at bounding box center [725, 107] width 12 height 21
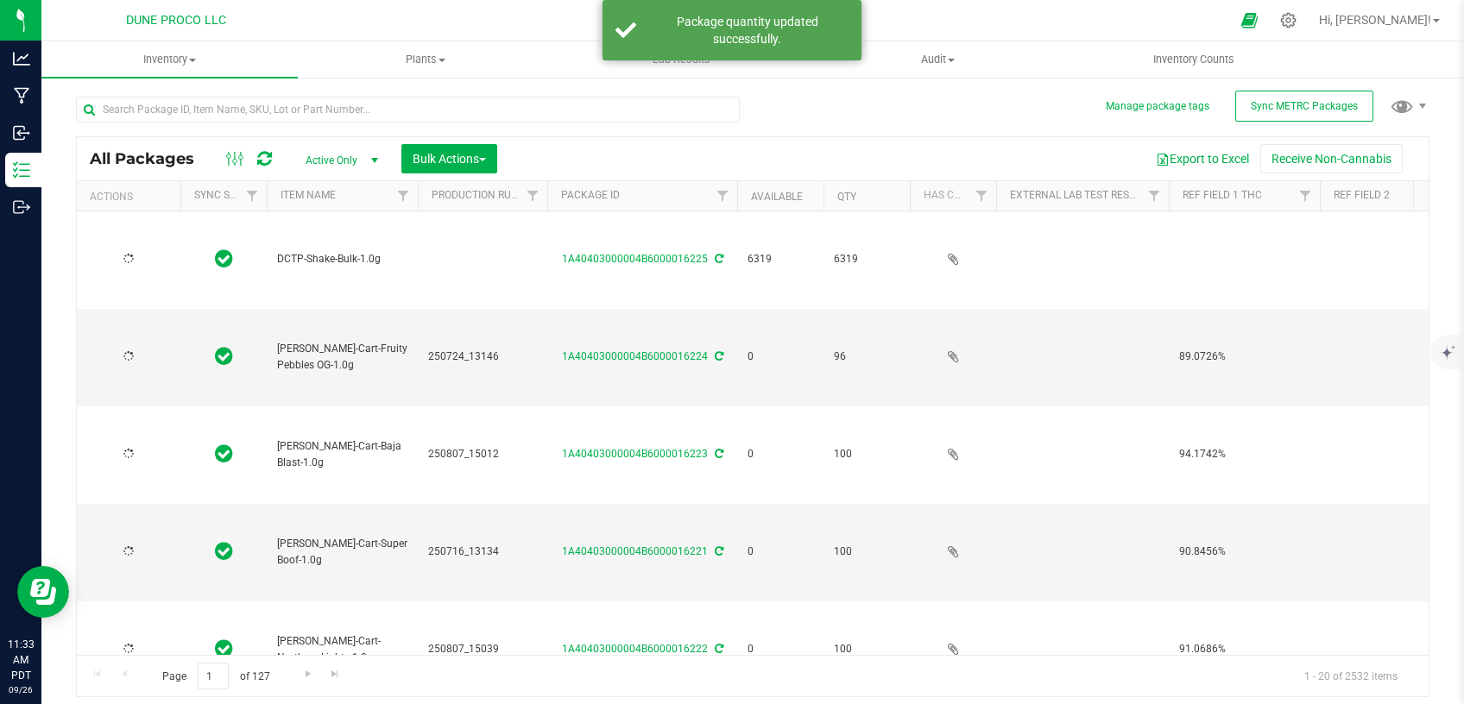
type input "[DATE]"
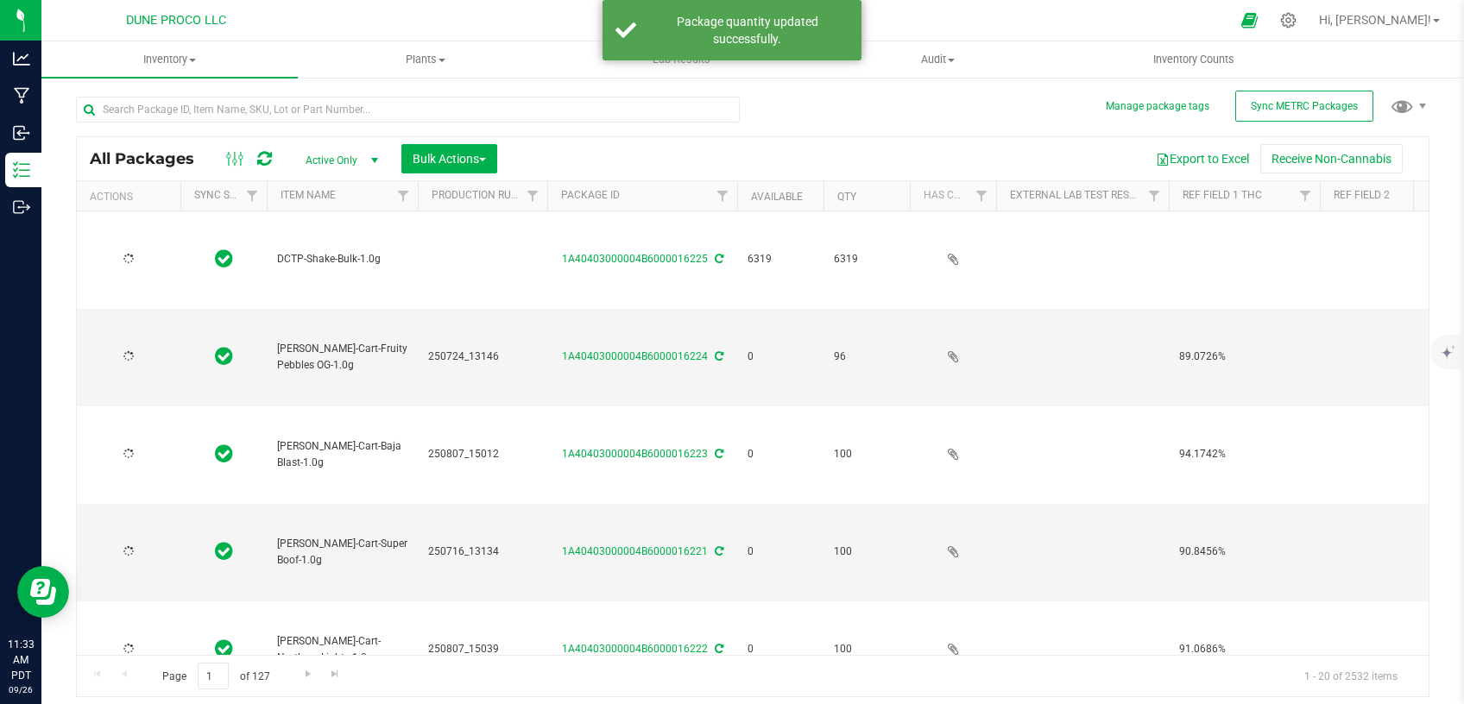
type input "[DATE]"
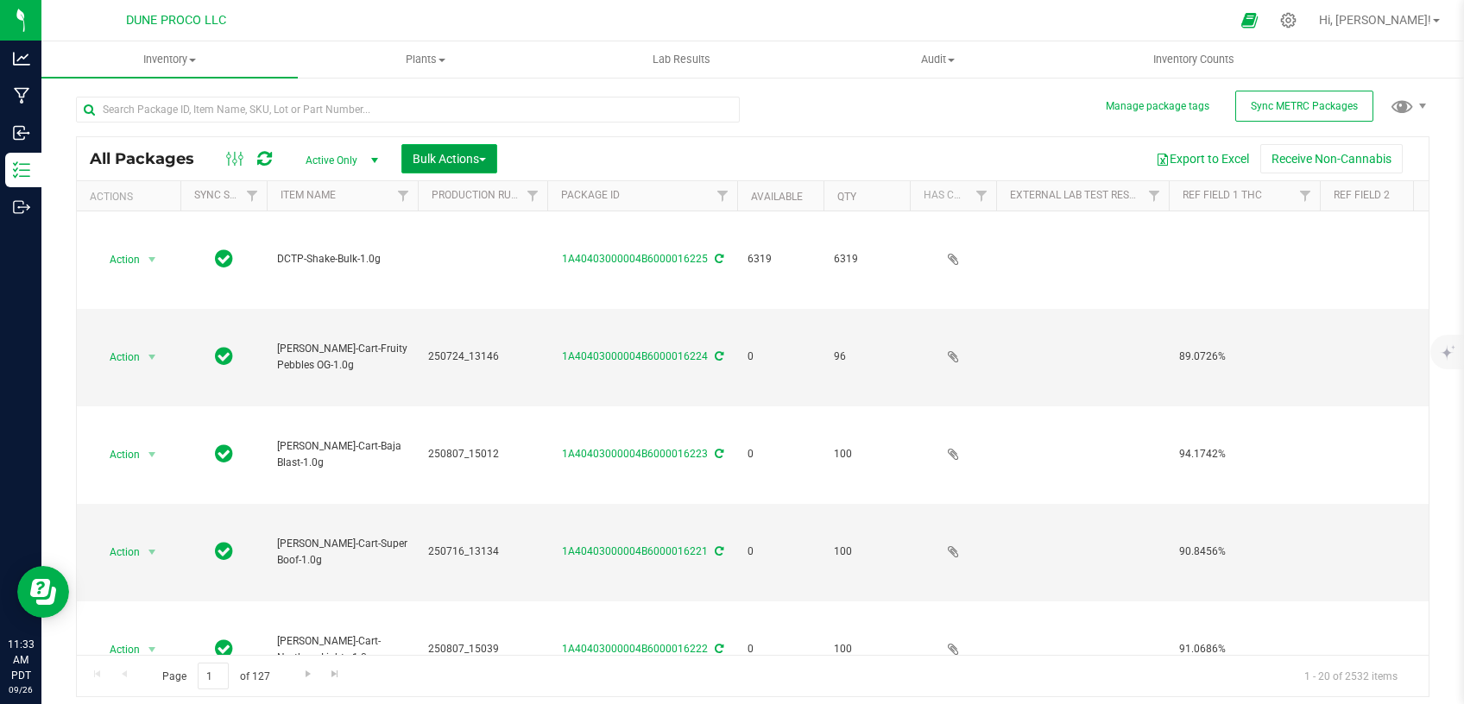
click at [467, 163] on span "Bulk Actions" at bounding box center [448, 159] width 73 height 14
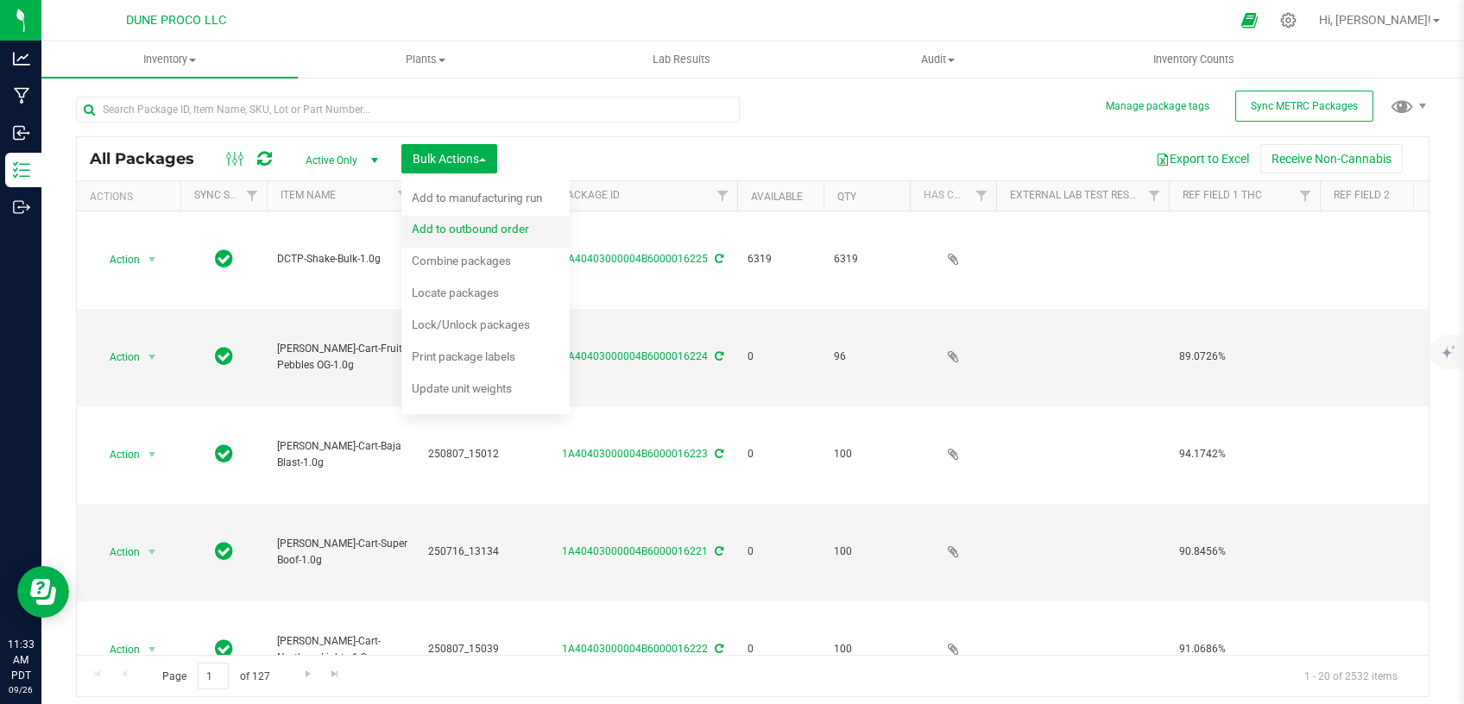
click at [496, 224] on span "Add to outbound order" at bounding box center [470, 229] width 117 height 14
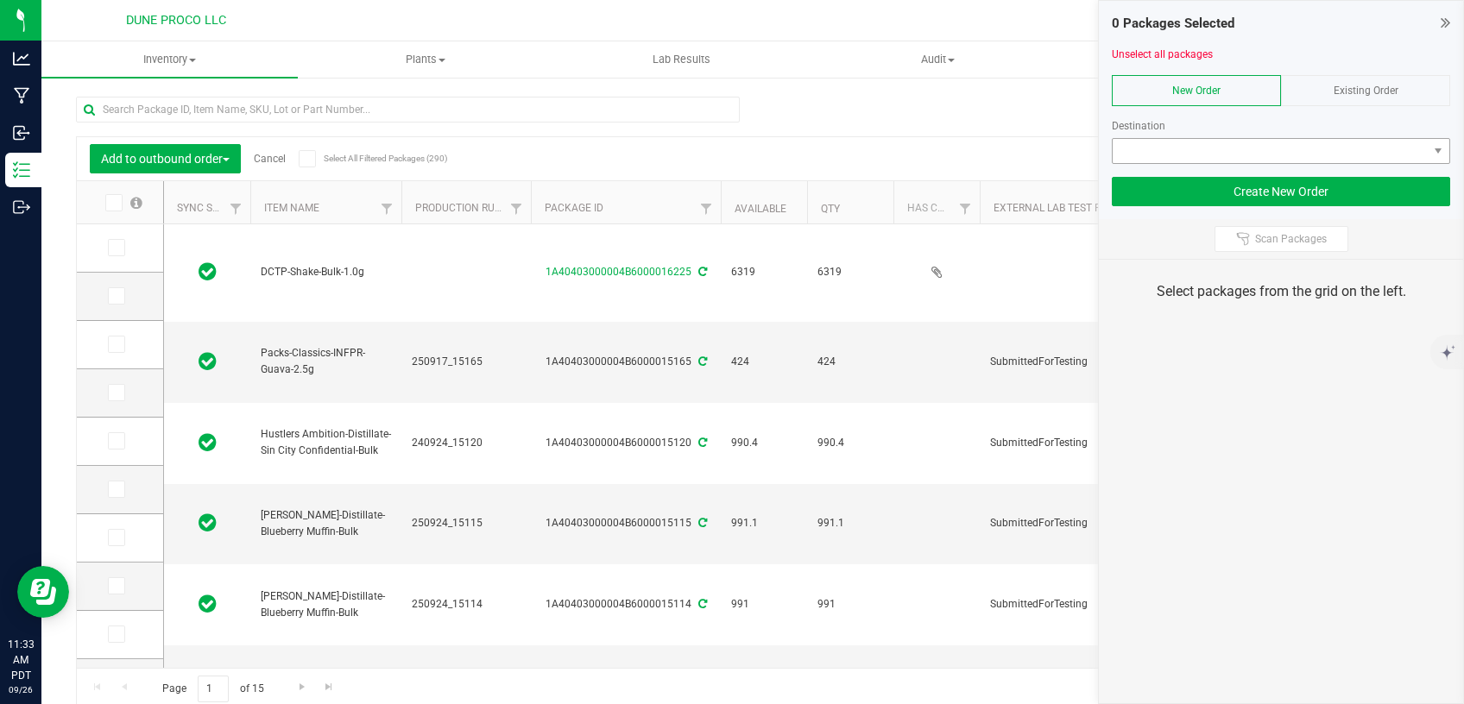
type input "[DATE]"
click at [1193, 148] on span at bounding box center [1269, 151] width 315 height 24
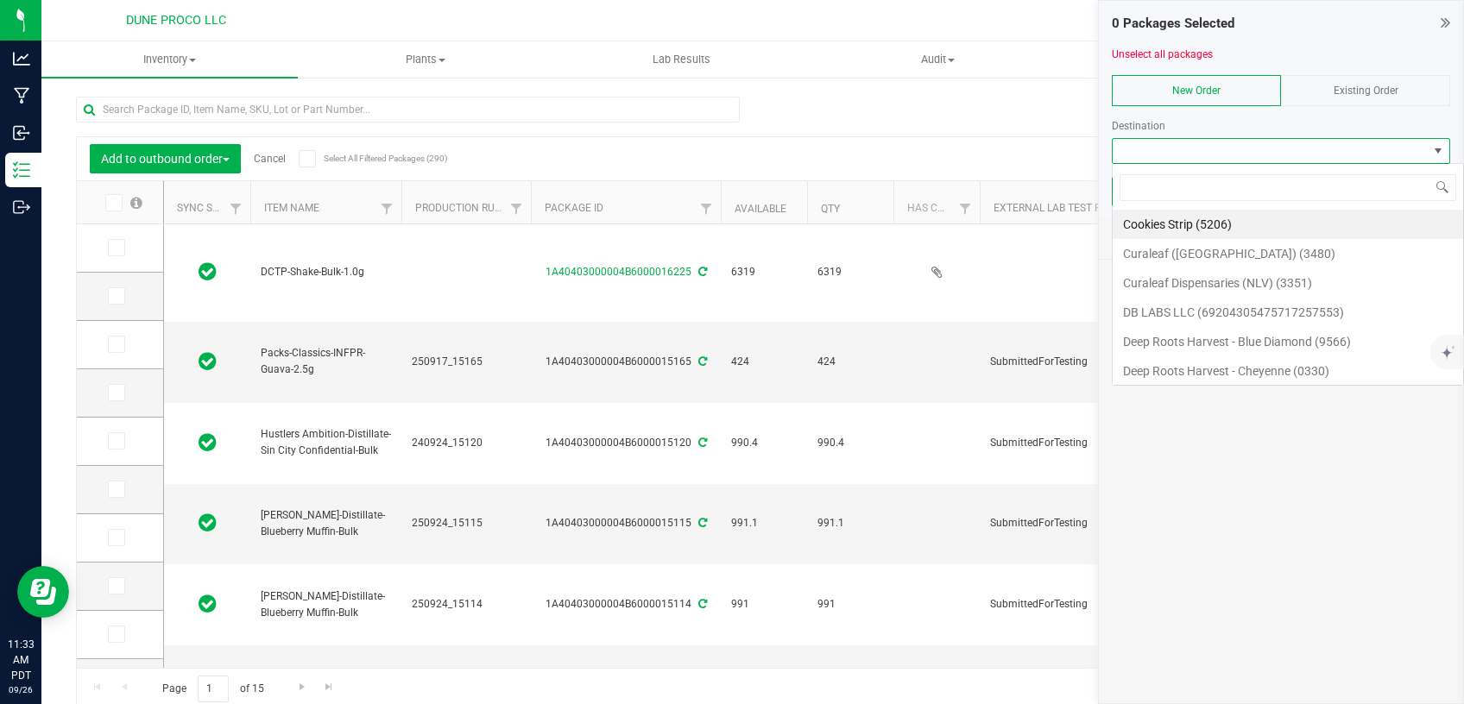
scroll to position [26, 338]
type input "dune"
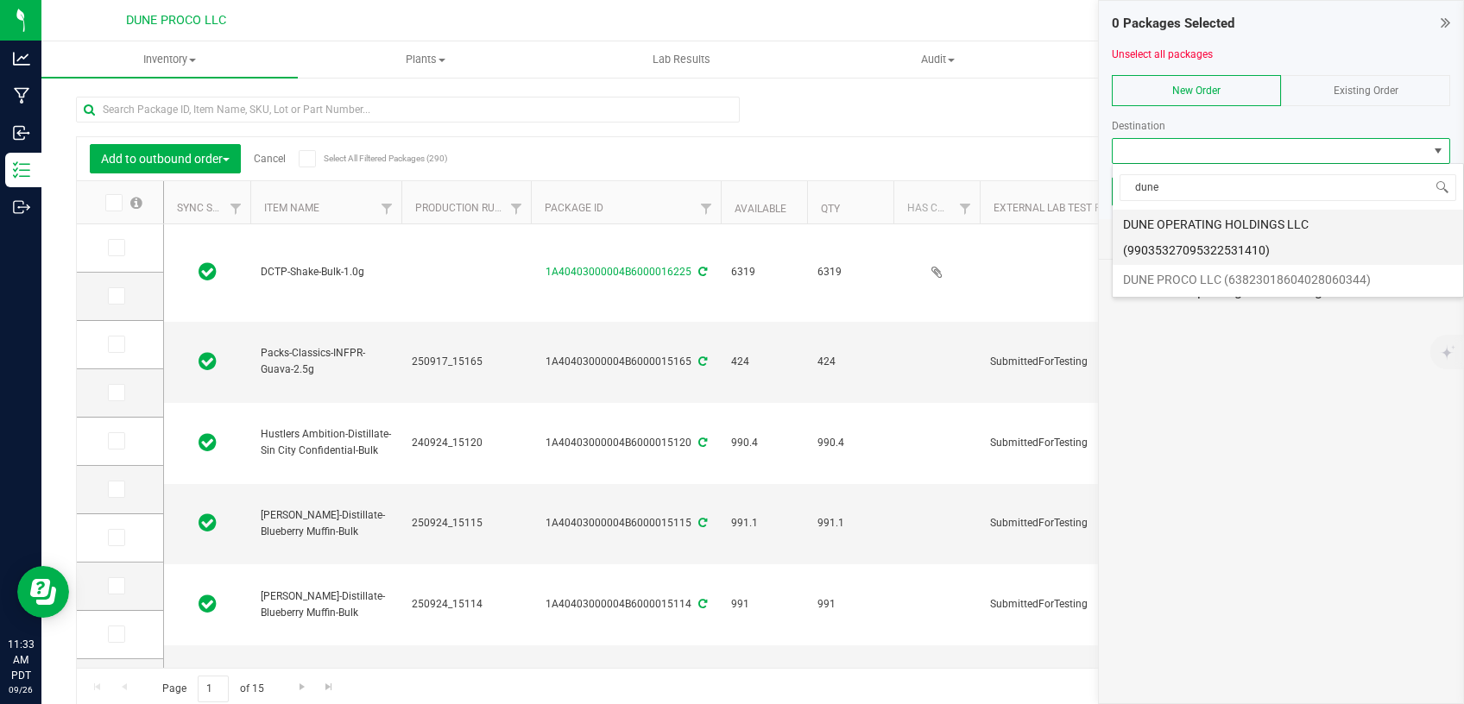
click at [1268, 237] on li "DUNE OPERATING HOLDINGS LLC (99035327095322531410)" at bounding box center [1287, 237] width 350 height 55
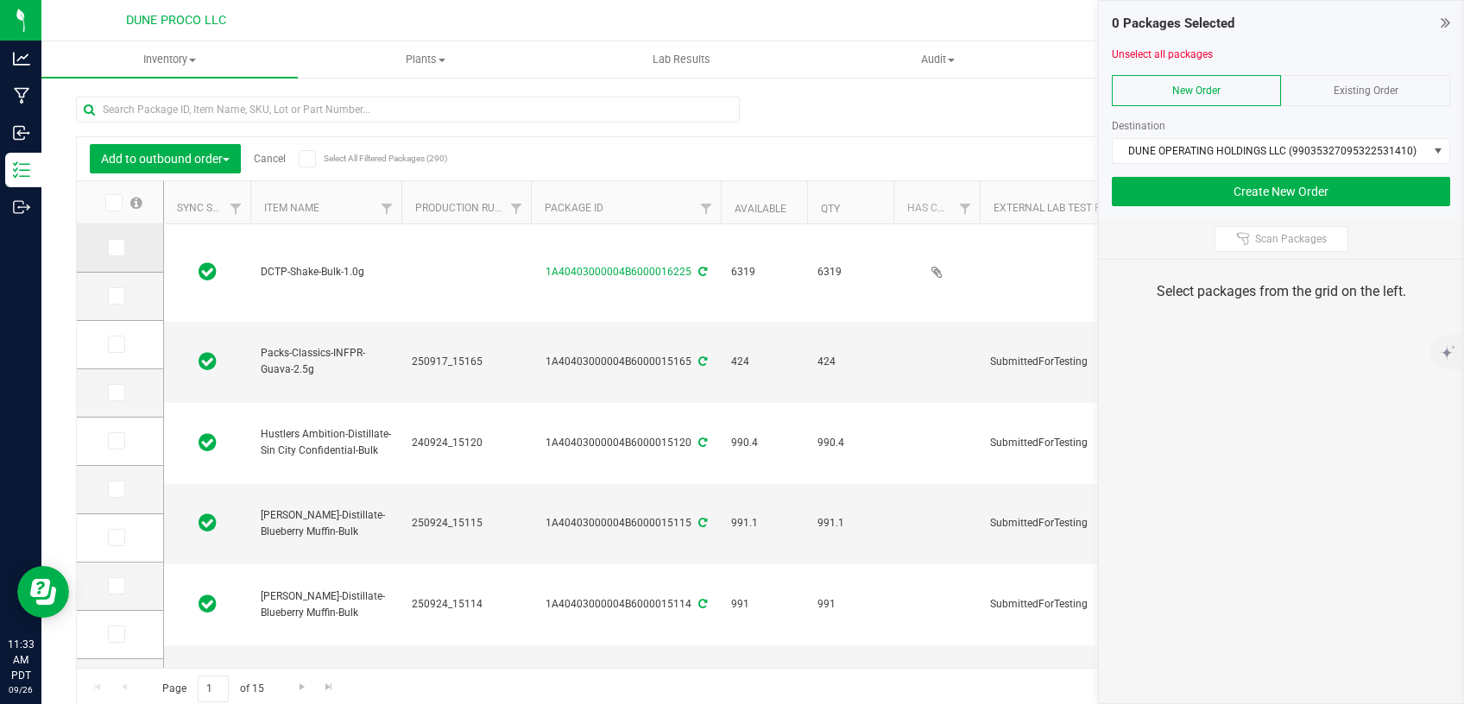
click at [110, 248] on icon at bounding box center [115, 248] width 11 height 0
click at [0, 0] on input "checkbox" at bounding box center [0, 0] width 0 height 0
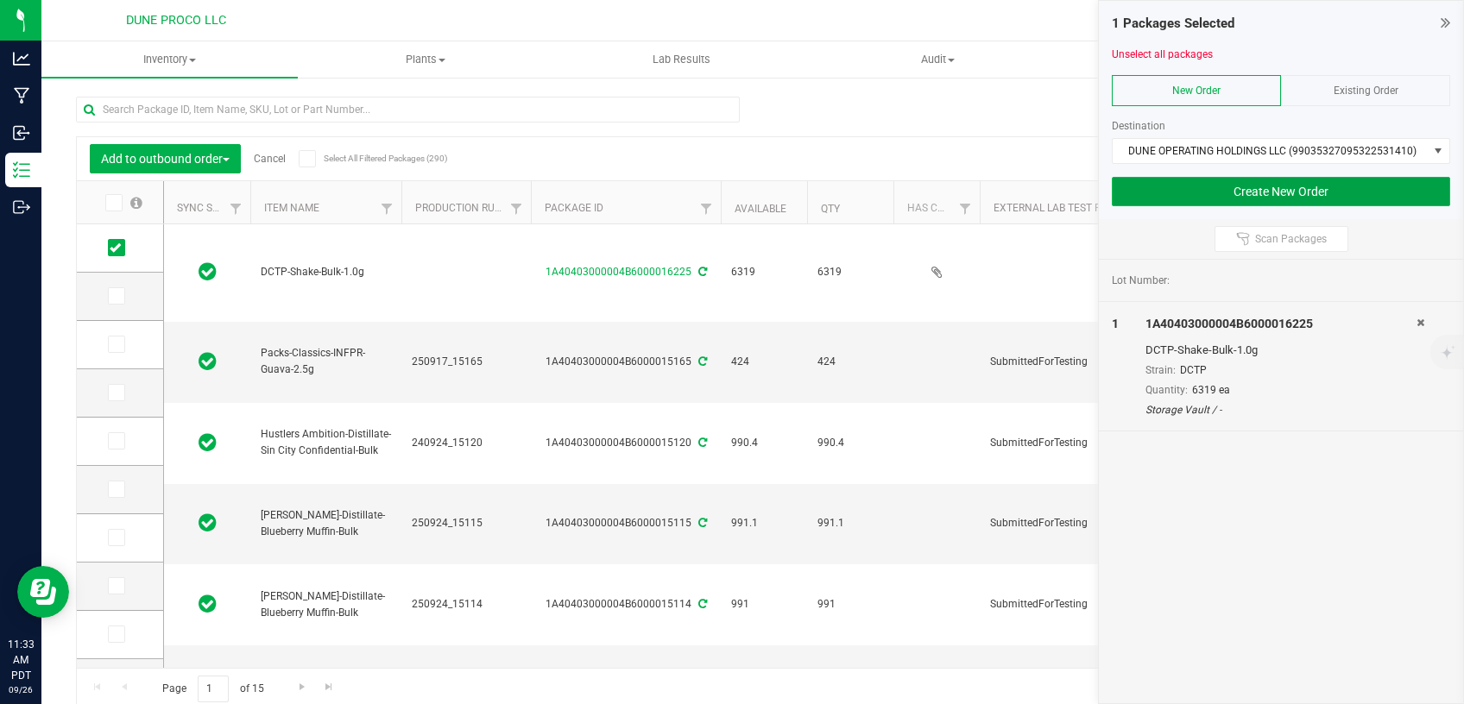
click at [1182, 183] on button "Create New Order" at bounding box center [1280, 191] width 338 height 29
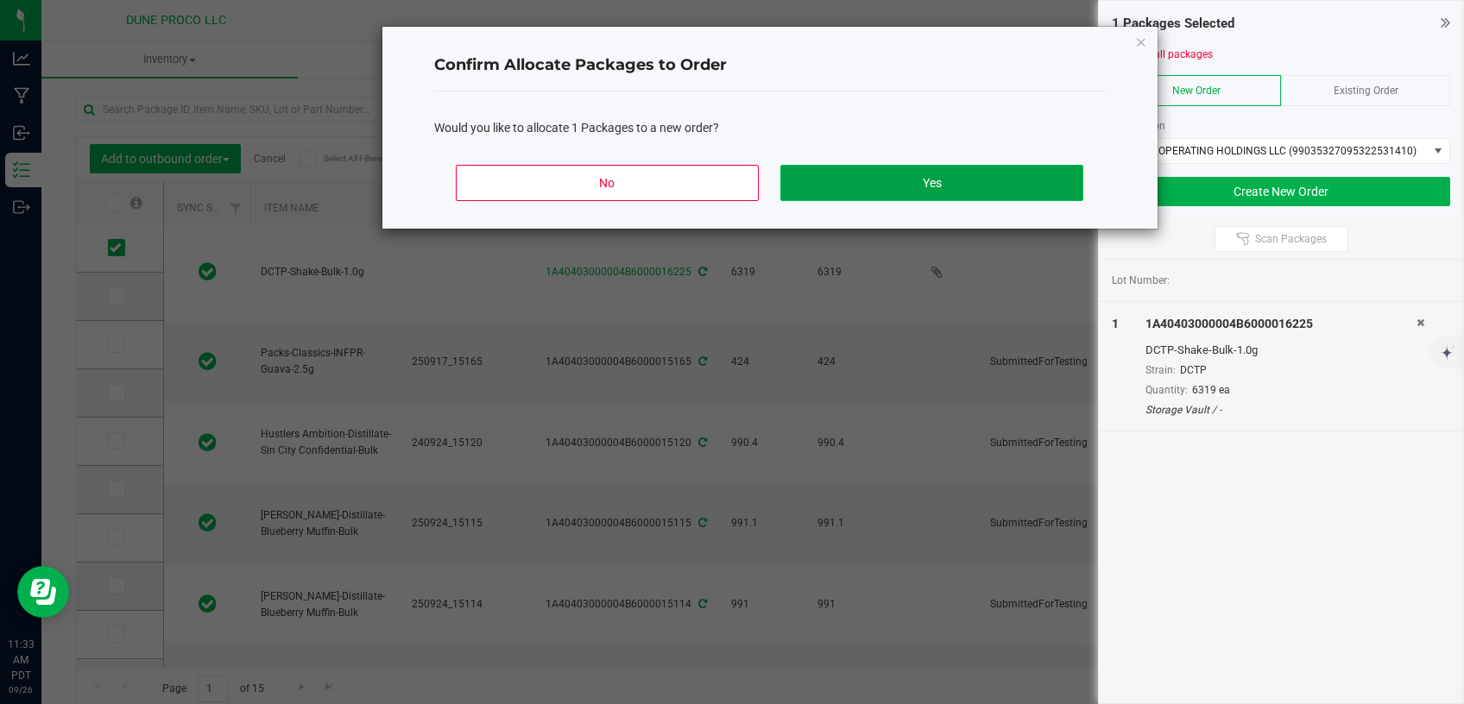
click at [841, 168] on button "Yes" at bounding box center [931, 183] width 302 height 36
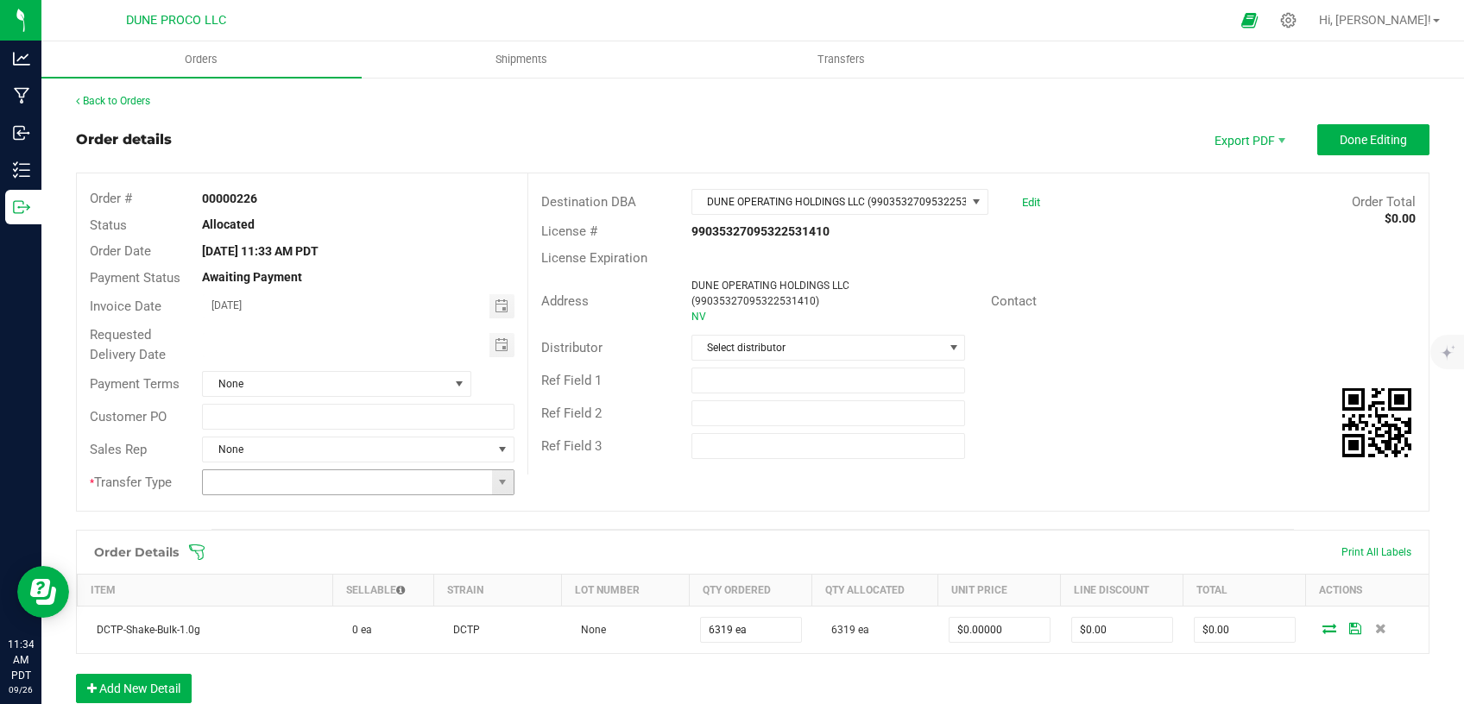
click at [492, 490] on span at bounding box center [503, 482] width 22 height 24
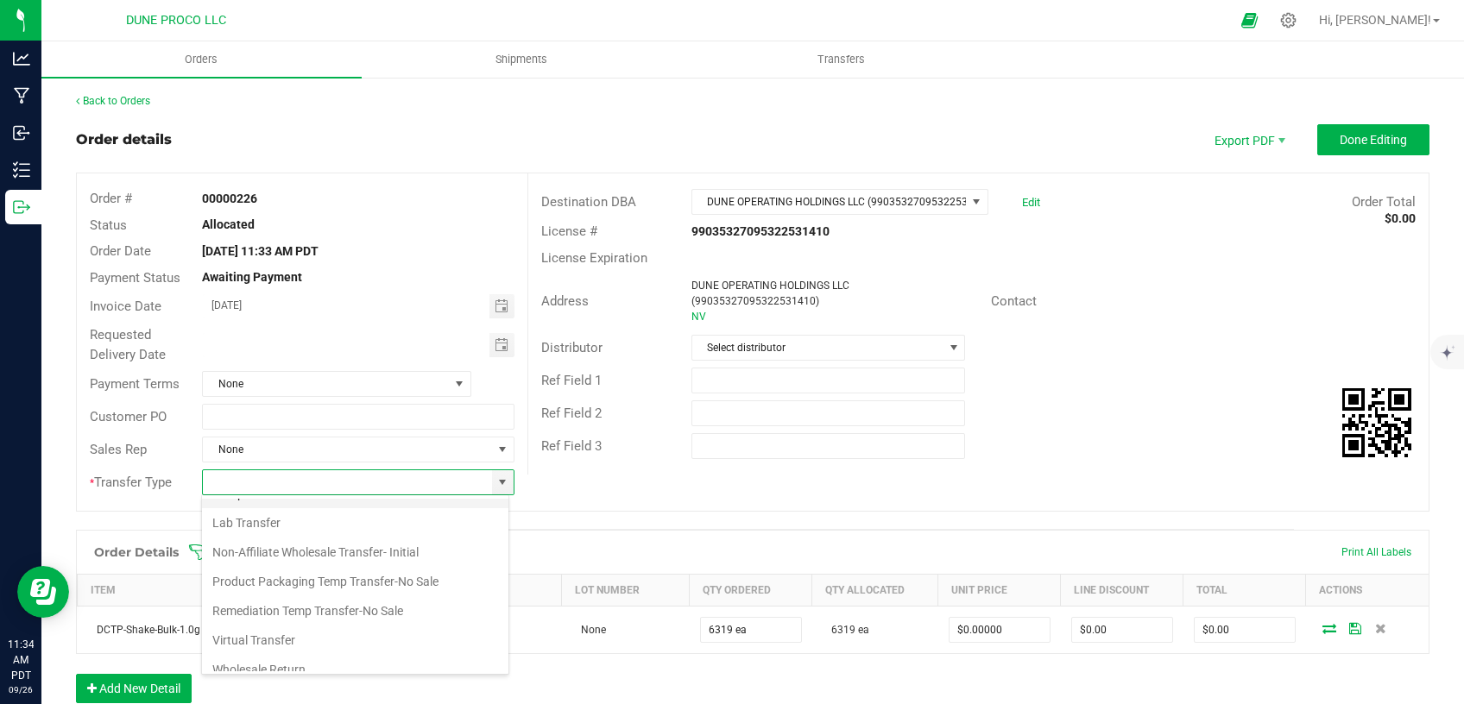
scroll to position [72, 0]
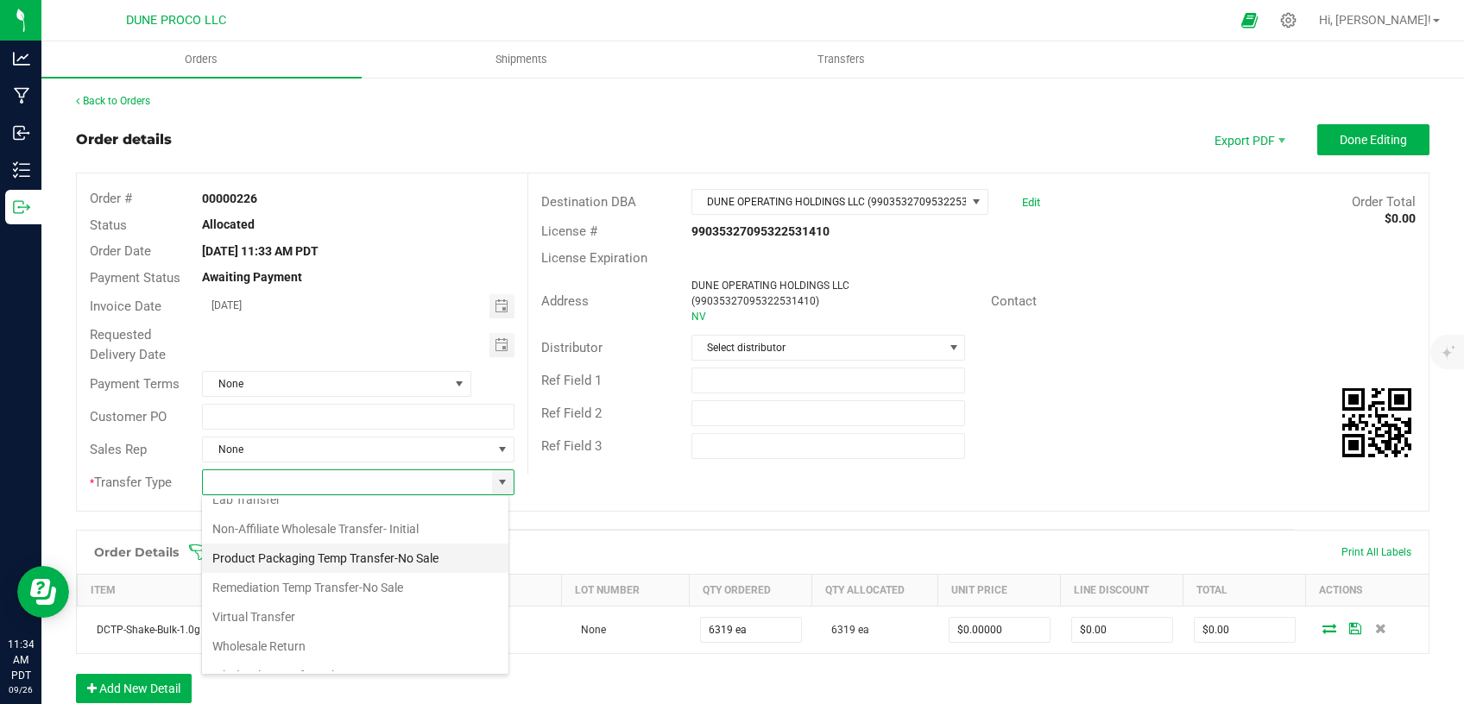
click at [356, 559] on li "Product Packaging Temp Transfer-No Sale" at bounding box center [355, 558] width 306 height 29
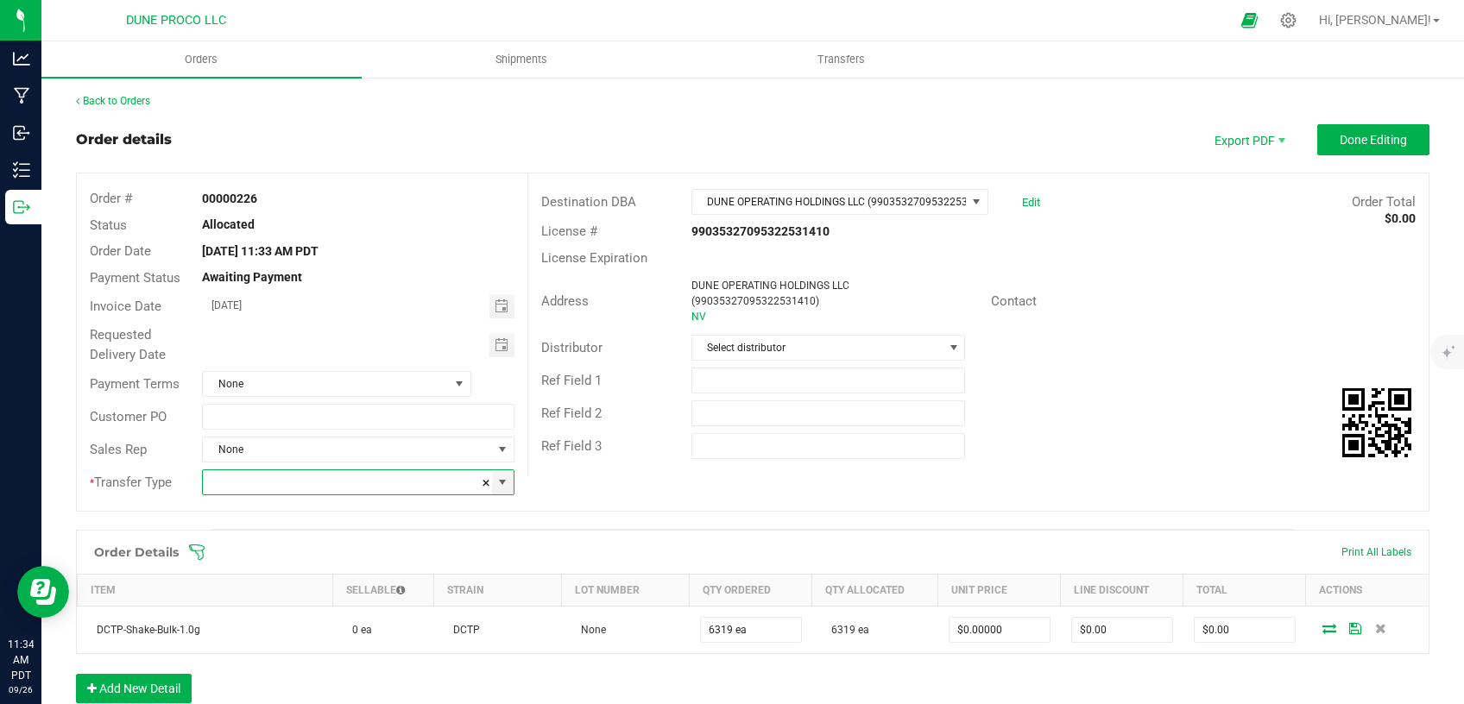
type input "Product Packaging Temp Transfer-No Sale"
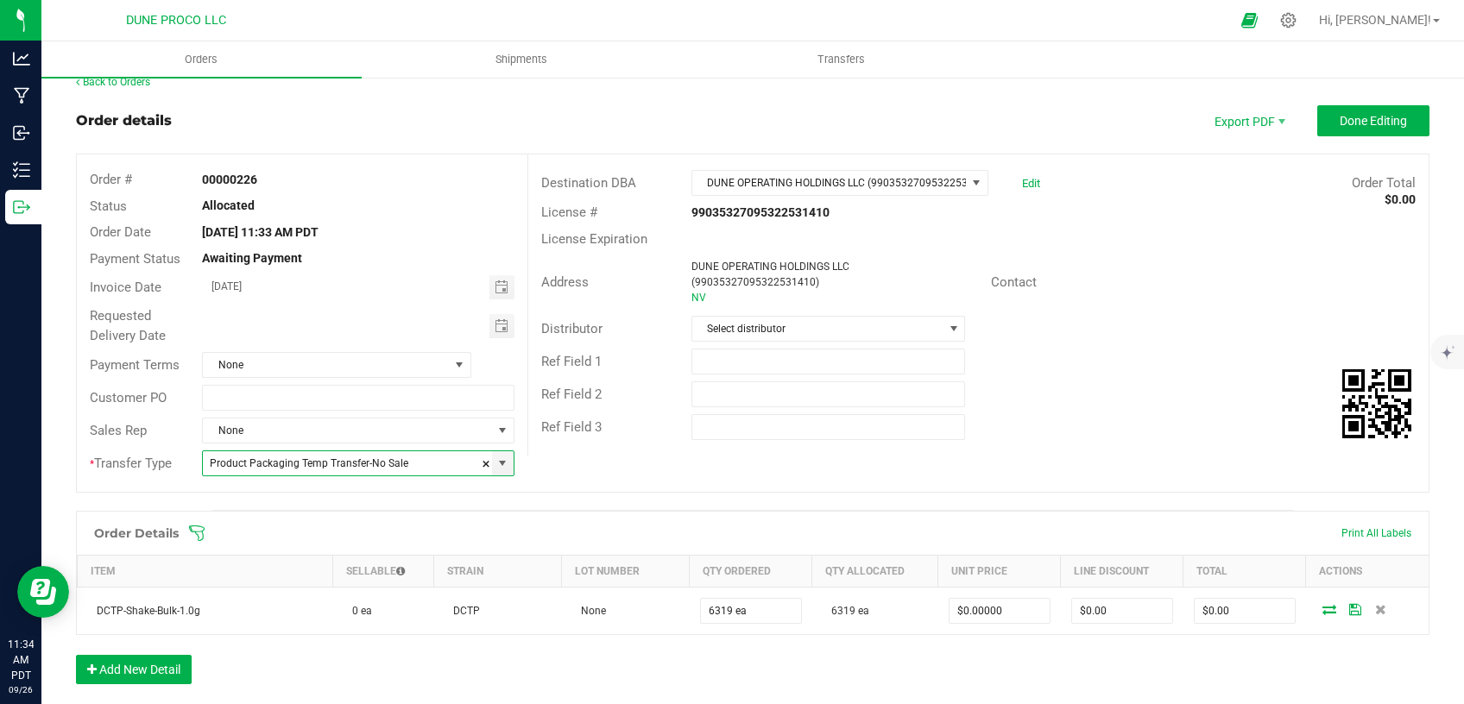
scroll to position [0, 0]
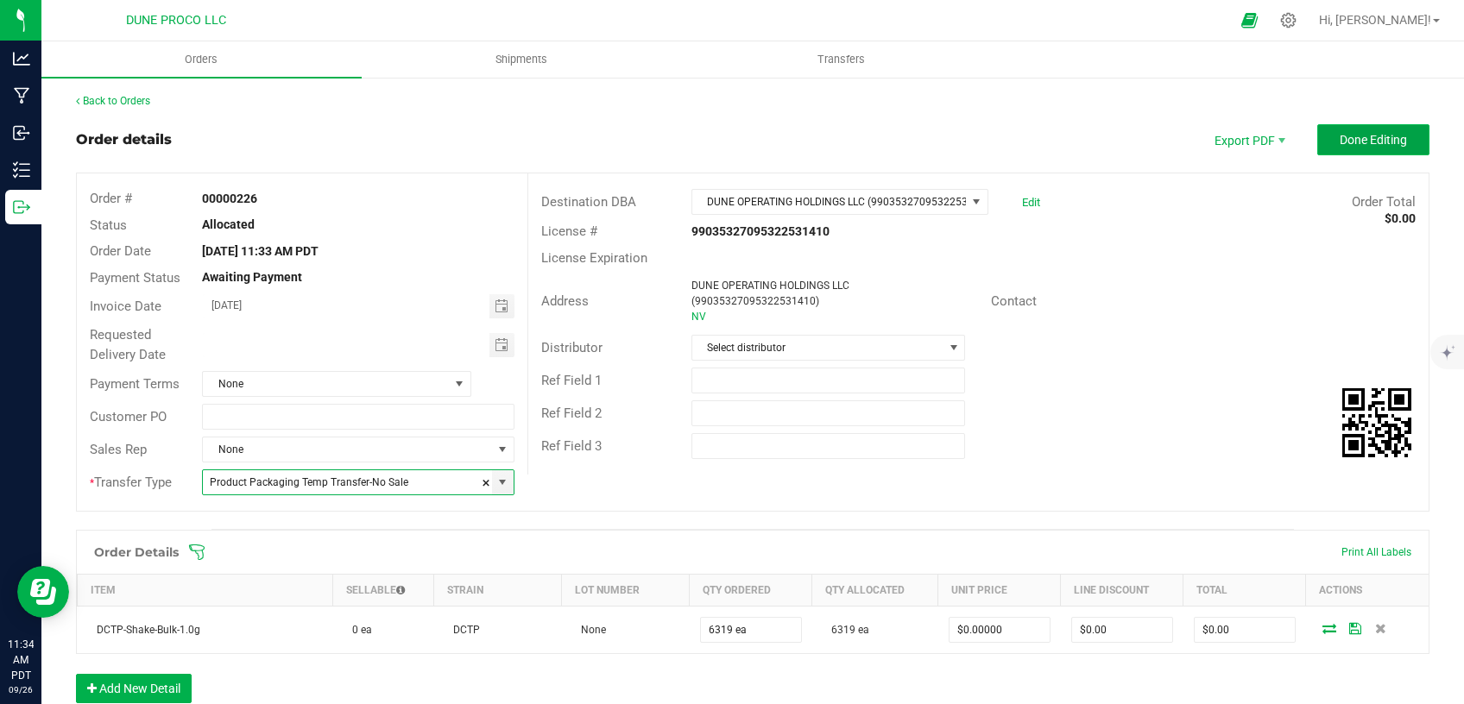
click at [1385, 133] on span "Done Editing" at bounding box center [1372, 140] width 67 height 14
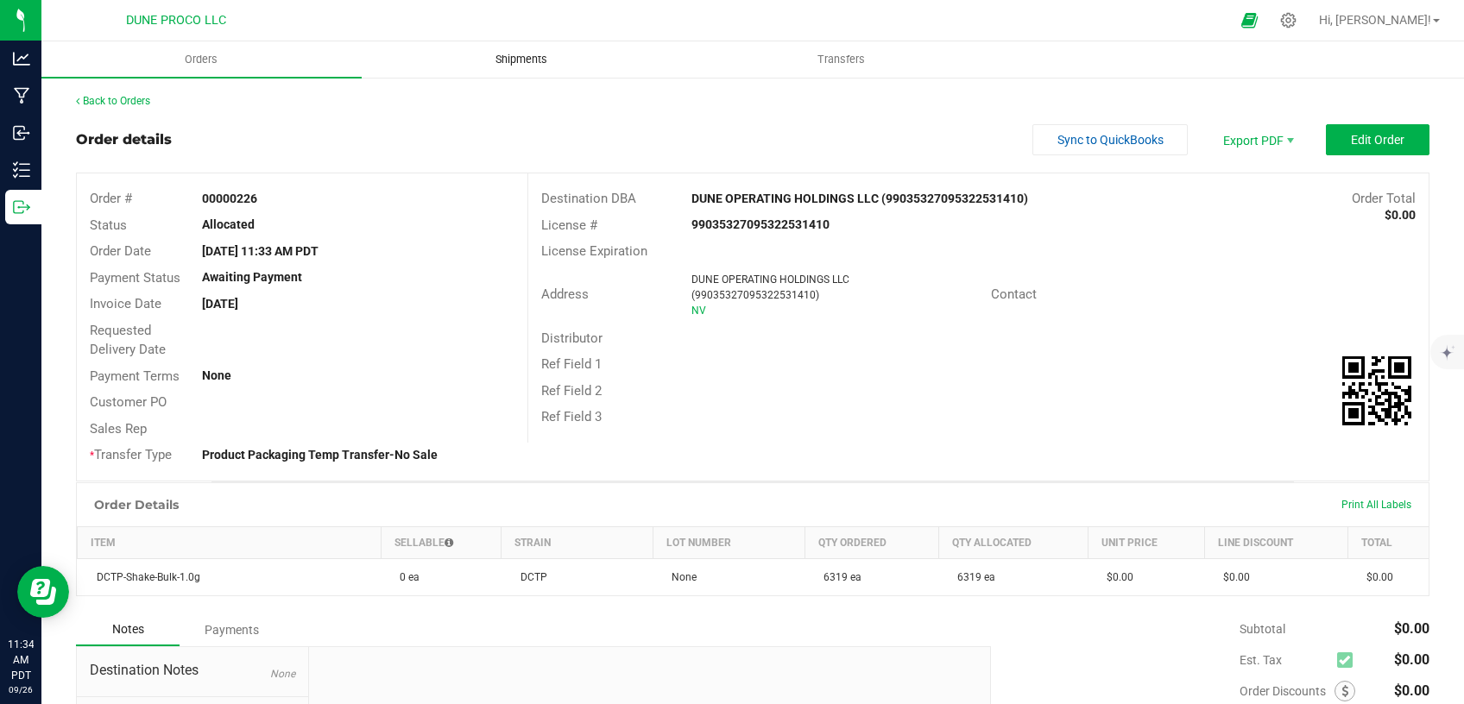
click at [532, 61] on span "Shipments" at bounding box center [521, 60] width 98 height 16
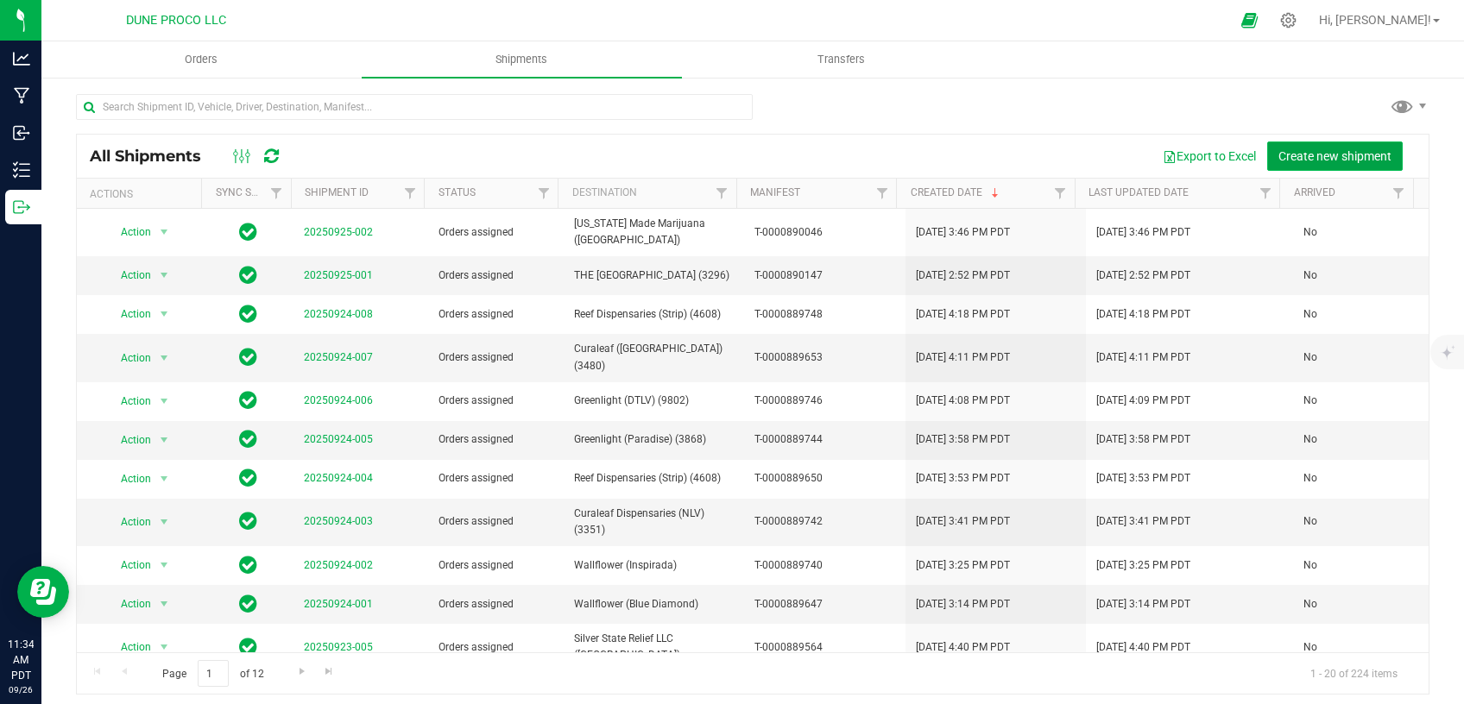
click at [1320, 151] on span "Create new shipment" at bounding box center [1334, 156] width 113 height 14
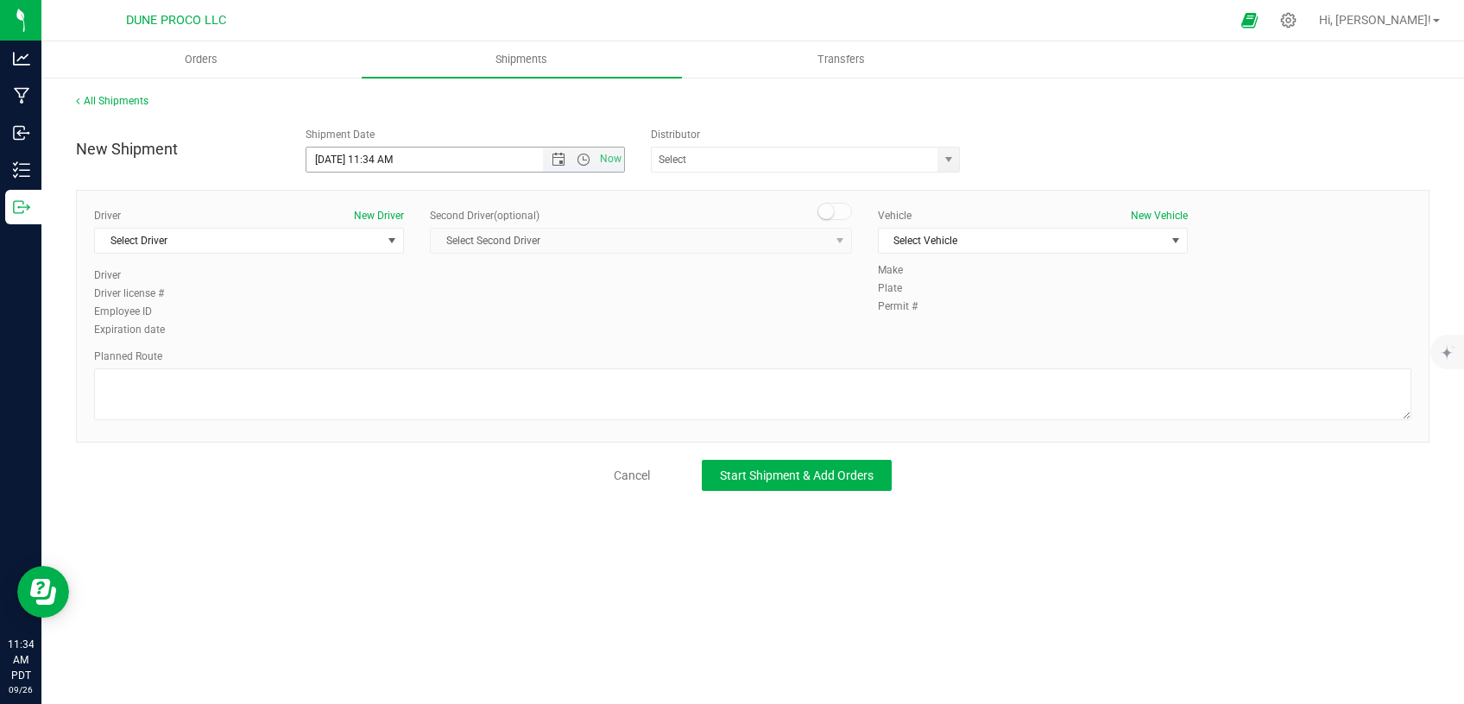
click at [392, 160] on input "[DATE] 11:34 AM" at bounding box center [439, 160] width 266 height 24
type input "[DATE] 11:35 AM"
click at [293, 238] on span "Select Driver" at bounding box center [238, 241] width 286 height 24
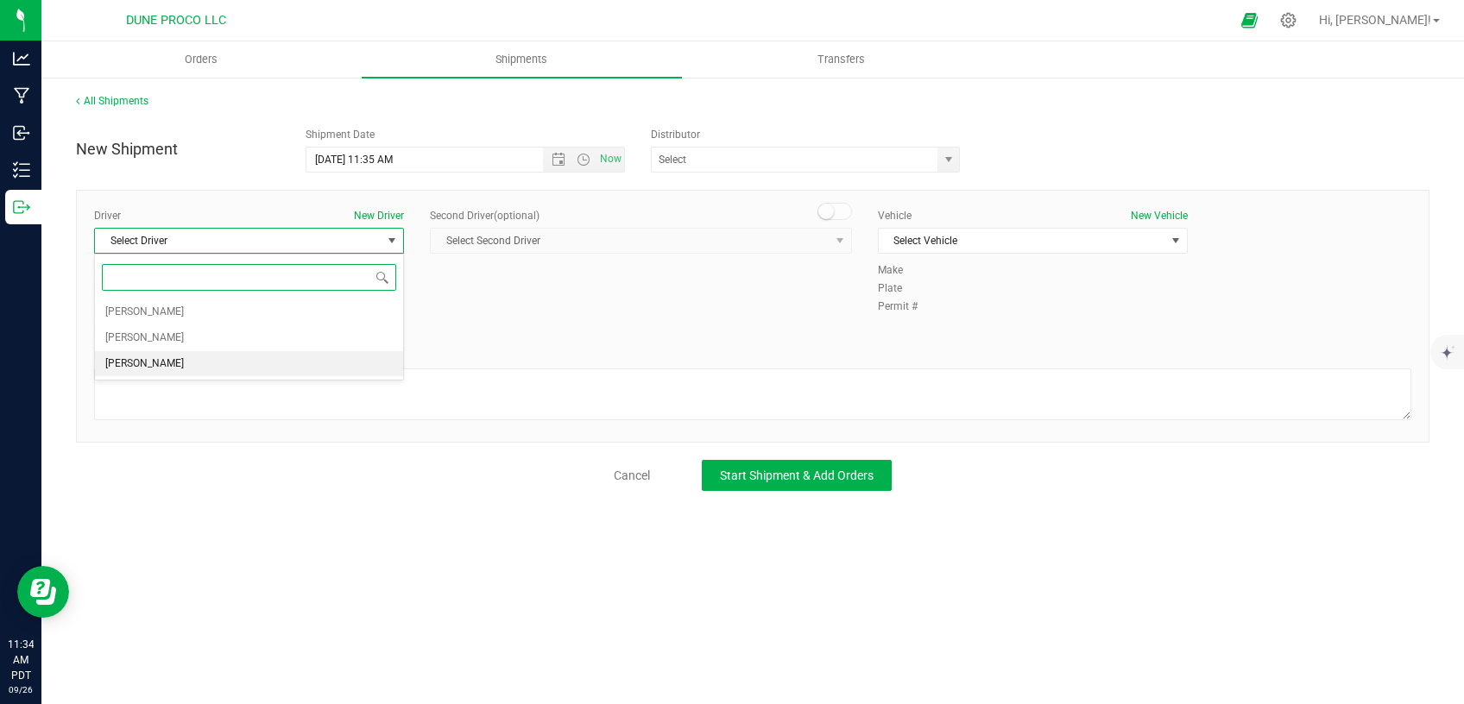
click at [179, 361] on li "[PERSON_NAME]" at bounding box center [249, 364] width 308 height 26
click at [1009, 241] on span "Select Vehicle" at bounding box center [1021, 241] width 286 height 24
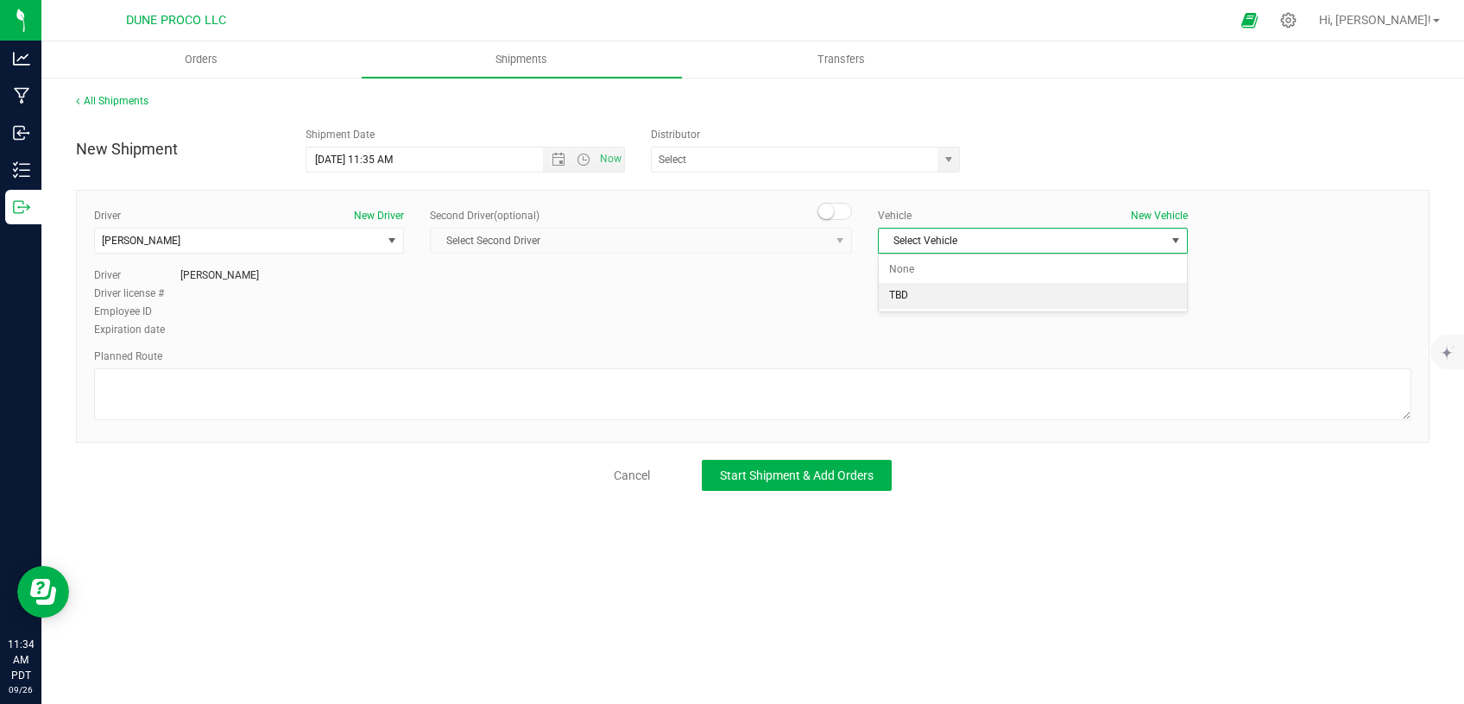
click at [954, 294] on li "TBD" at bounding box center [1032, 296] width 308 height 26
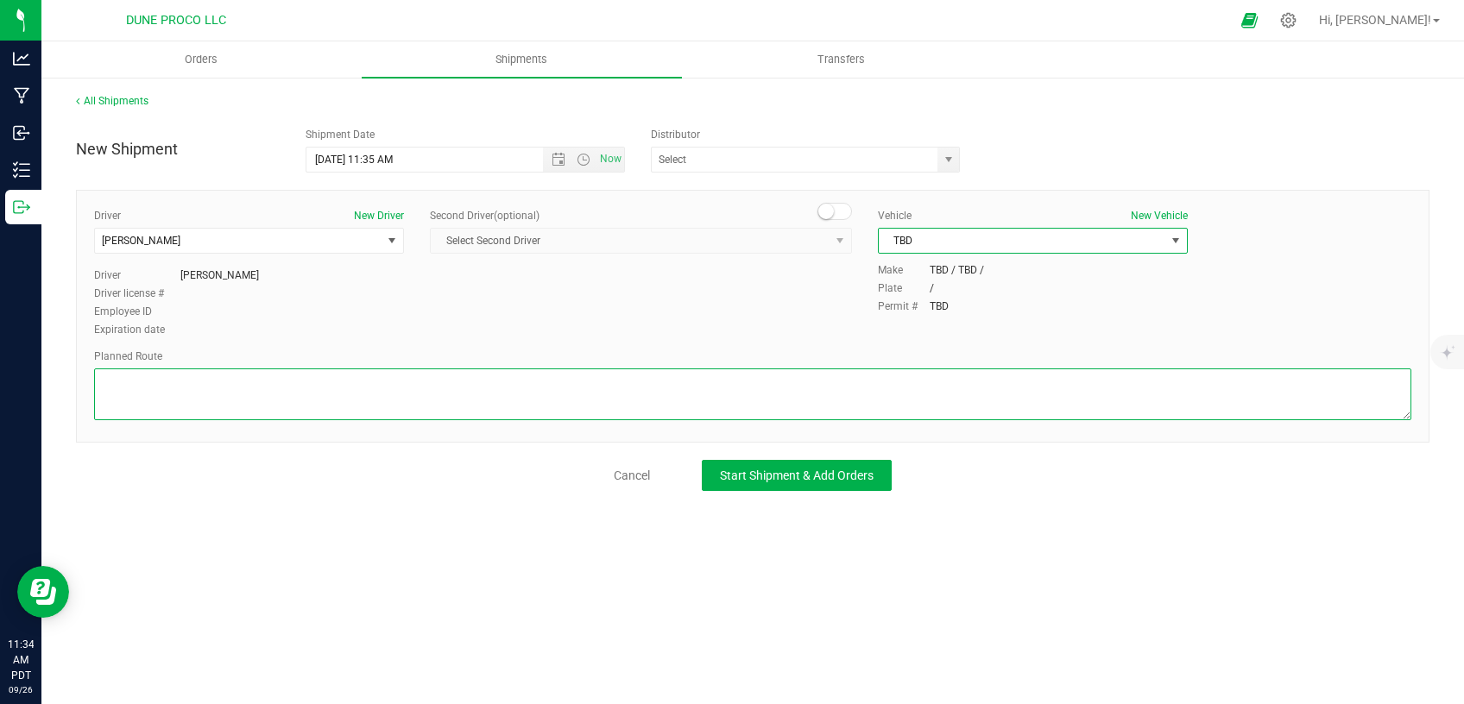
click at [475, 384] on textarea at bounding box center [752, 394] width 1317 height 52
paste textarea "Walk from Dune ProCo, through roll up door, into Dune Operating Holdings"
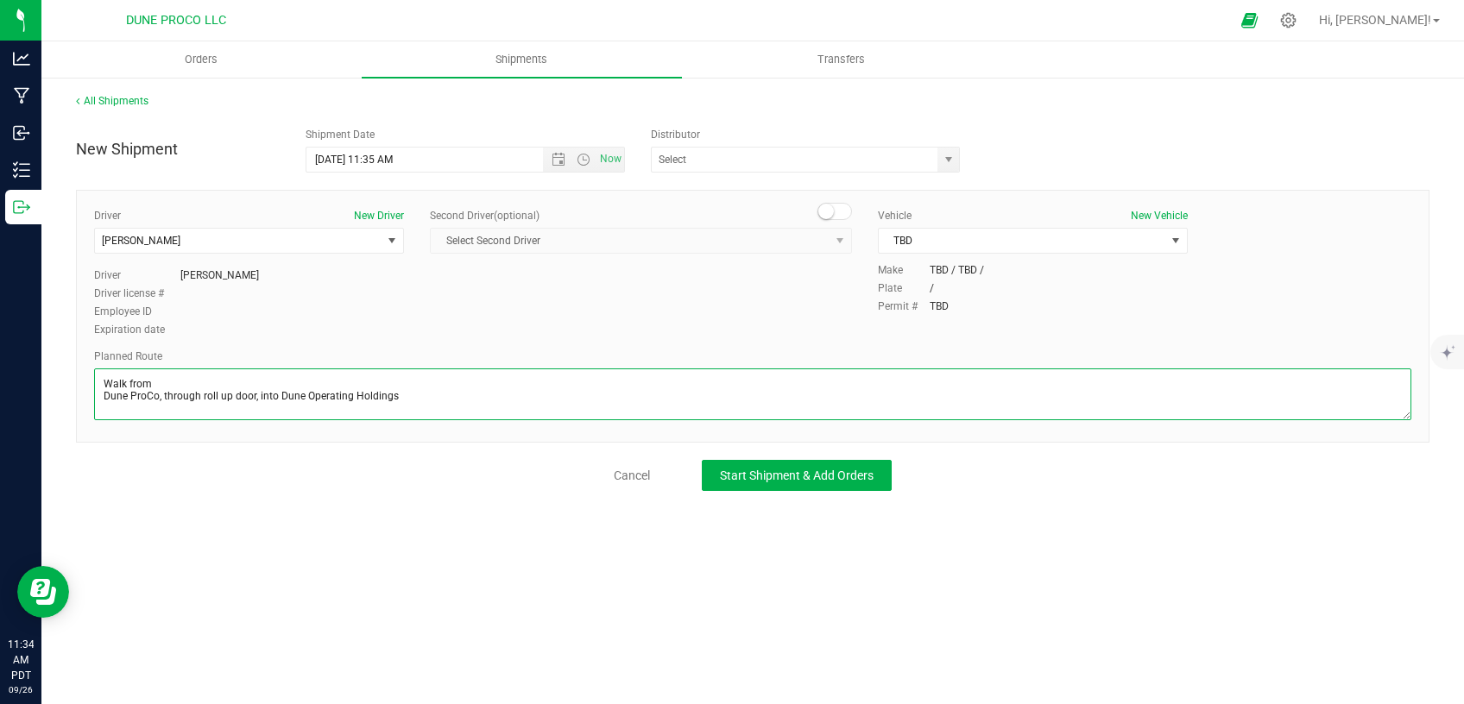
click at [97, 400] on textarea at bounding box center [752, 394] width 1317 height 52
click at [488, 389] on textarea at bounding box center [752, 394] width 1317 height 52
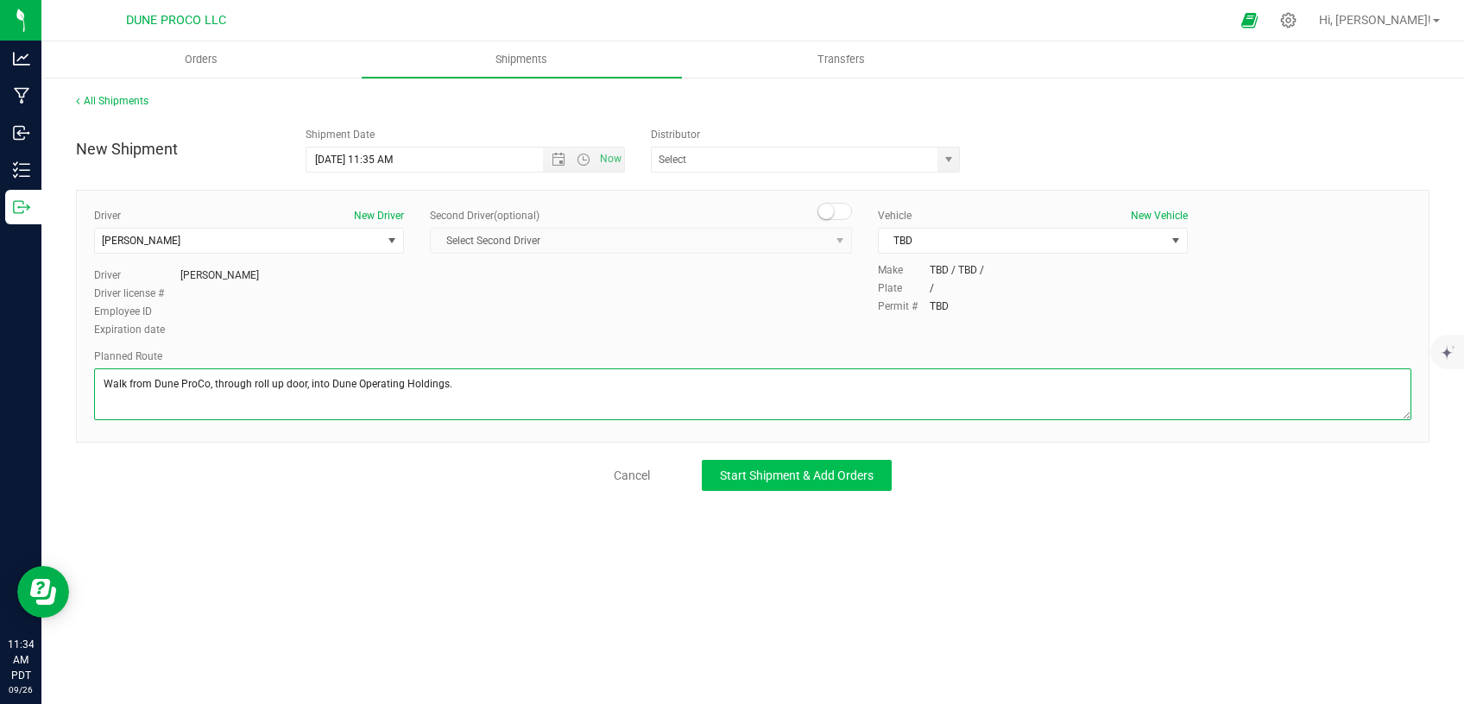
type textarea "Walk from Dune ProCo, through roll up door, into Dune Operating Holdings."
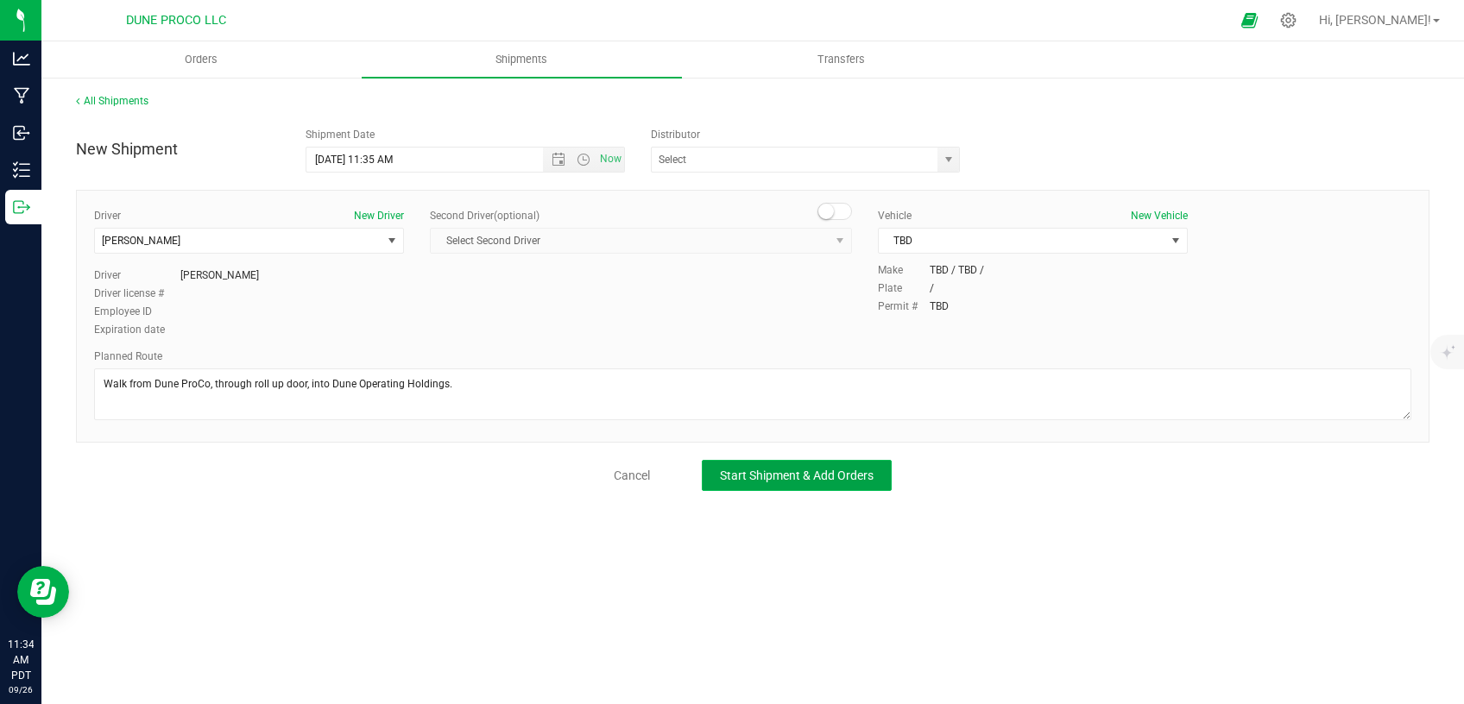
click at [828, 486] on button "Start Shipment & Add Orders" at bounding box center [797, 475] width 190 height 31
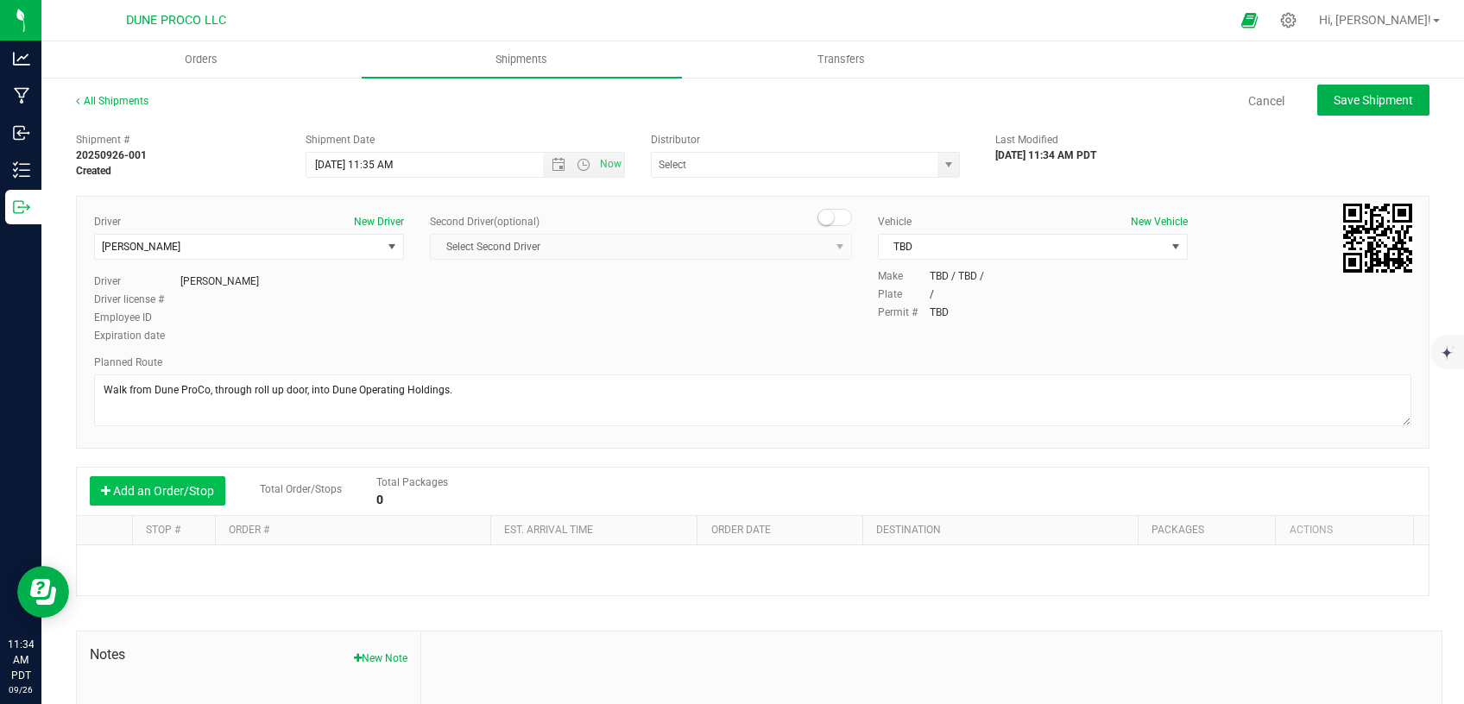
click at [167, 494] on button "Add an Order/Stop" at bounding box center [157, 490] width 135 height 29
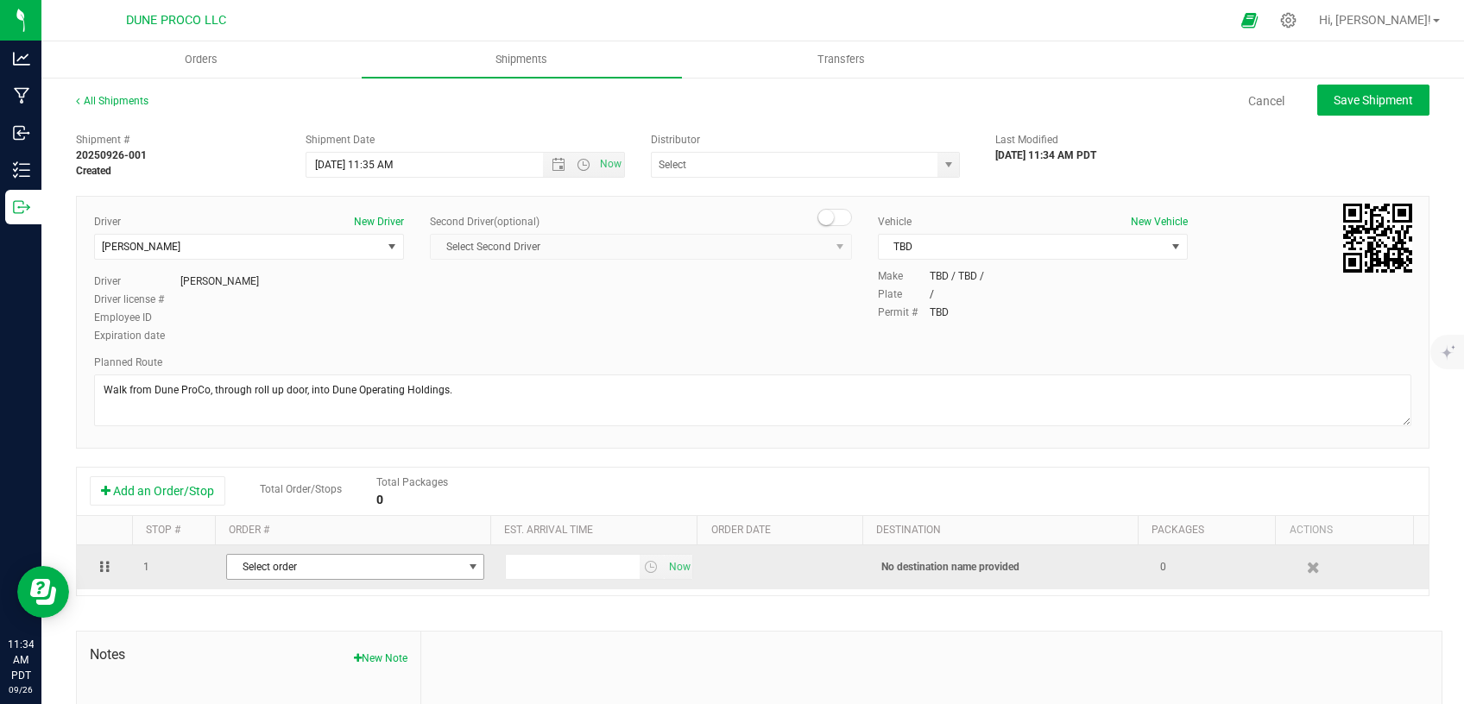
click at [248, 568] on span "Select order" at bounding box center [344, 567] width 235 height 24
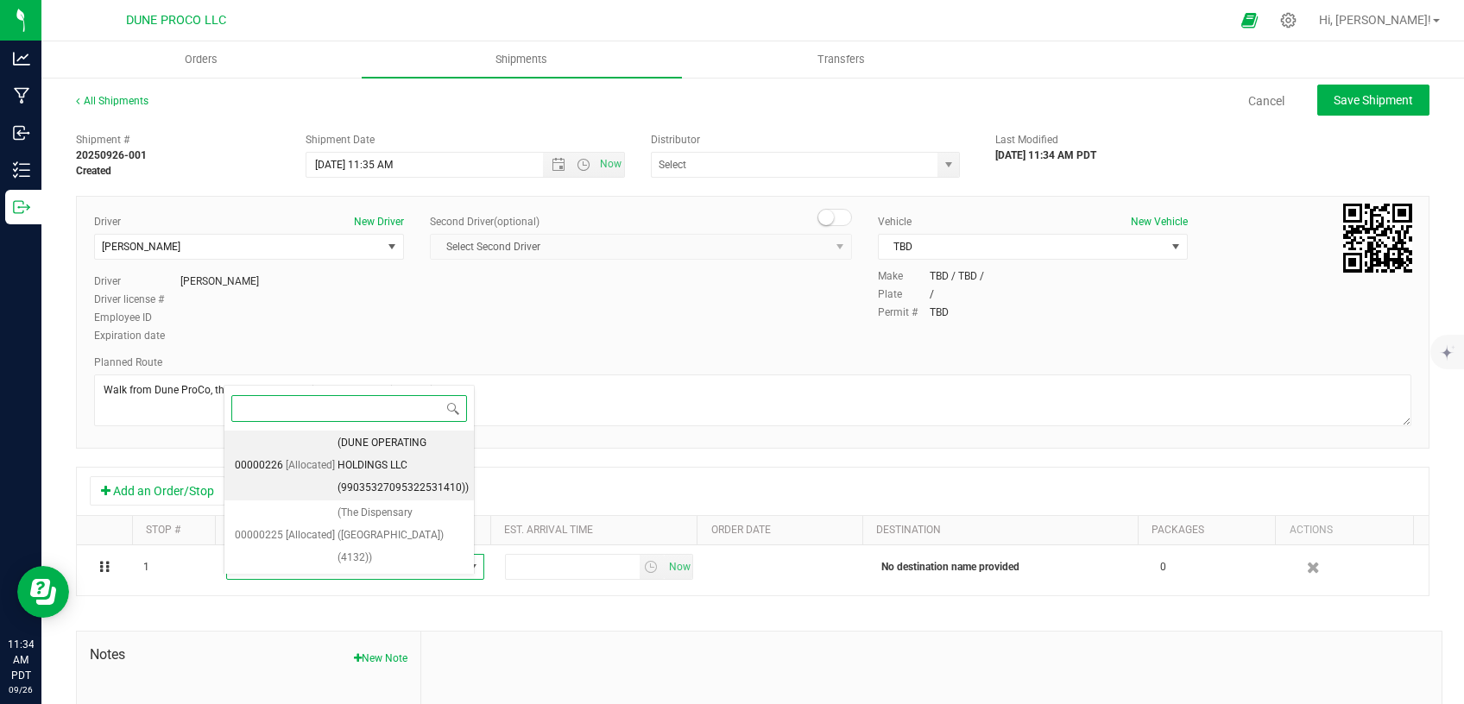
click at [337, 462] on span "(DUNE OPERATING HOLDINGS LLC (99035327095322531410))" at bounding box center [402, 465] width 131 height 66
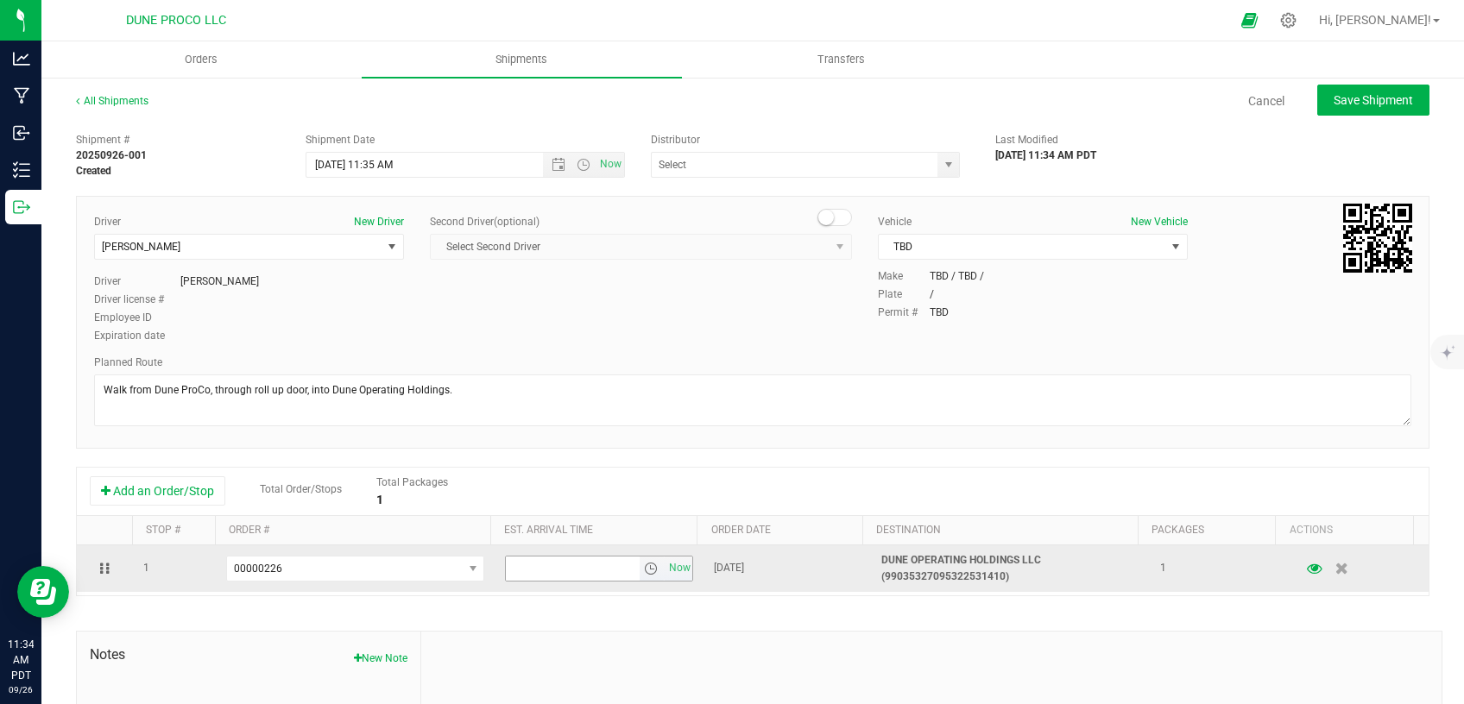
click at [535, 557] on input "text" at bounding box center [572, 569] width 133 height 24
type input "11:45 AM"
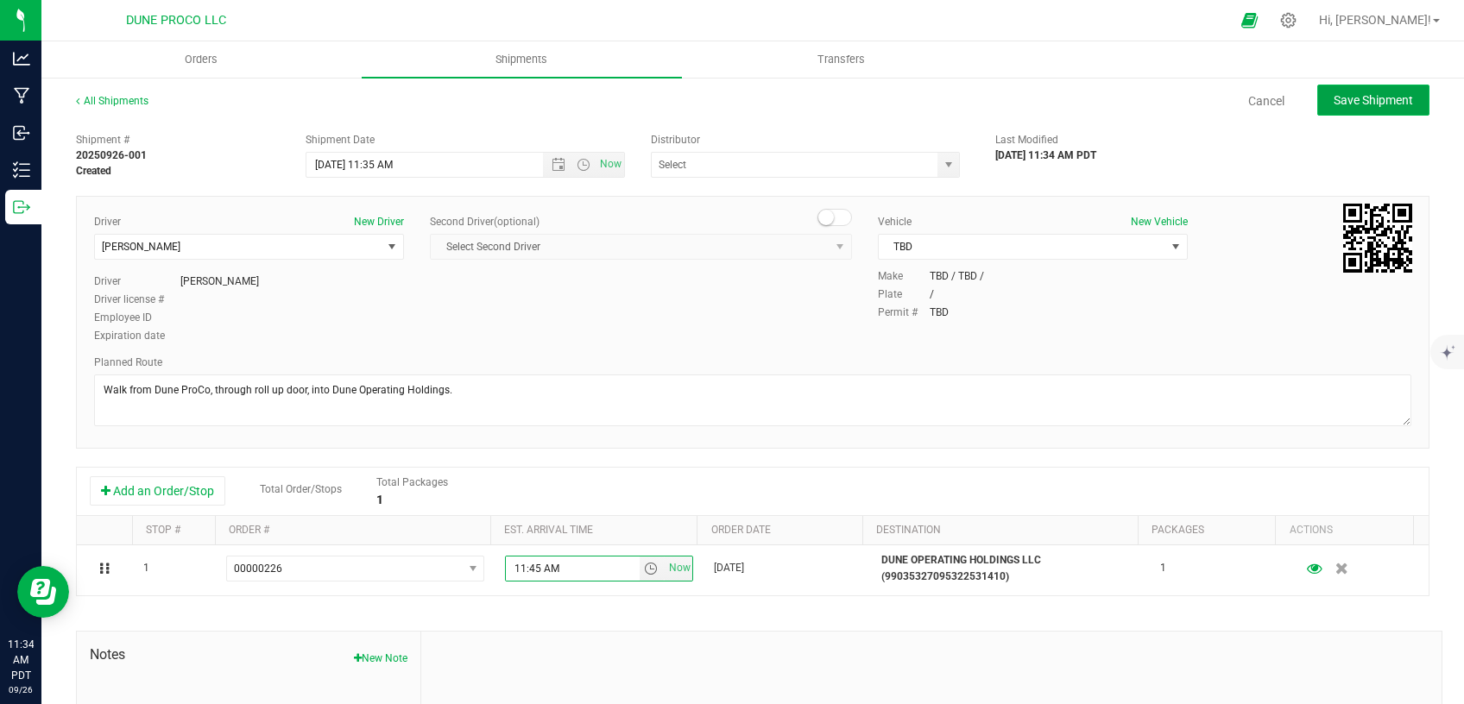
click at [1333, 99] on span "Save Shipment" at bounding box center [1372, 100] width 79 height 14
type input "[DATE] 6:35 PM"
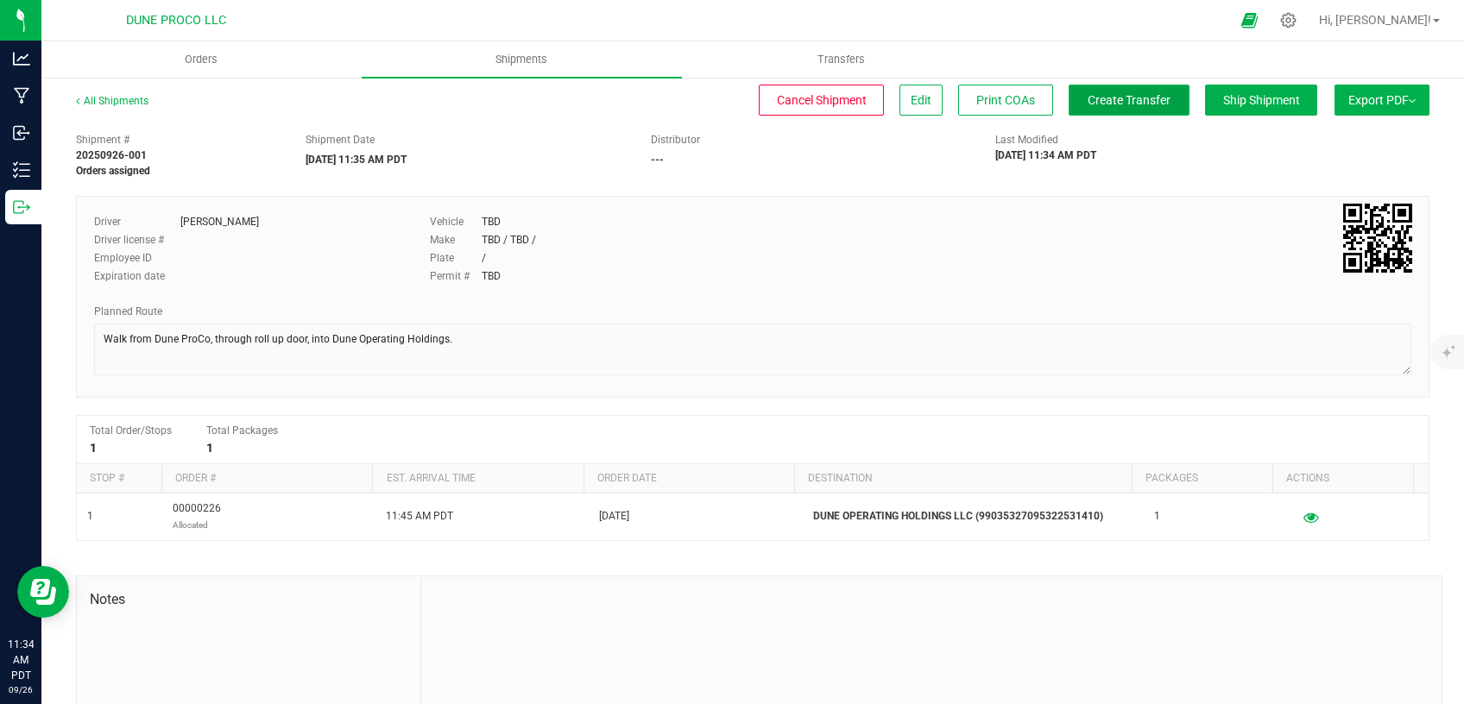
click at [1113, 99] on span "Create Transfer" at bounding box center [1128, 100] width 83 height 14
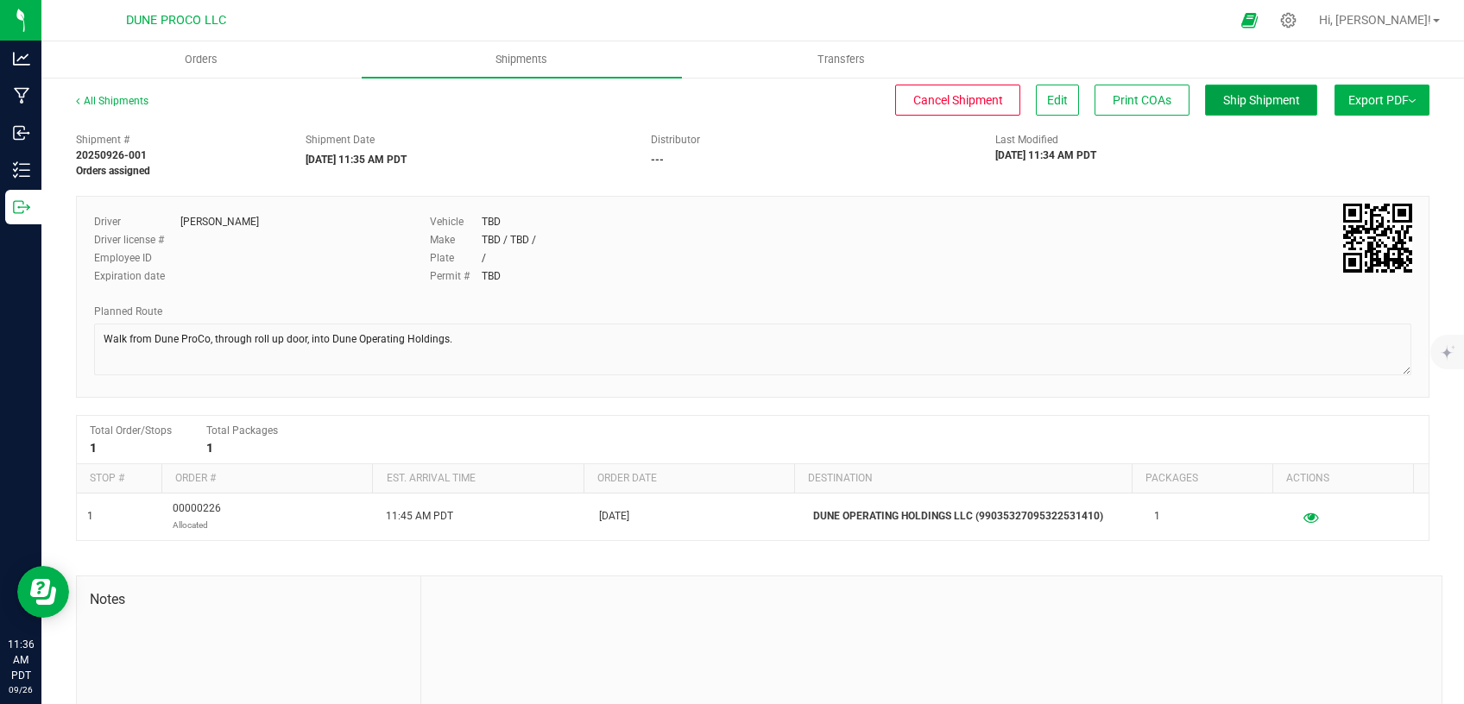
click at [1223, 98] on span "Ship Shipment" at bounding box center [1261, 100] width 77 height 14
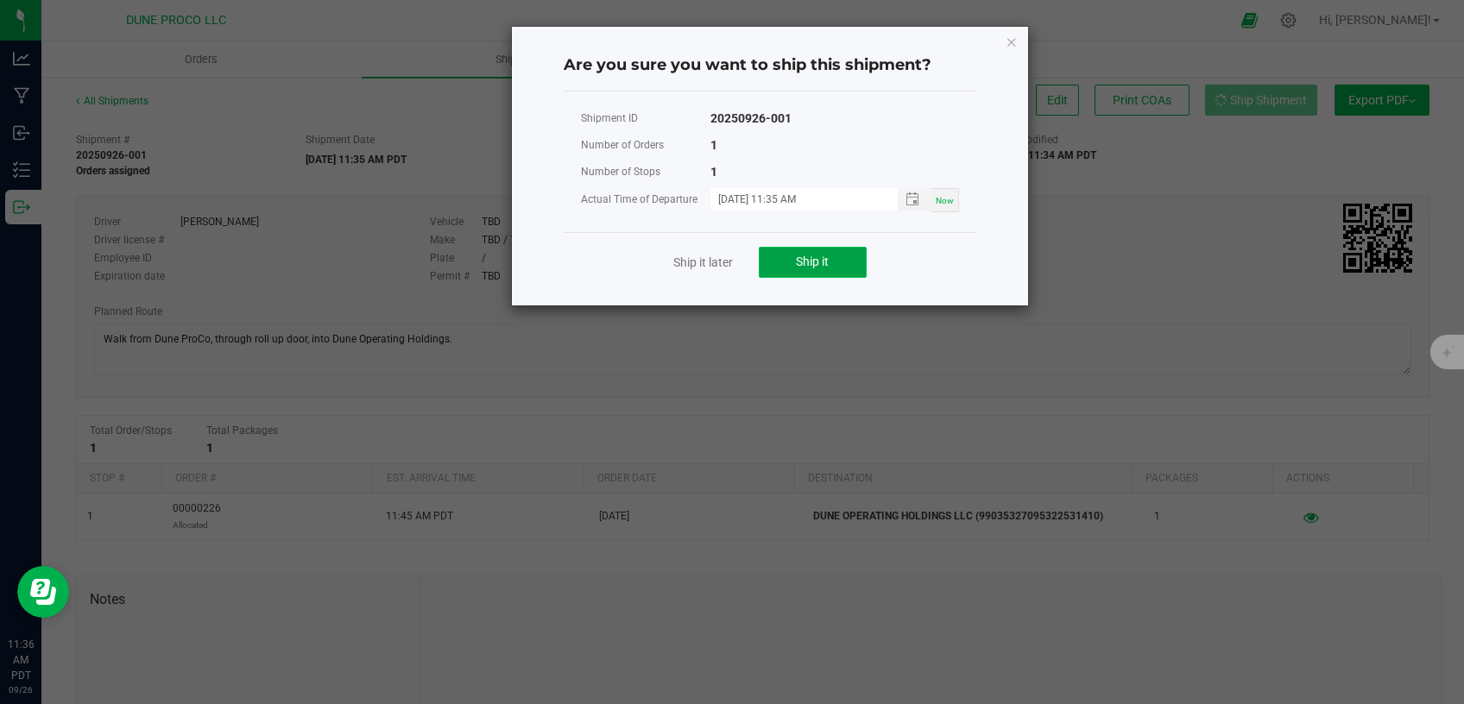
click at [801, 263] on span "Ship it" at bounding box center [812, 262] width 33 height 14
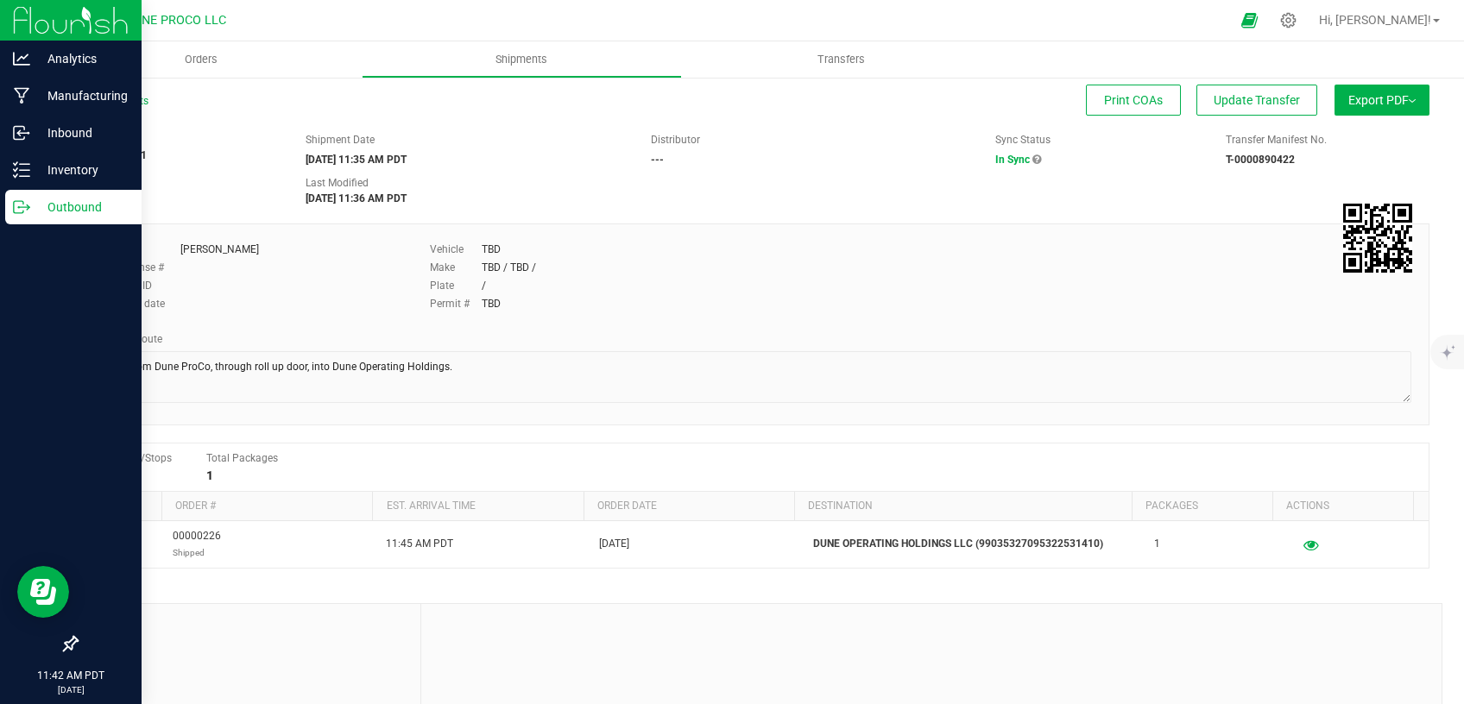
click at [49, 204] on p "Outbound" at bounding box center [82, 207] width 104 height 21
